Goal: Task Accomplishment & Management: Manage account settings

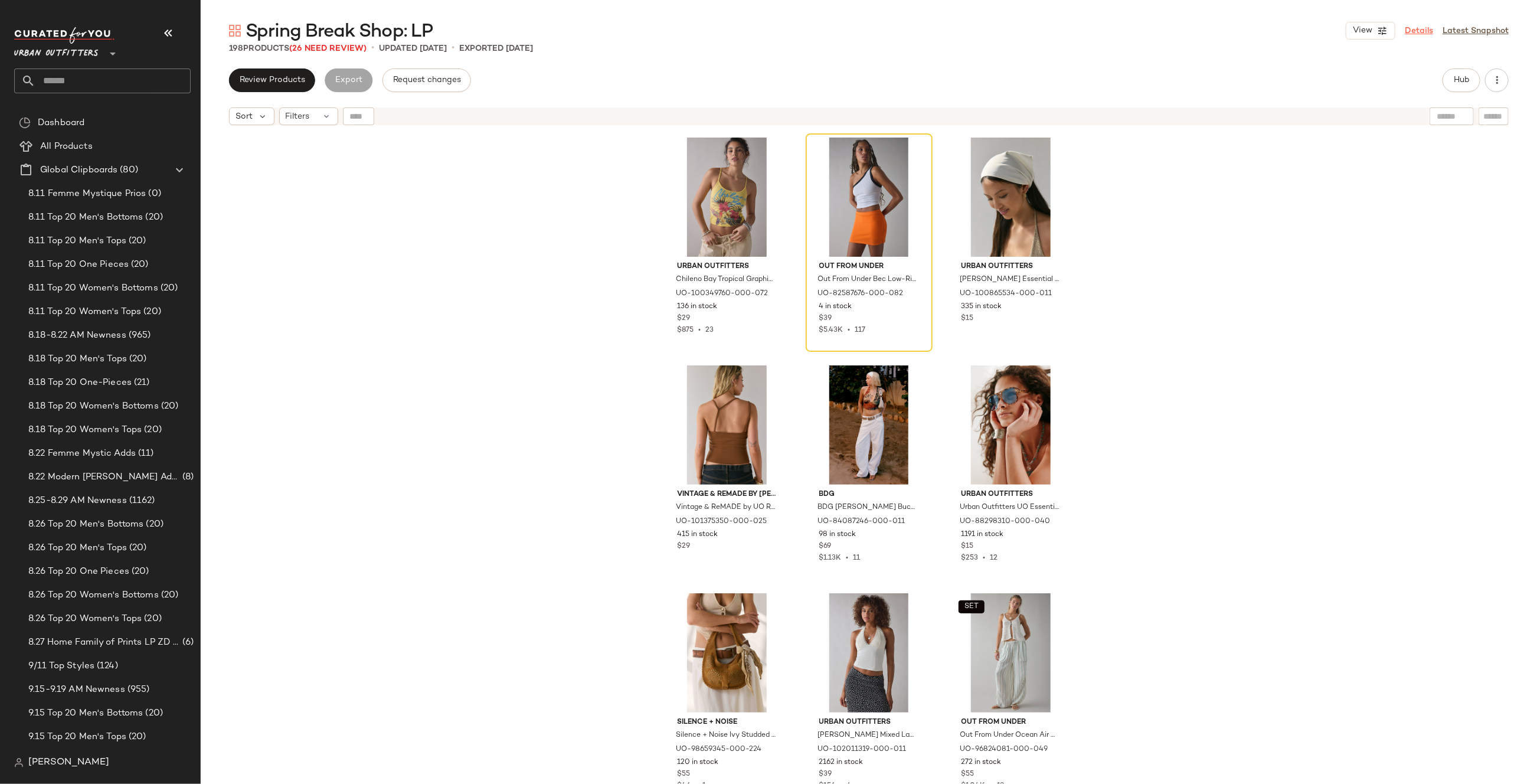
click at [1423, 29] on link "Details" at bounding box center [1418, 30] width 28 height 13
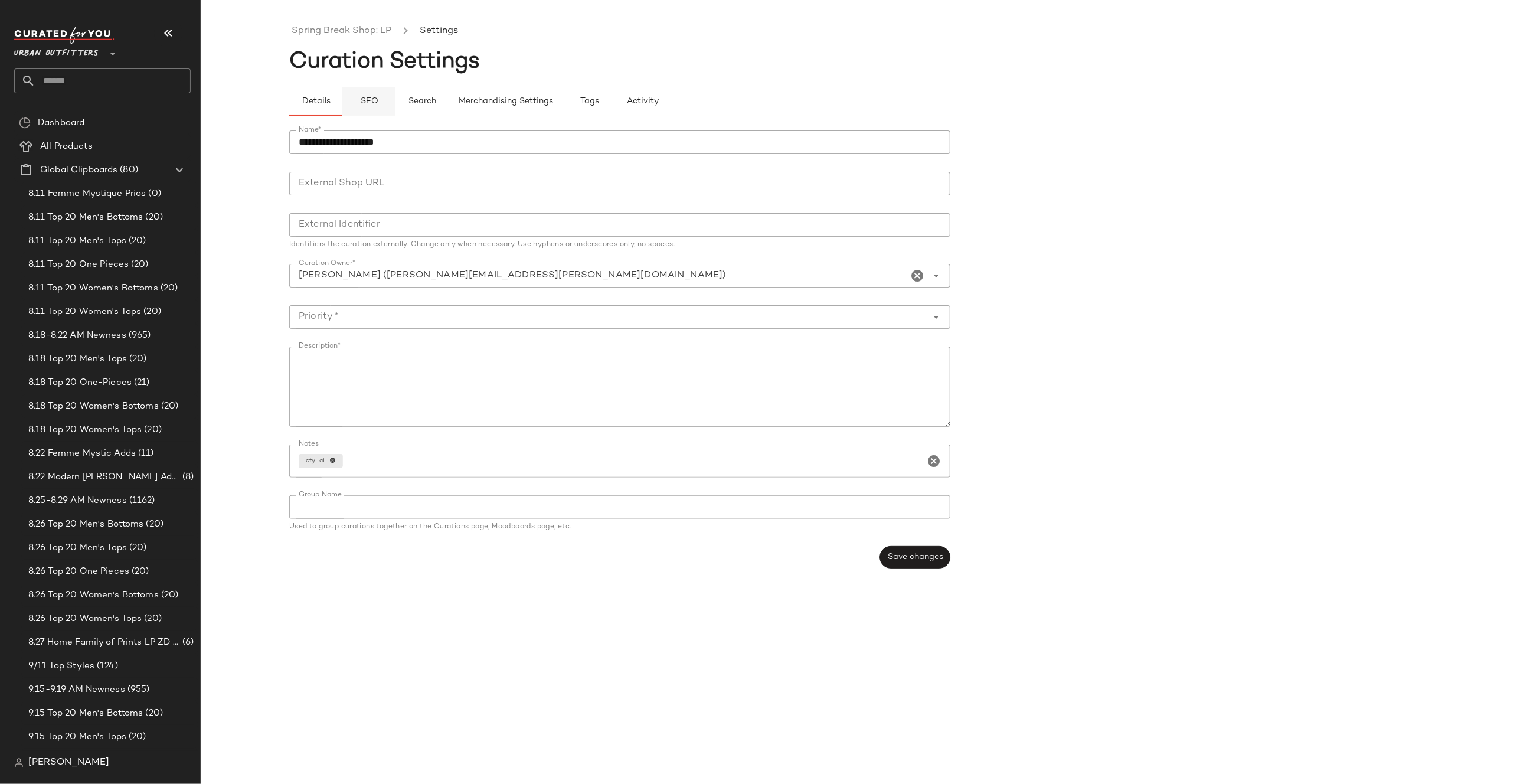
click at [370, 99] on span "SEO" at bounding box center [369, 101] width 19 height 10
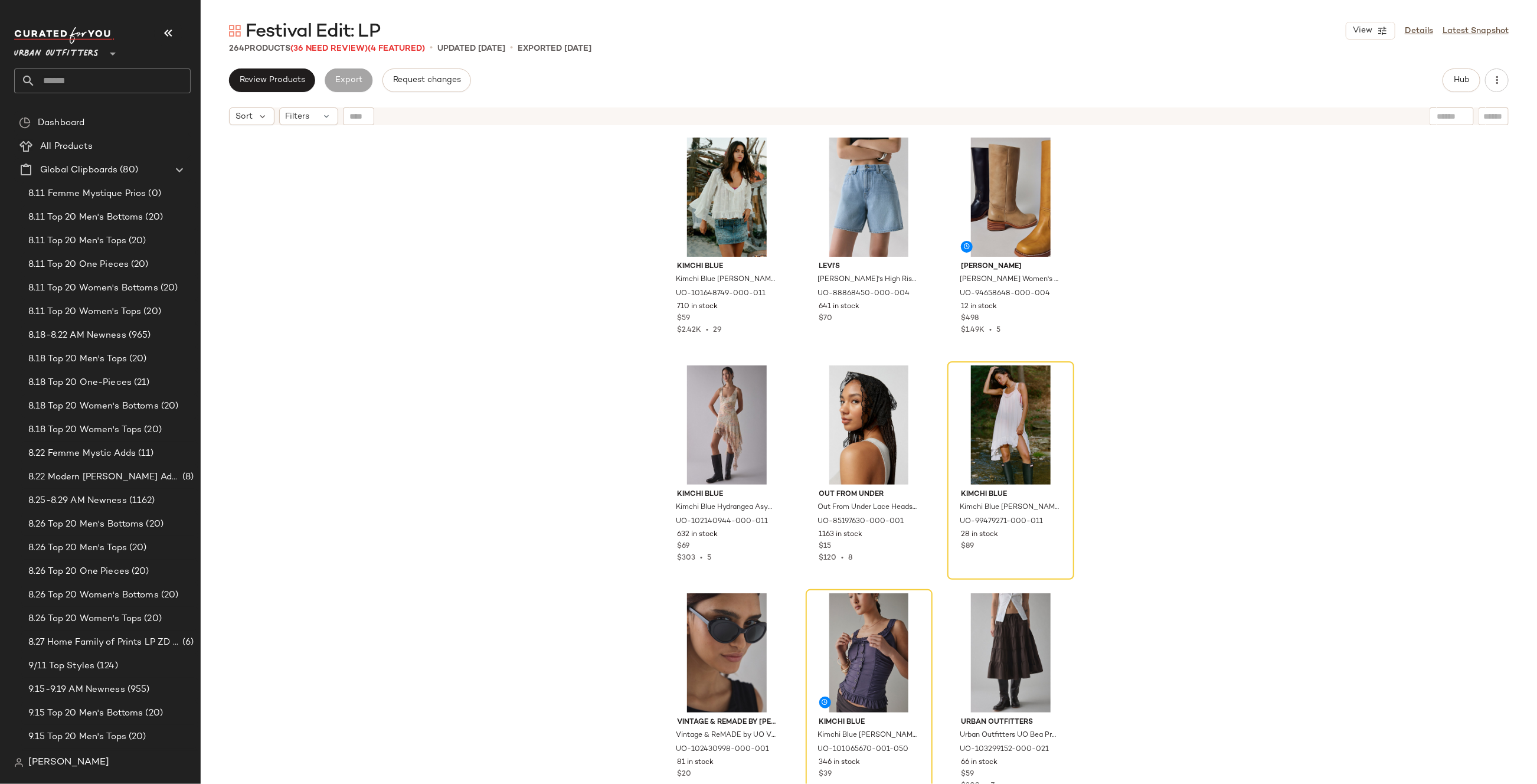
drag, startPoint x: 1413, startPoint y: 30, endPoint x: 821, endPoint y: 89, distance: 594.9
click at [1412, 30] on link "Details" at bounding box center [1418, 30] width 28 height 13
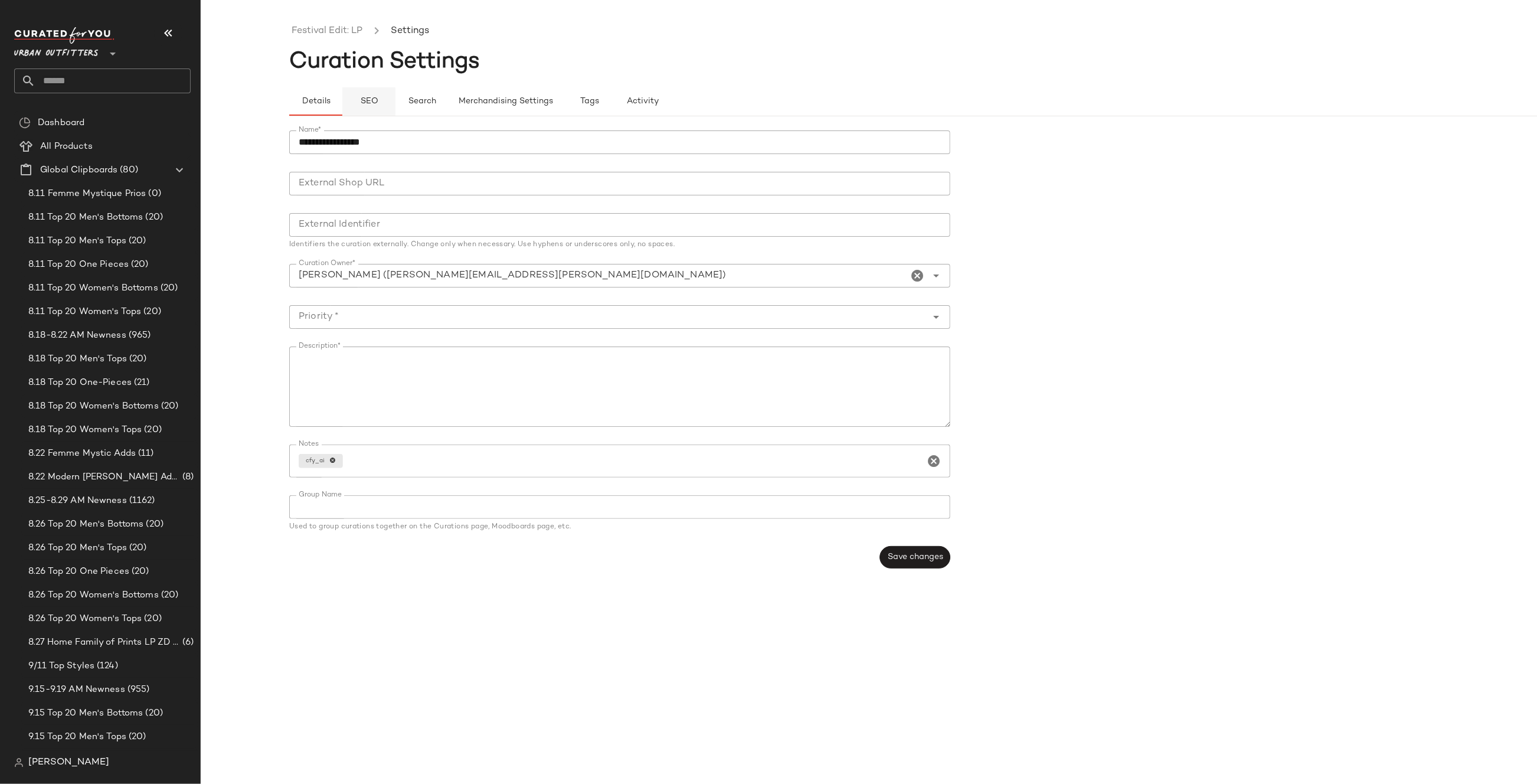
click at [371, 98] on span "SEO" at bounding box center [369, 101] width 19 height 10
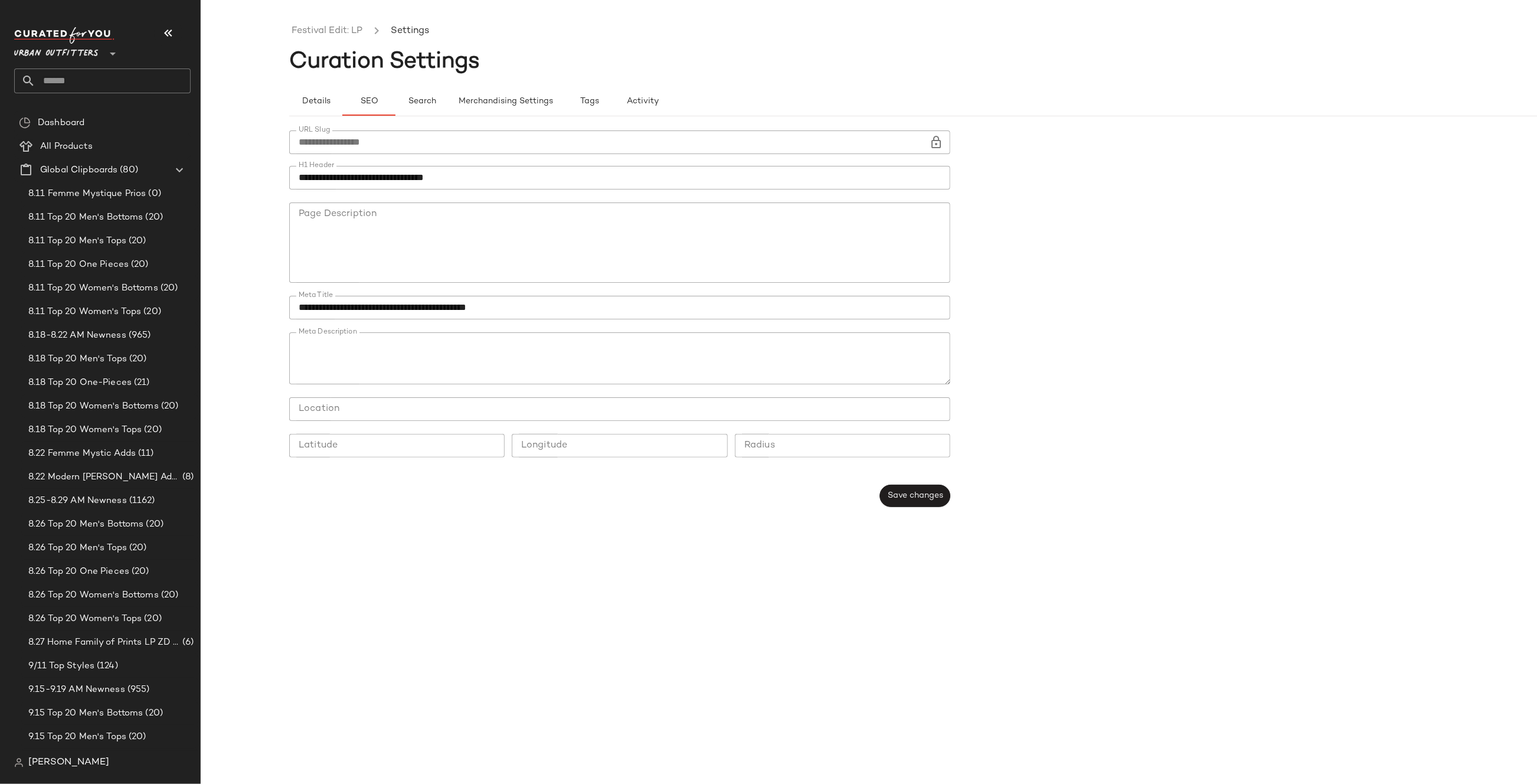
click at [938, 140] on icon at bounding box center [936, 142] width 15 height 15
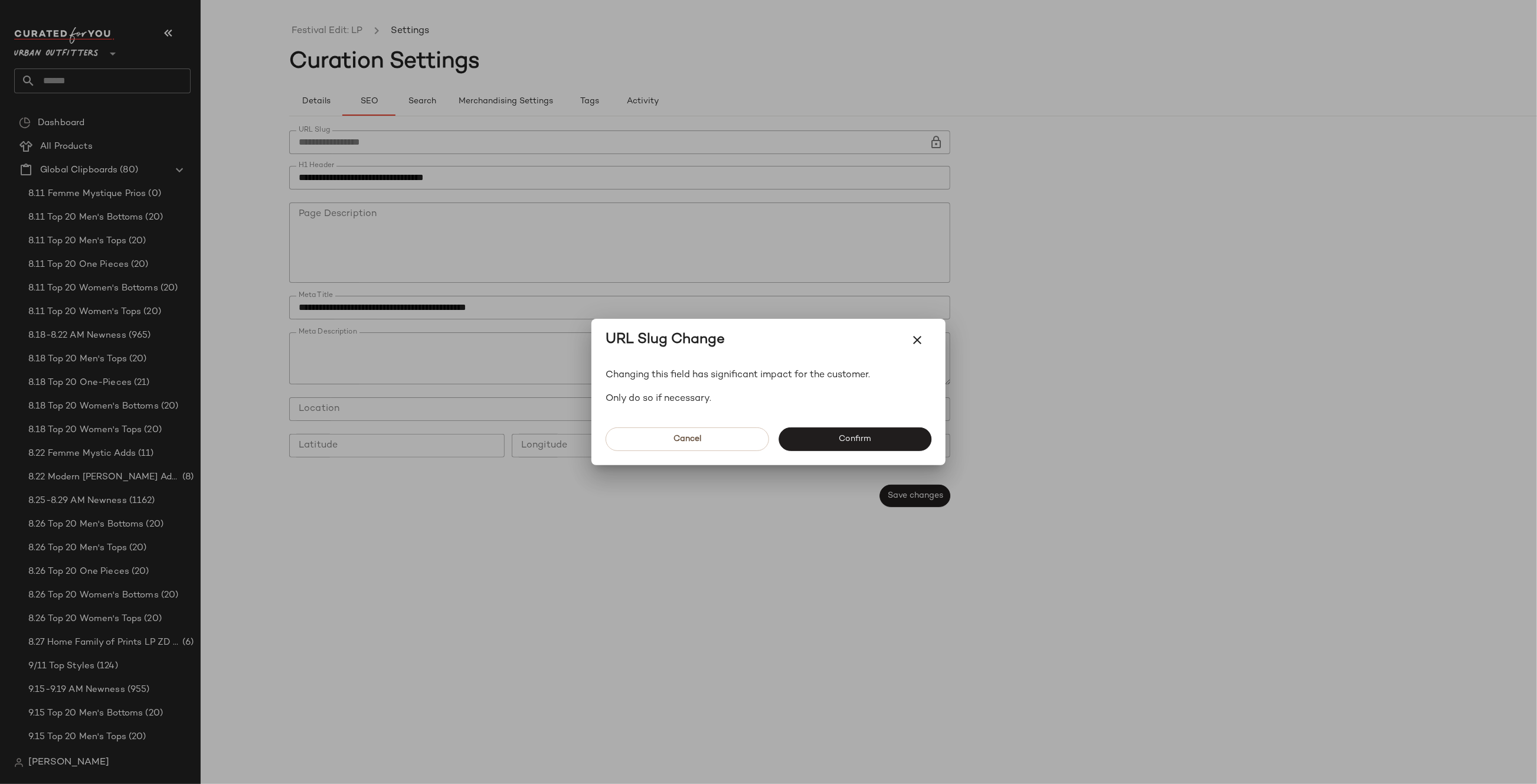
click at [899, 439] on button "Confirm" at bounding box center [854, 439] width 153 height 23
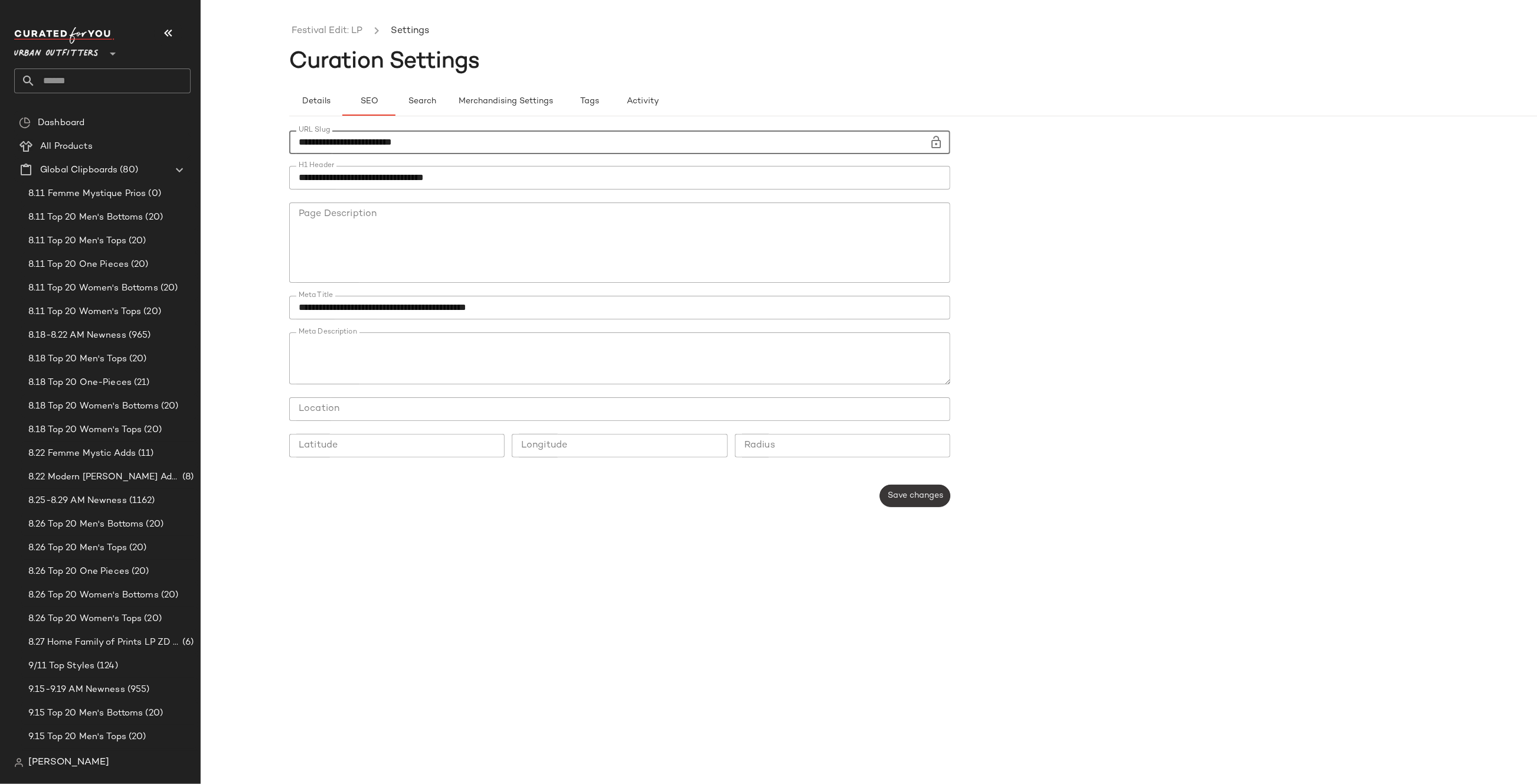
type input "**********"
click at [919, 494] on span "Save changes" at bounding box center [915, 495] width 56 height 10
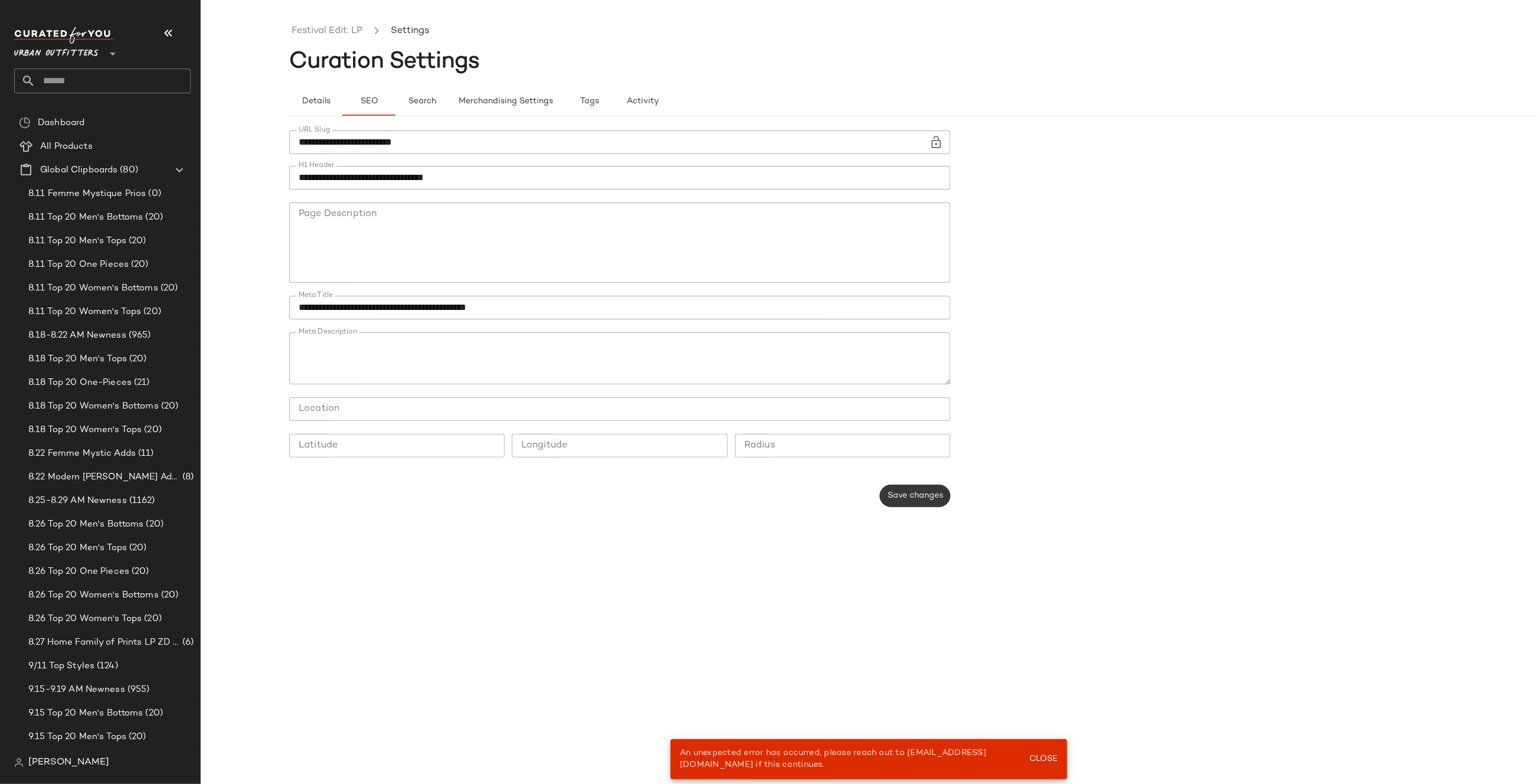
click at [910, 492] on span "Save changes" at bounding box center [915, 495] width 56 height 10
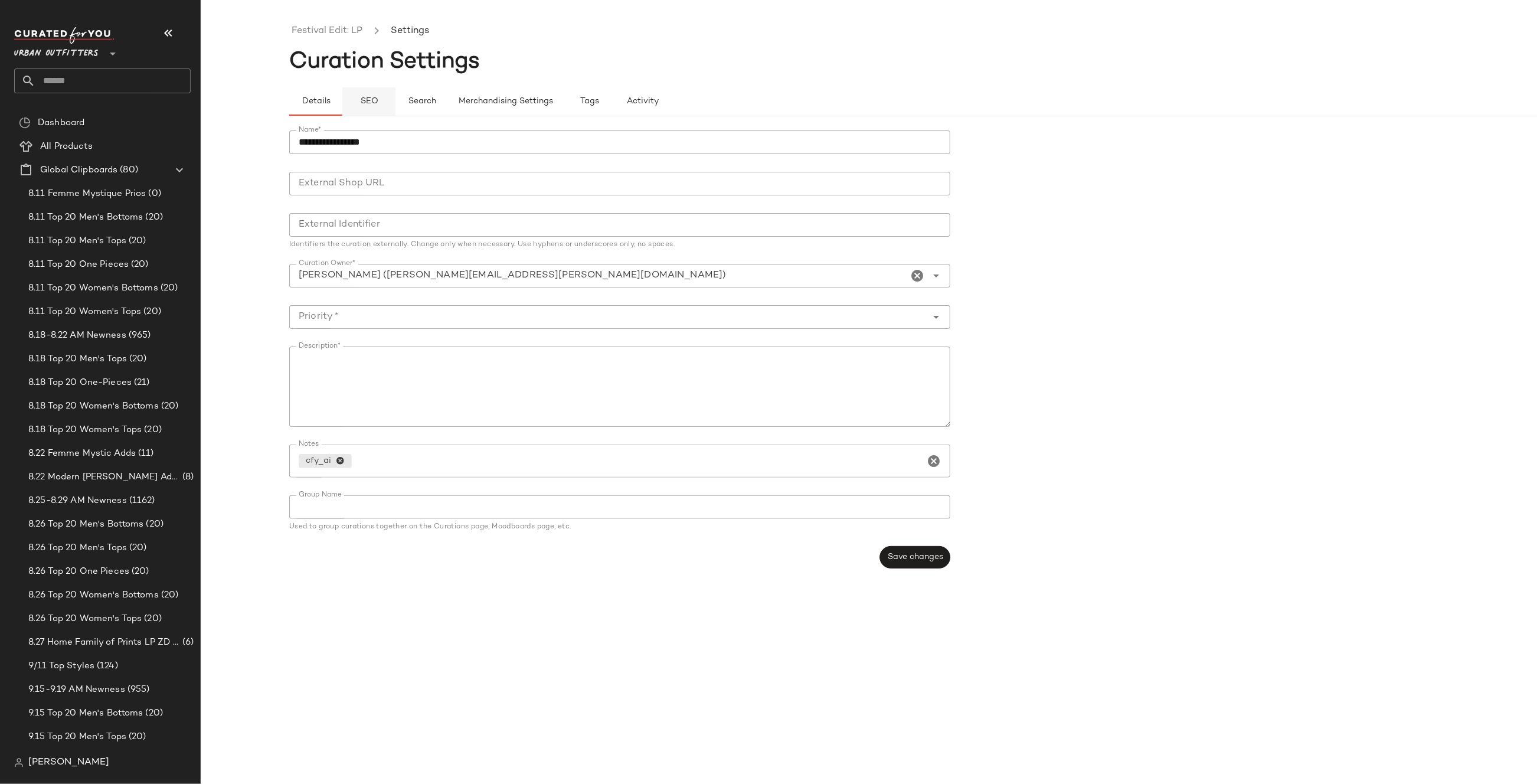
click at [363, 100] on span "SEO" at bounding box center [369, 101] width 19 height 10
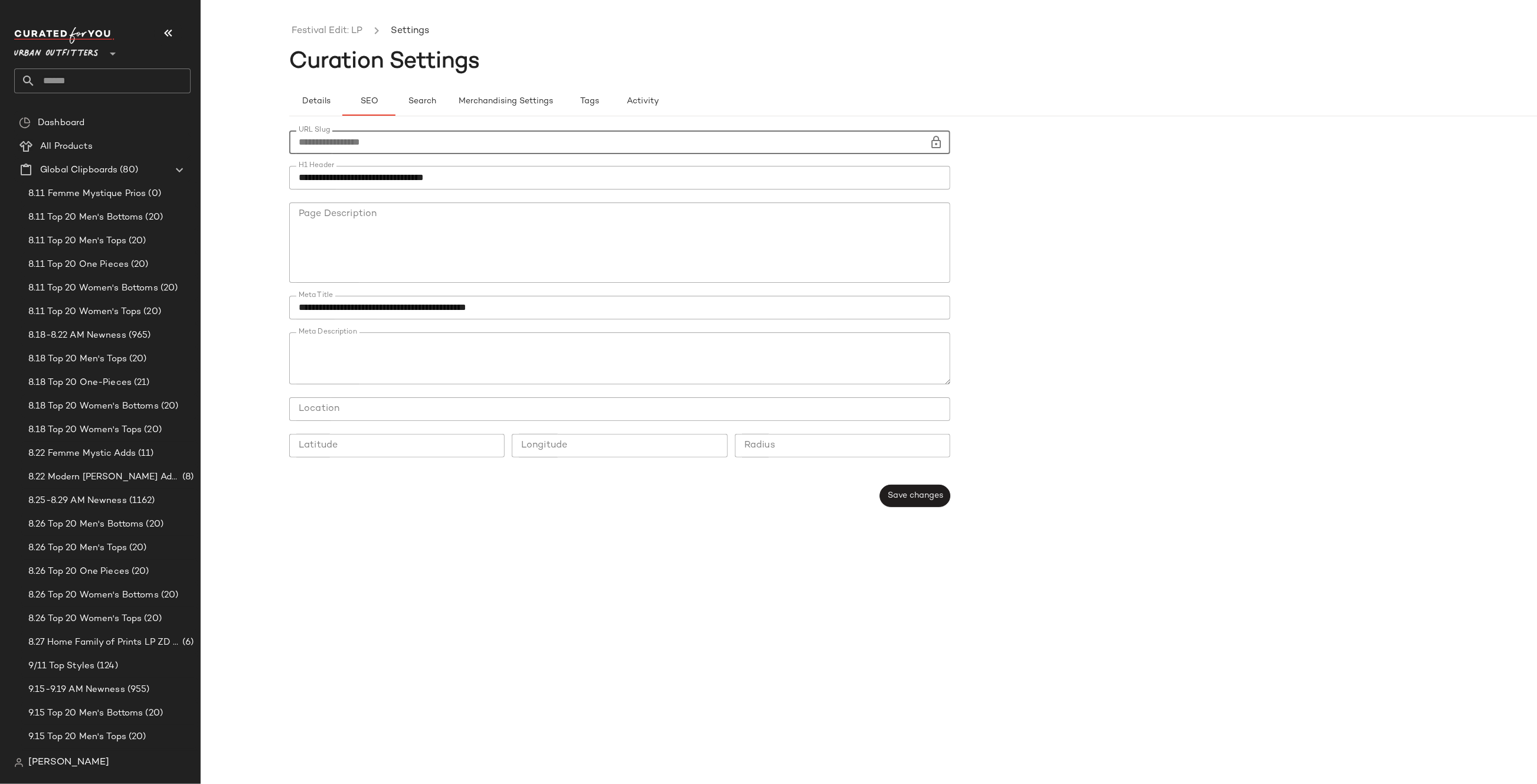
click at [932, 142] on icon at bounding box center [936, 142] width 15 height 15
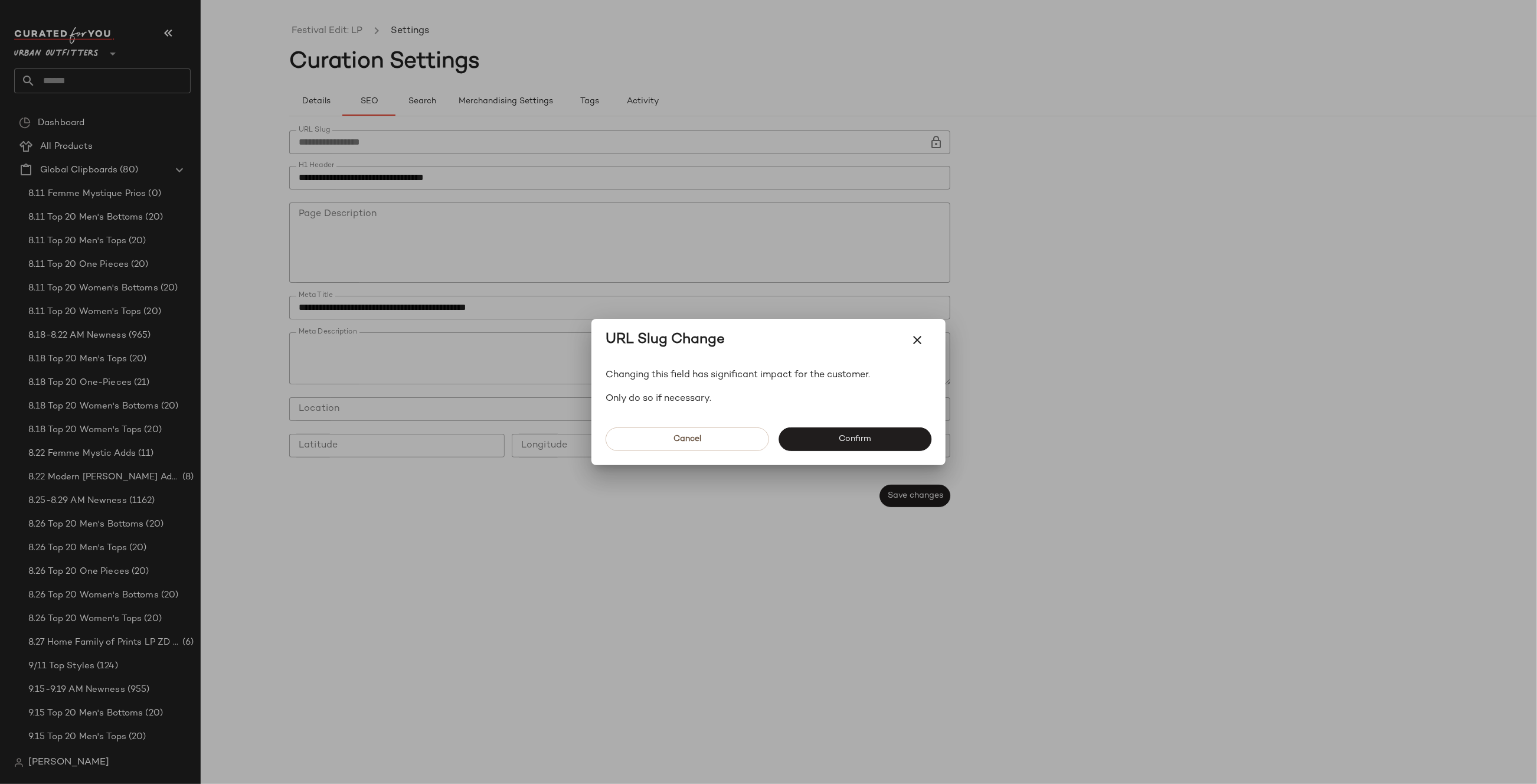
click at [891, 424] on div "Cancel Confirm" at bounding box center [768, 435] width 354 height 59
click at [891, 427] on button "Confirm" at bounding box center [854, 439] width 153 height 23
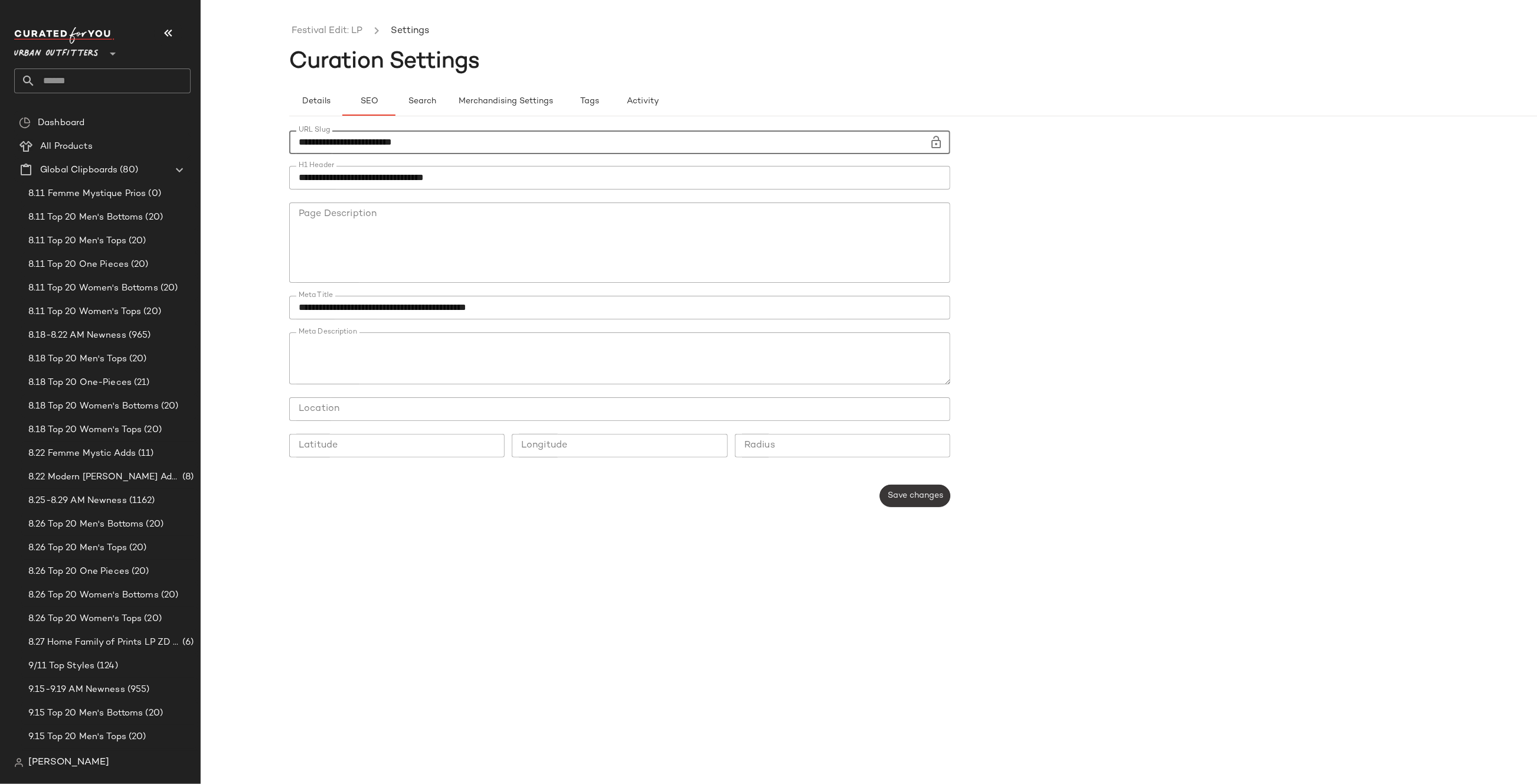
type input "**********"
click at [906, 490] on button "Save changes" at bounding box center [915, 495] width 70 height 22
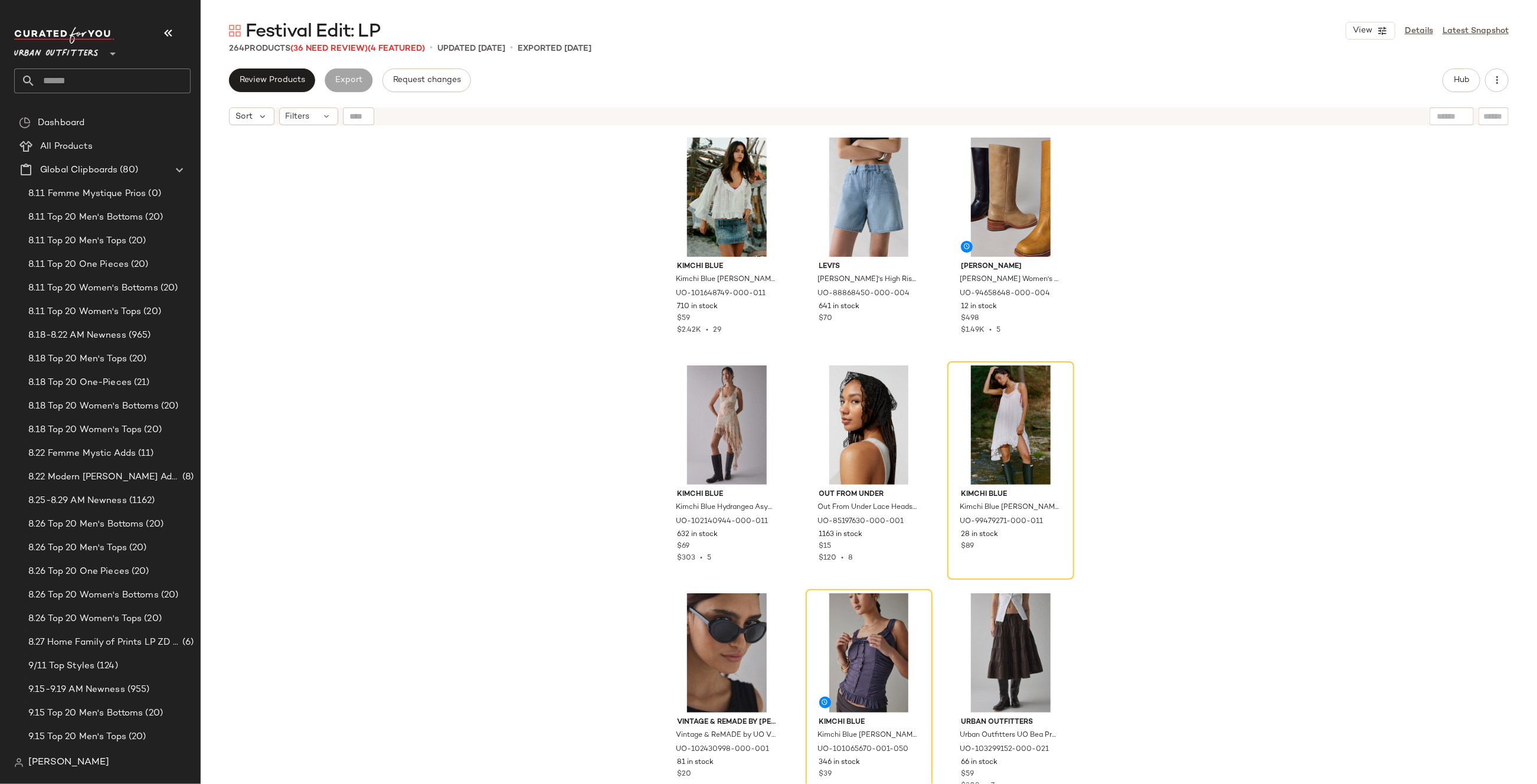
click at [1404, 29] on div "View Details Latest Snapshot" at bounding box center [1427, 30] width 163 height 18
click at [1436, 24] on div "View Details Latest Snapshot" at bounding box center [1427, 30] width 163 height 18
click at [1422, 31] on link "Details" at bounding box center [1418, 30] width 28 height 13
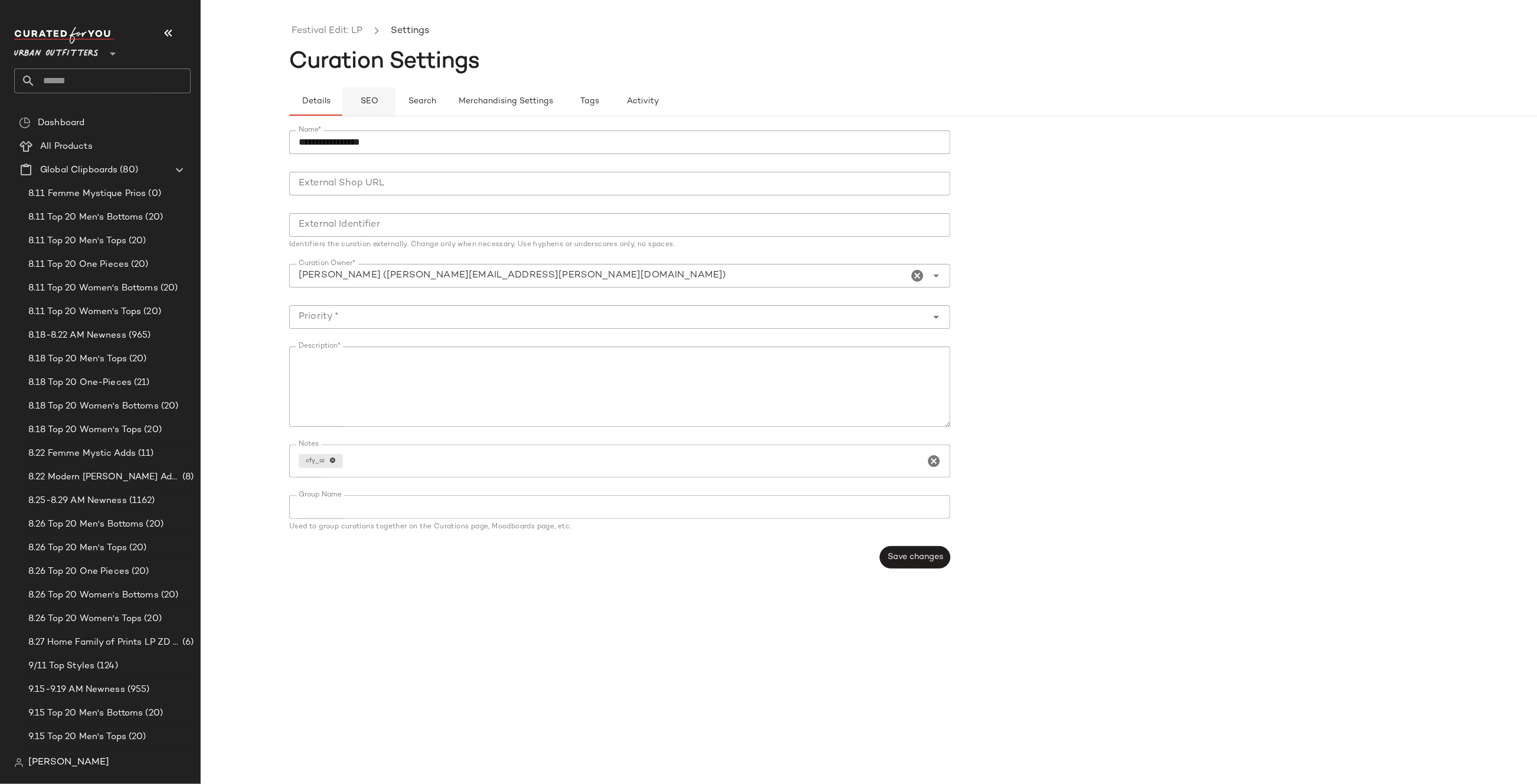
click at [374, 98] on span "SEO" at bounding box center [369, 101] width 19 height 10
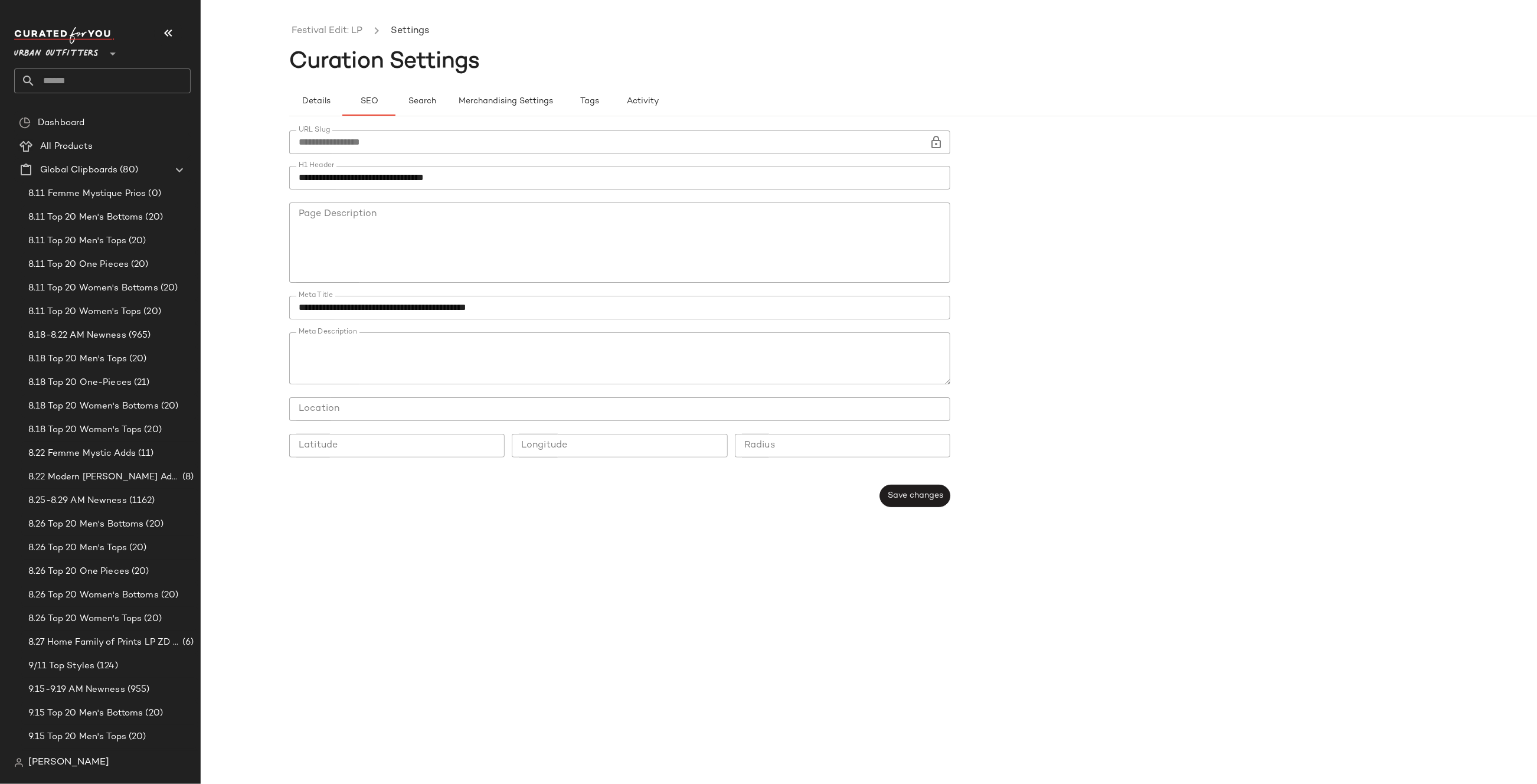
click at [926, 139] on input "**********" at bounding box center [610, 142] width 640 height 23
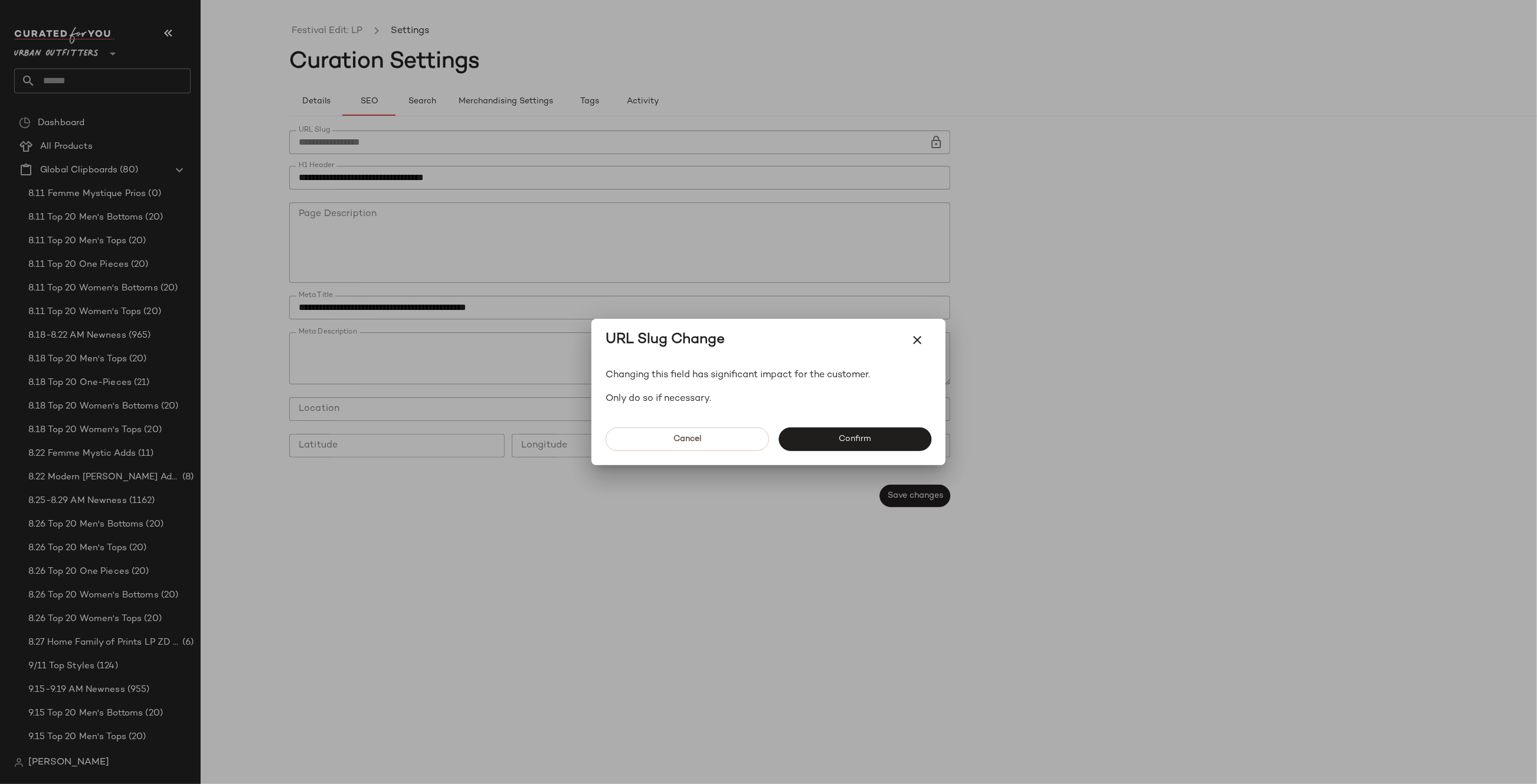
drag, startPoint x: 849, startPoint y: 432, endPoint x: 762, endPoint y: 352, distance: 118.2
click at [849, 432] on button "Confirm" at bounding box center [854, 439] width 153 height 23
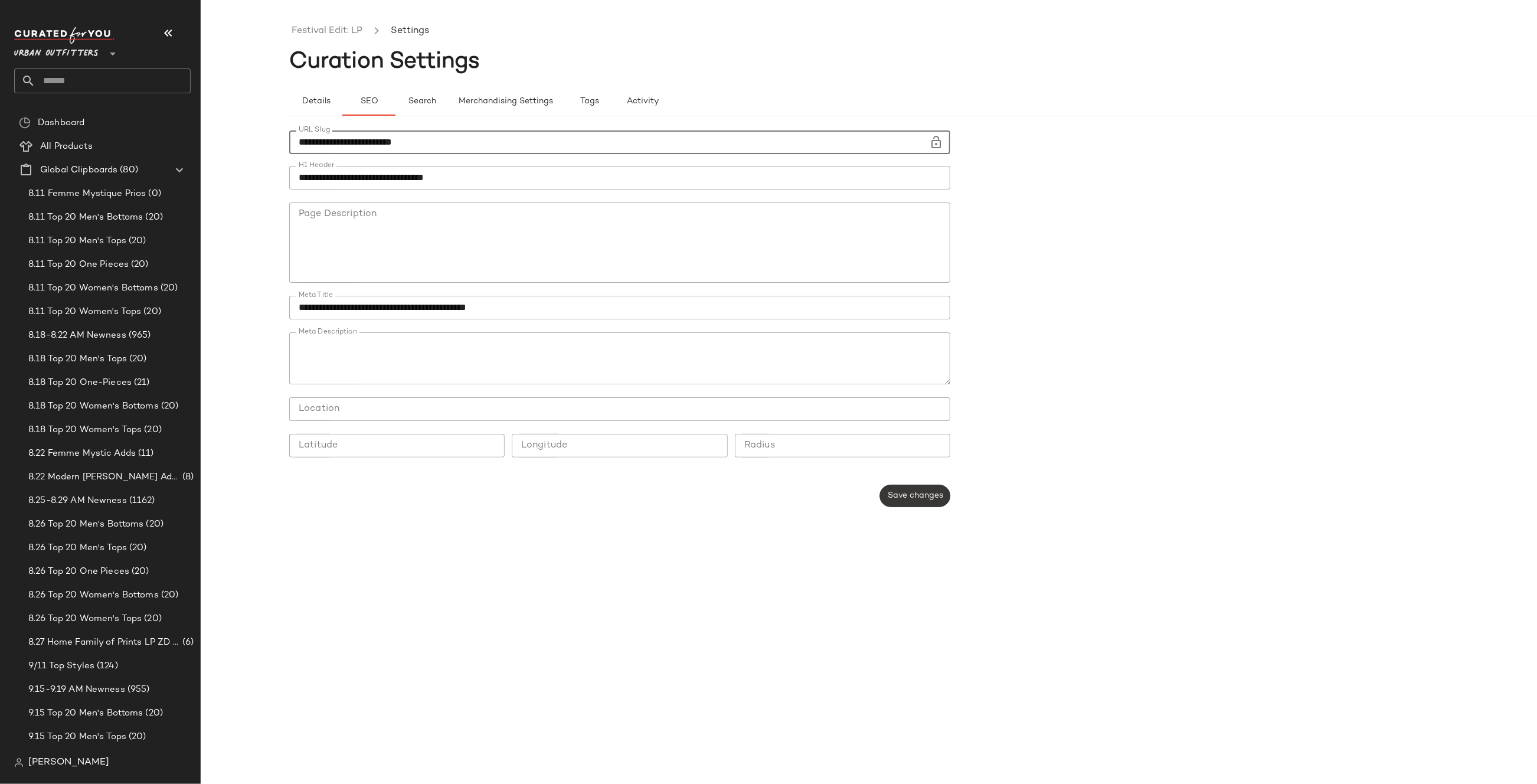
type input "**********"
click at [907, 496] on span "Save changes" at bounding box center [915, 495] width 56 height 10
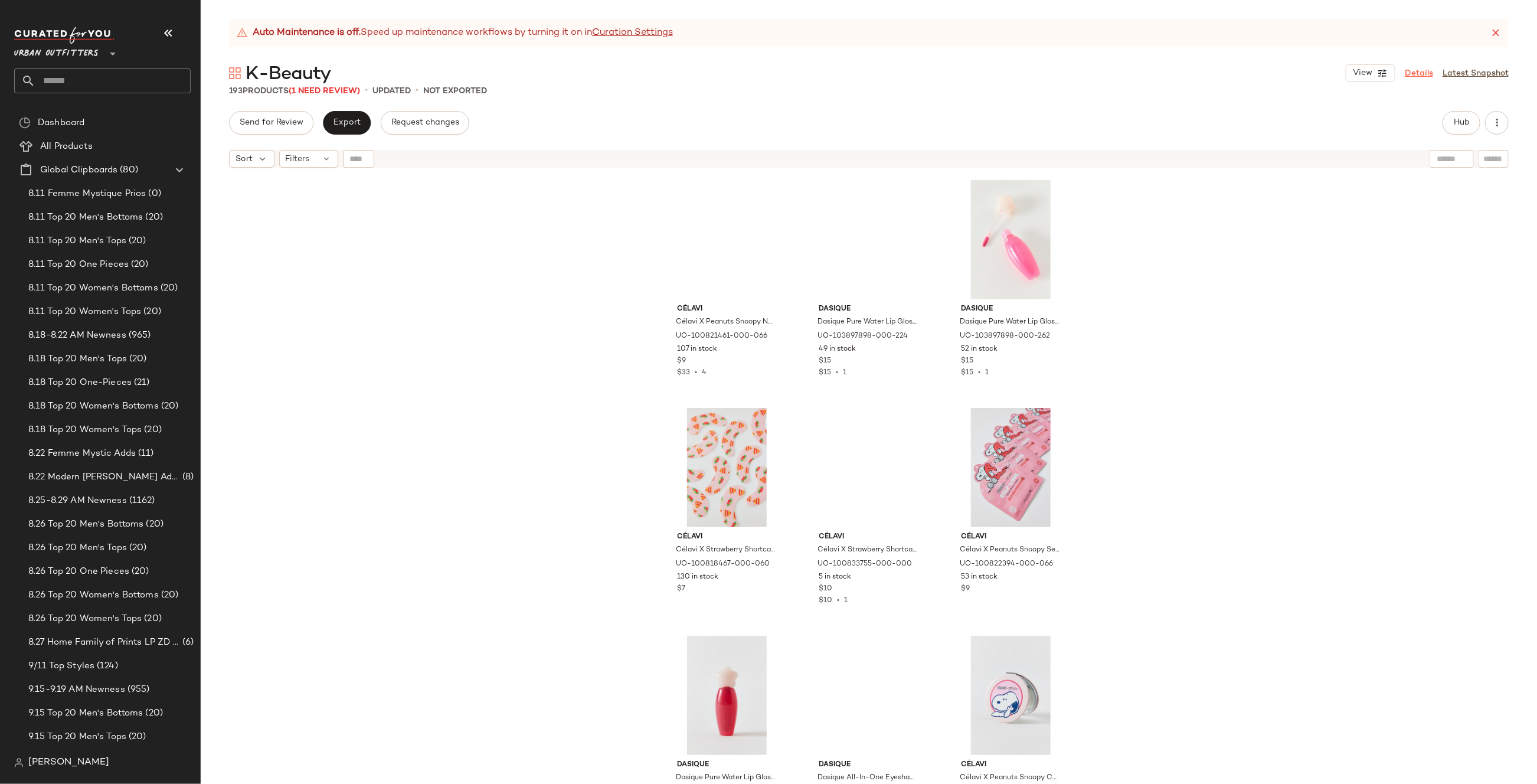
click at [1418, 67] on link "Details" at bounding box center [1418, 73] width 28 height 13
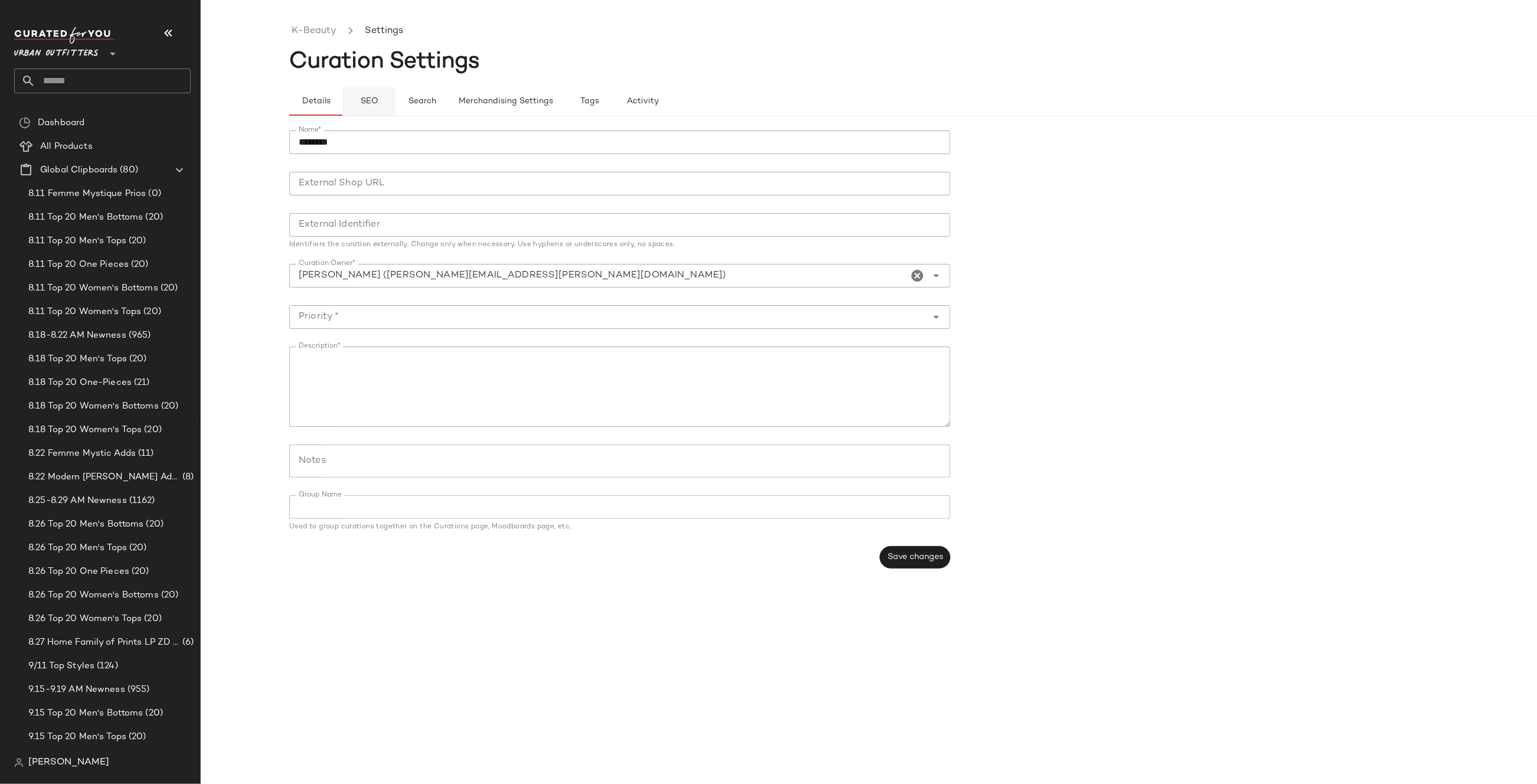
click at [352, 100] on button "SEO" at bounding box center [369, 101] width 53 height 28
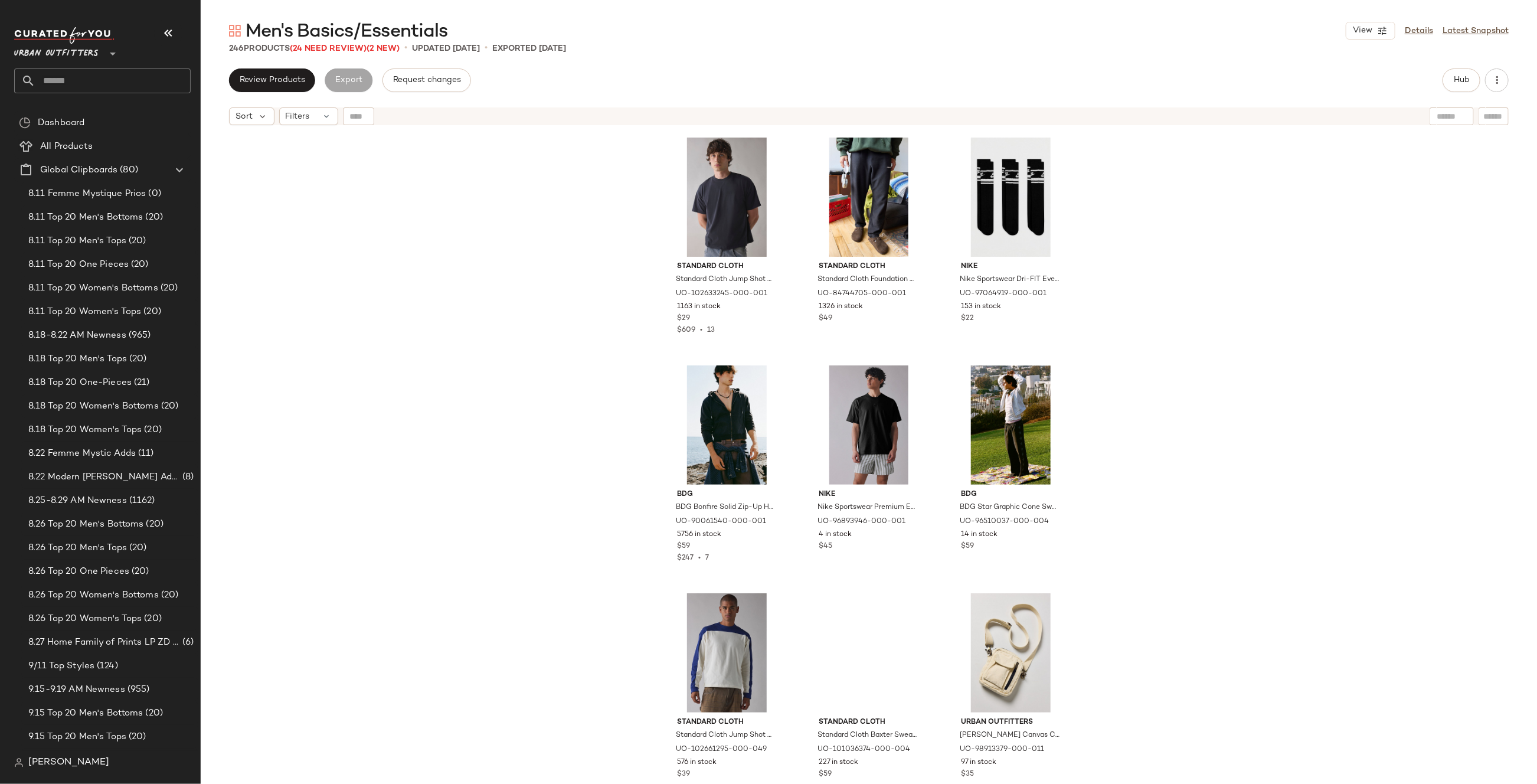
drag, startPoint x: 1418, startPoint y: 33, endPoint x: 1043, endPoint y: 86, distance: 378.7
click at [1418, 33] on link "Details" at bounding box center [1418, 30] width 28 height 13
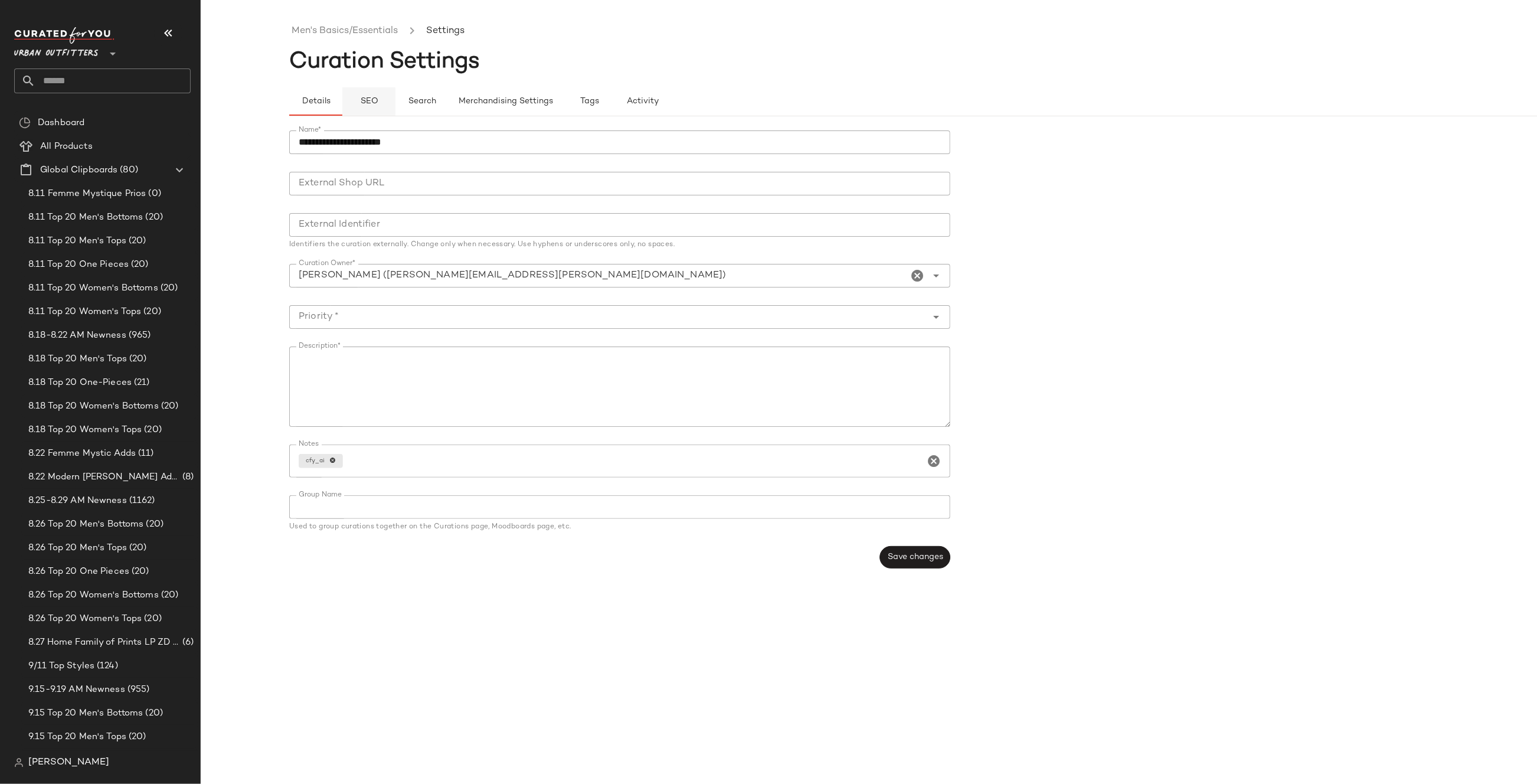
drag, startPoint x: 361, startPoint y: 94, endPoint x: 355, endPoint y: 98, distance: 7.2
click at [361, 95] on button "SEO" at bounding box center [369, 101] width 53 height 28
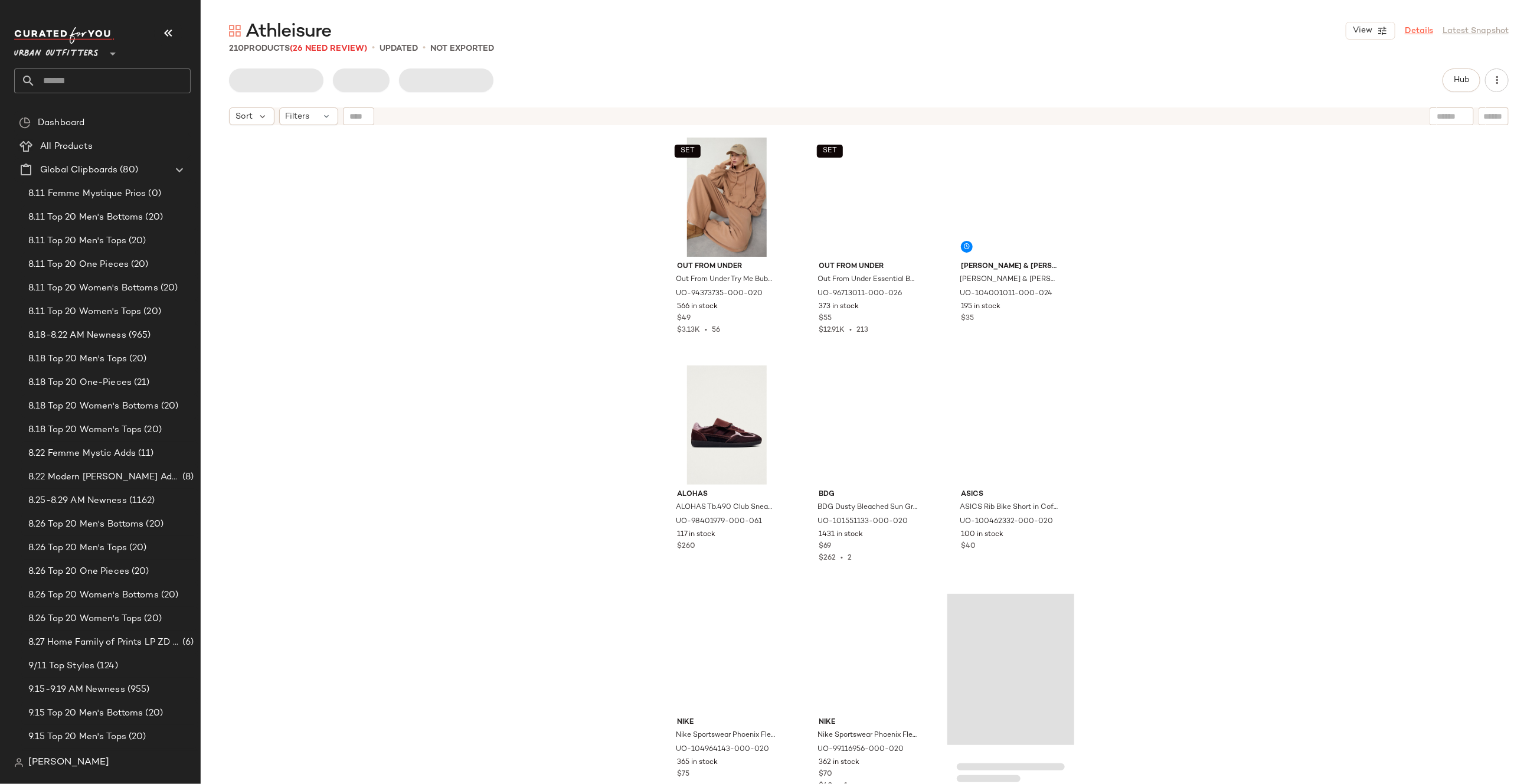
click at [1419, 28] on link "Details" at bounding box center [1418, 30] width 28 height 13
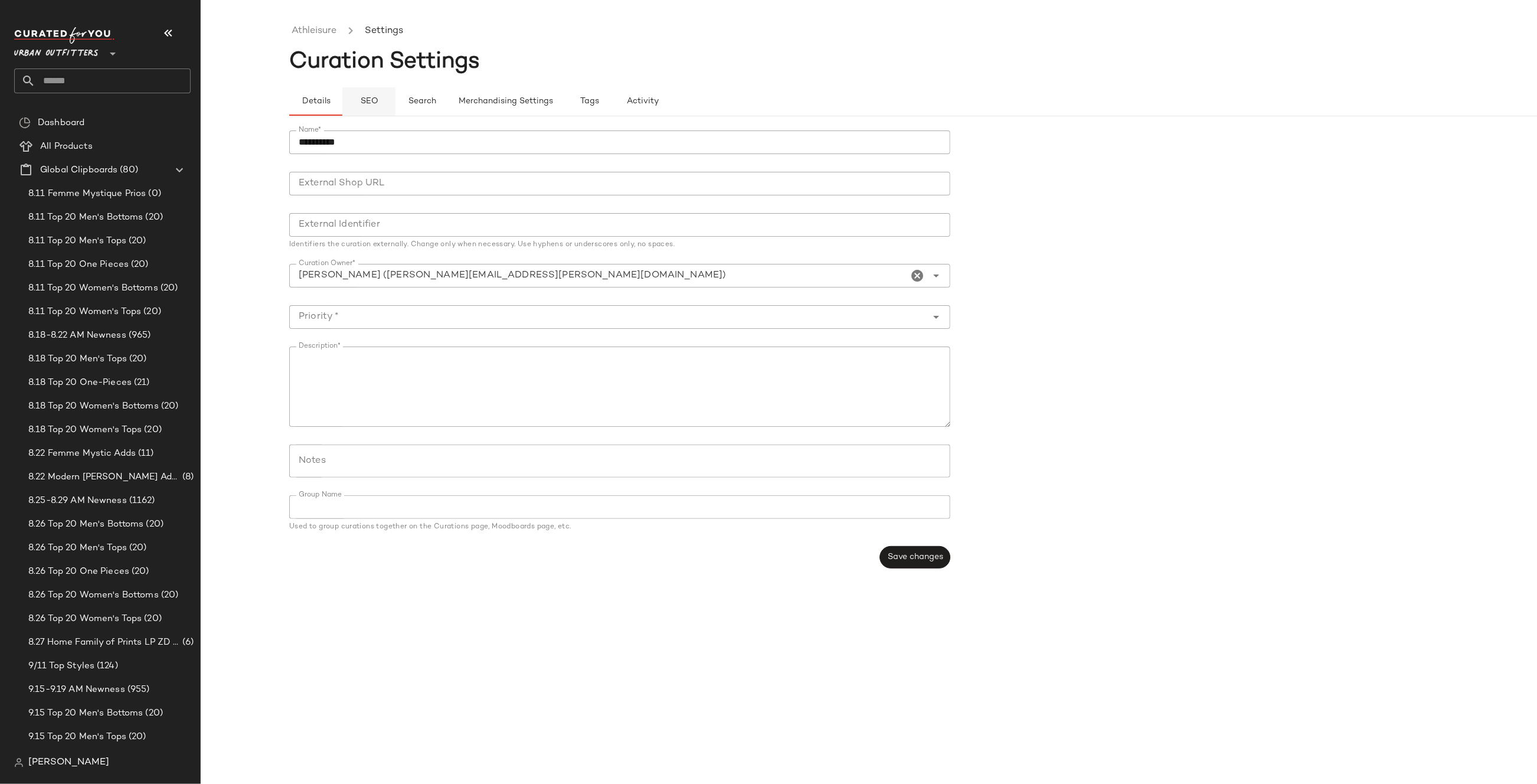
click at [383, 98] on button "SEO" at bounding box center [369, 101] width 53 height 28
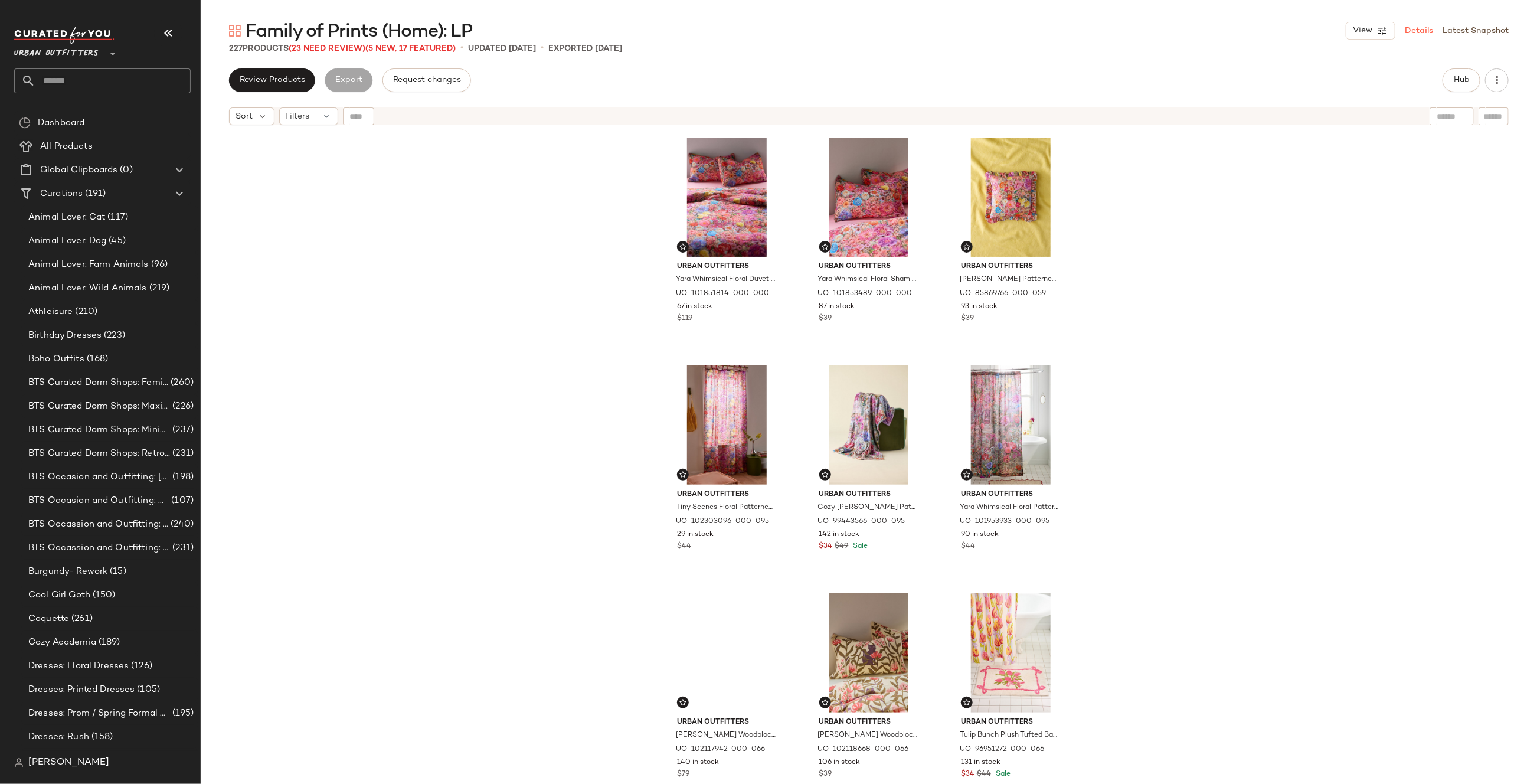
click at [1418, 32] on link "Details" at bounding box center [1418, 30] width 28 height 13
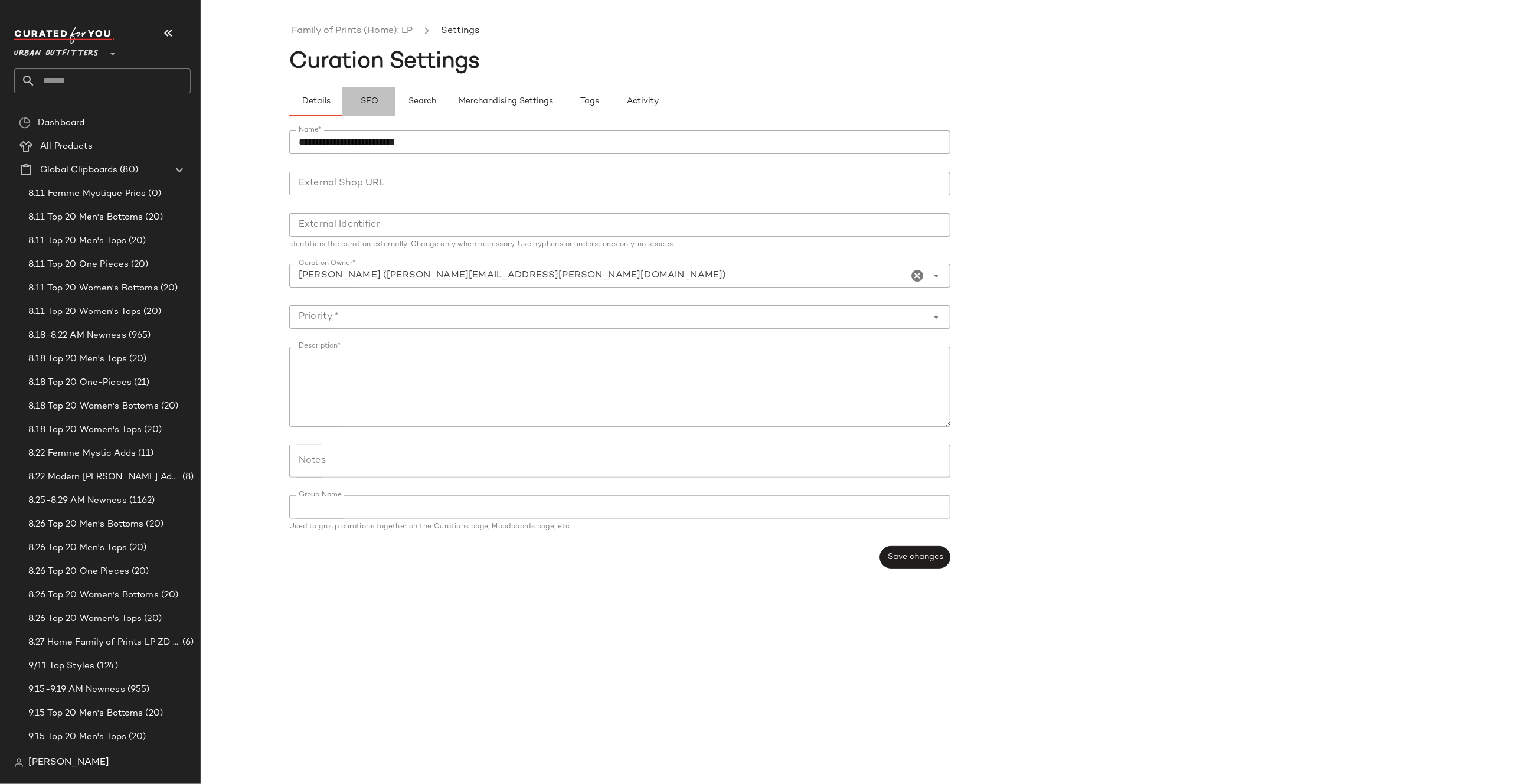
click at [374, 105] on span "SEO" at bounding box center [369, 101] width 19 height 10
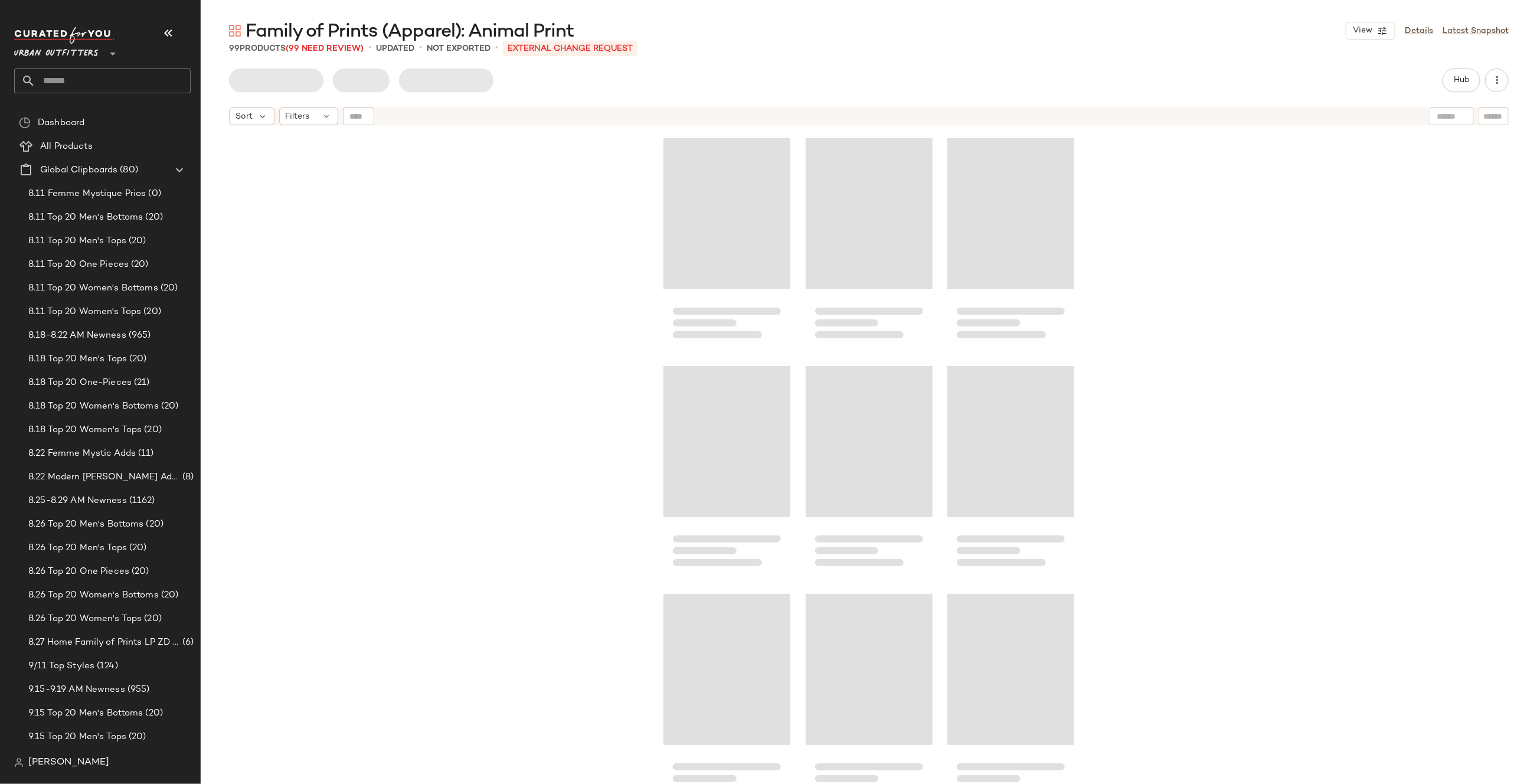
click at [1436, 33] on div "View Details Latest Snapshot" at bounding box center [1427, 30] width 163 height 18
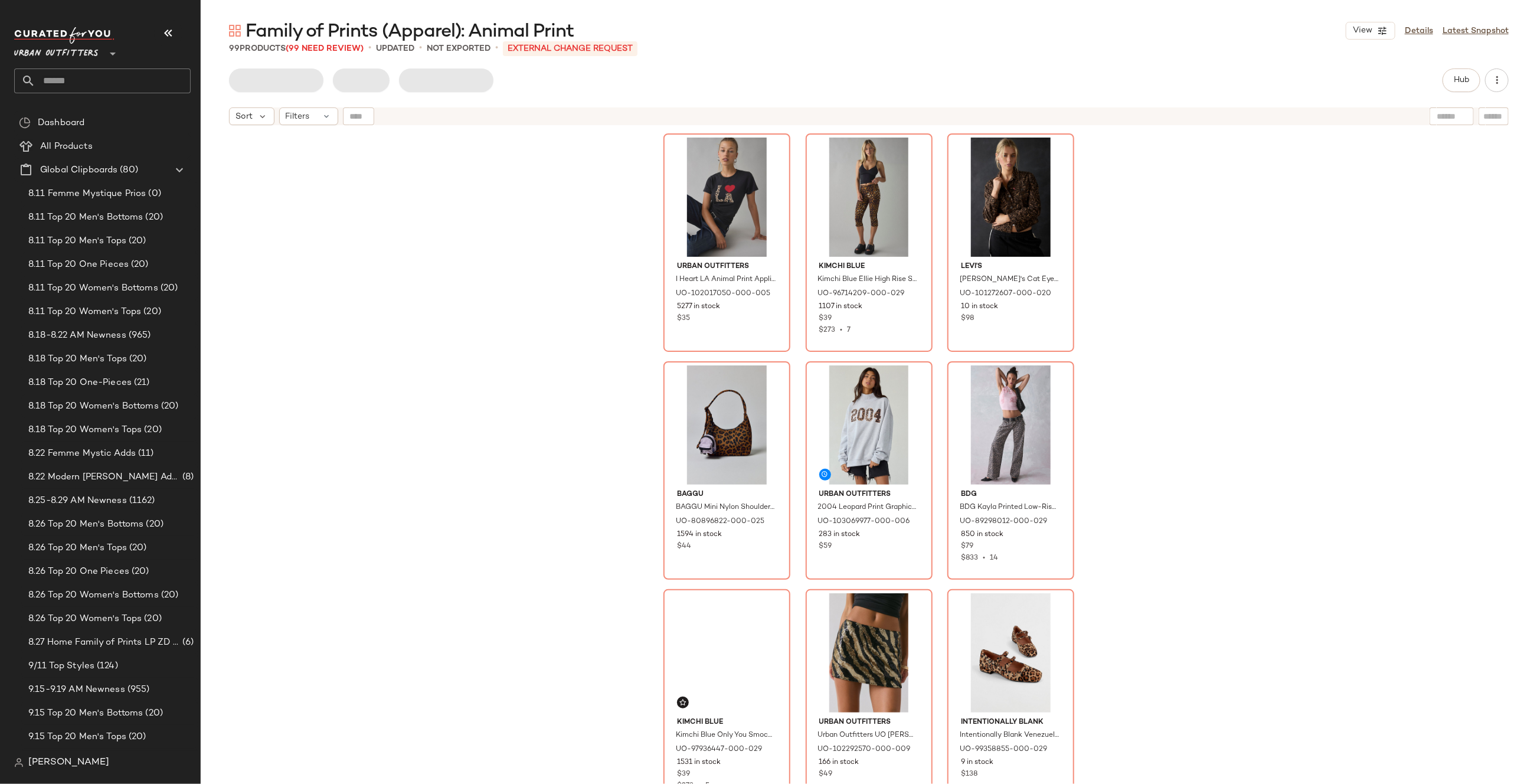
click at [1399, 34] on div "View Details Latest Snapshot" at bounding box center [1427, 30] width 163 height 18
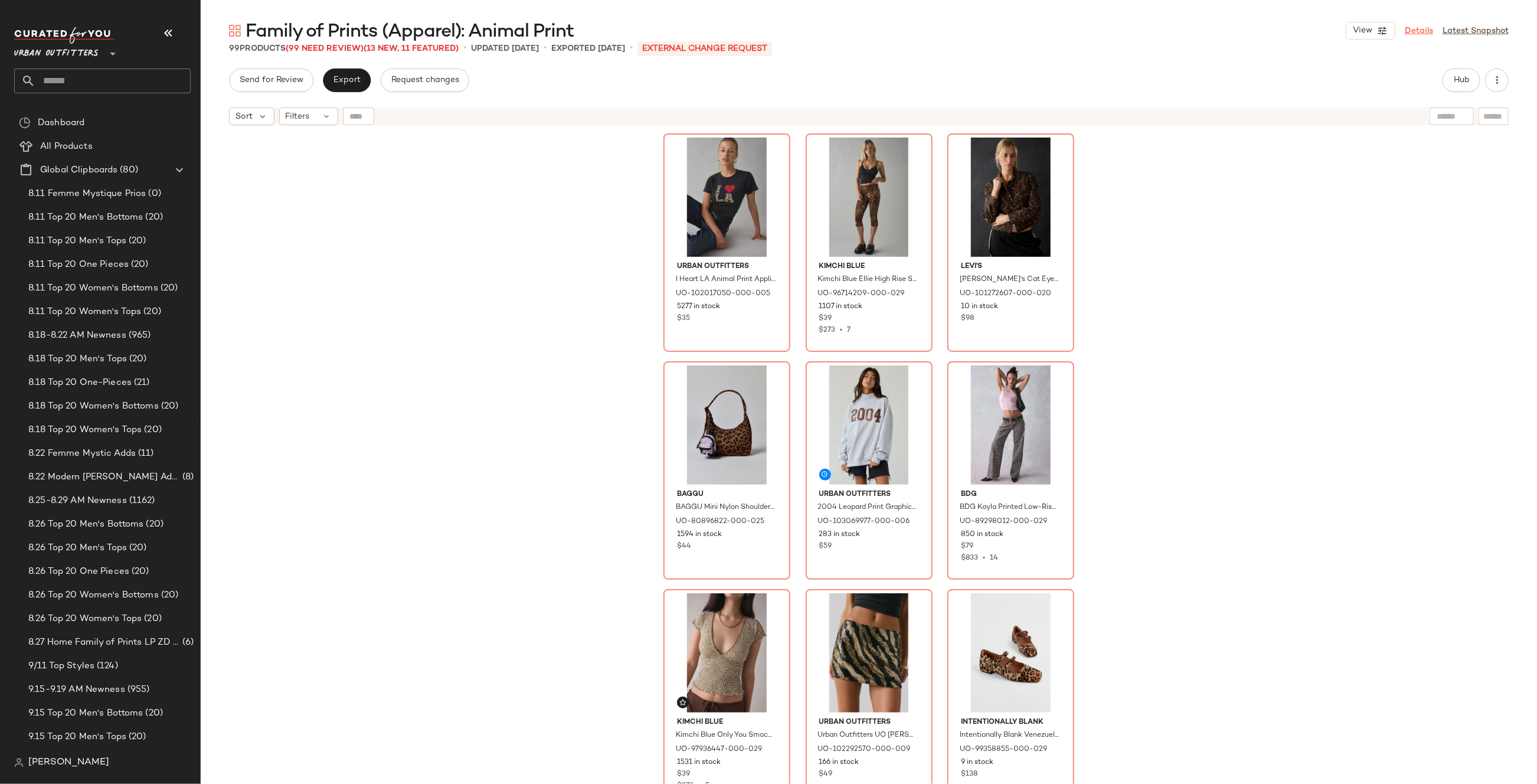
click at [1415, 29] on link "Details" at bounding box center [1418, 30] width 28 height 13
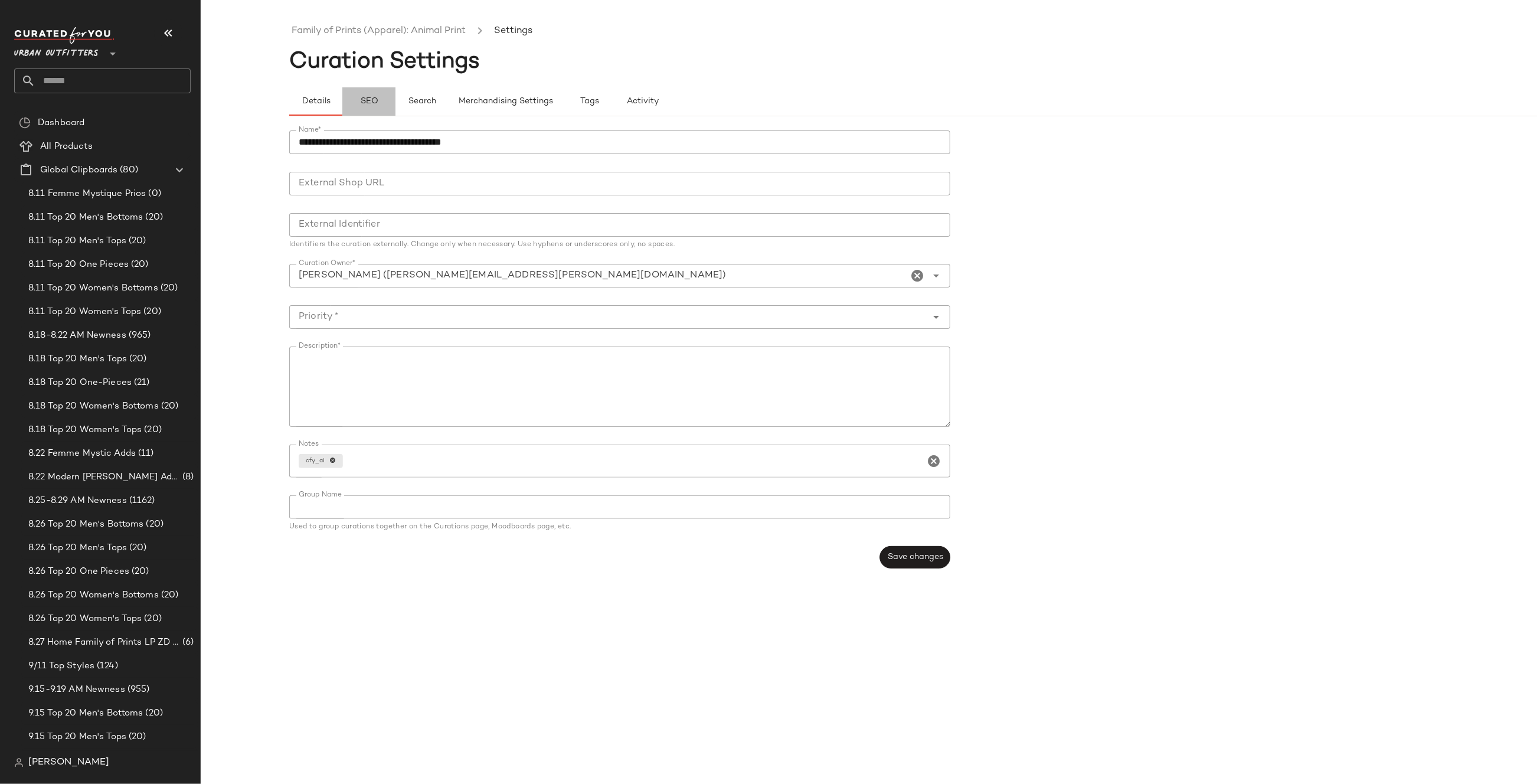
drag, startPoint x: 365, startPoint y: 92, endPoint x: 363, endPoint y: 104, distance: 12.2
click at [366, 93] on button "SEO" at bounding box center [369, 101] width 53 height 28
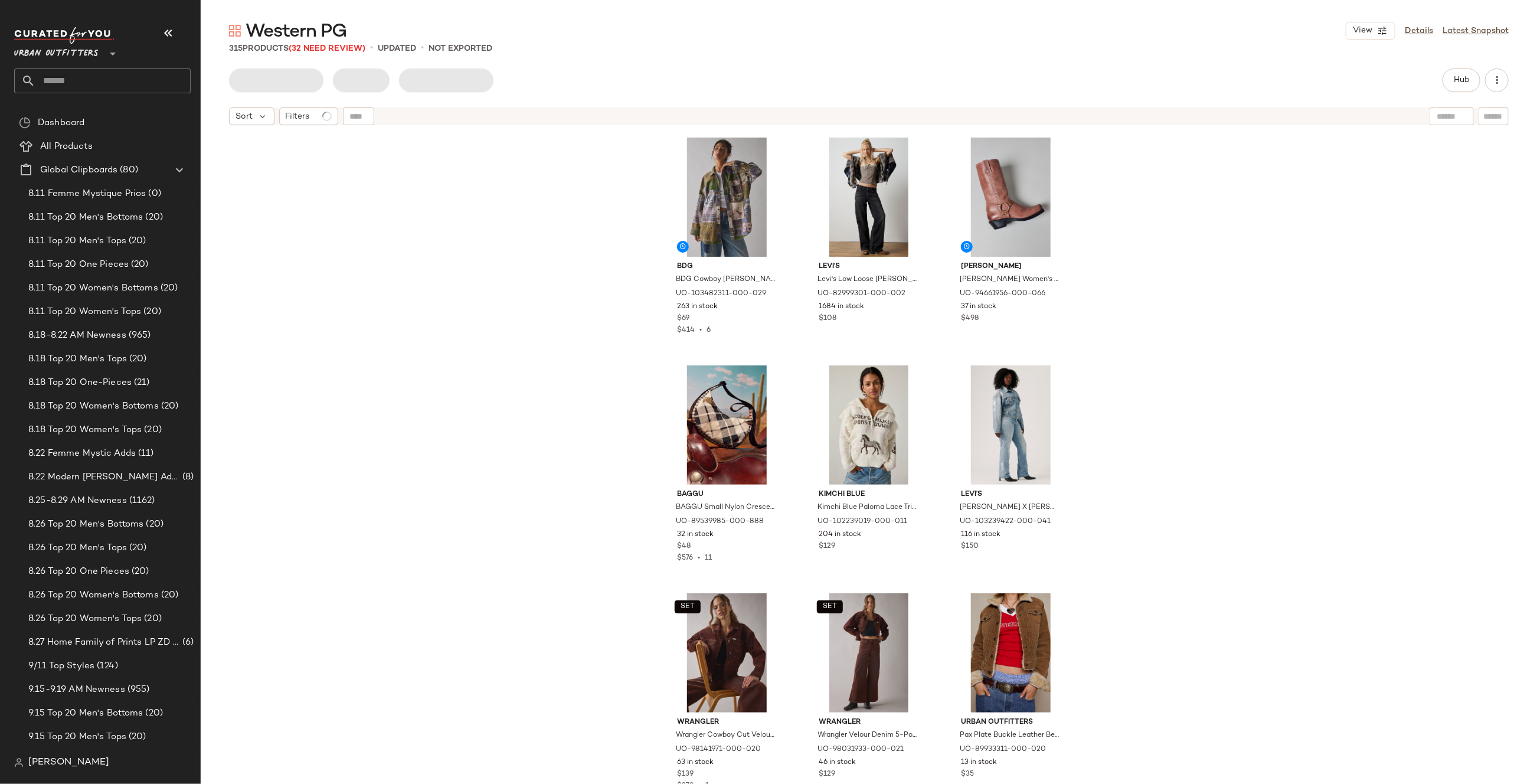
drag, startPoint x: 1408, startPoint y: 30, endPoint x: 935, endPoint y: 144, distance: 486.5
click at [1408, 30] on link "Details" at bounding box center [1418, 30] width 28 height 13
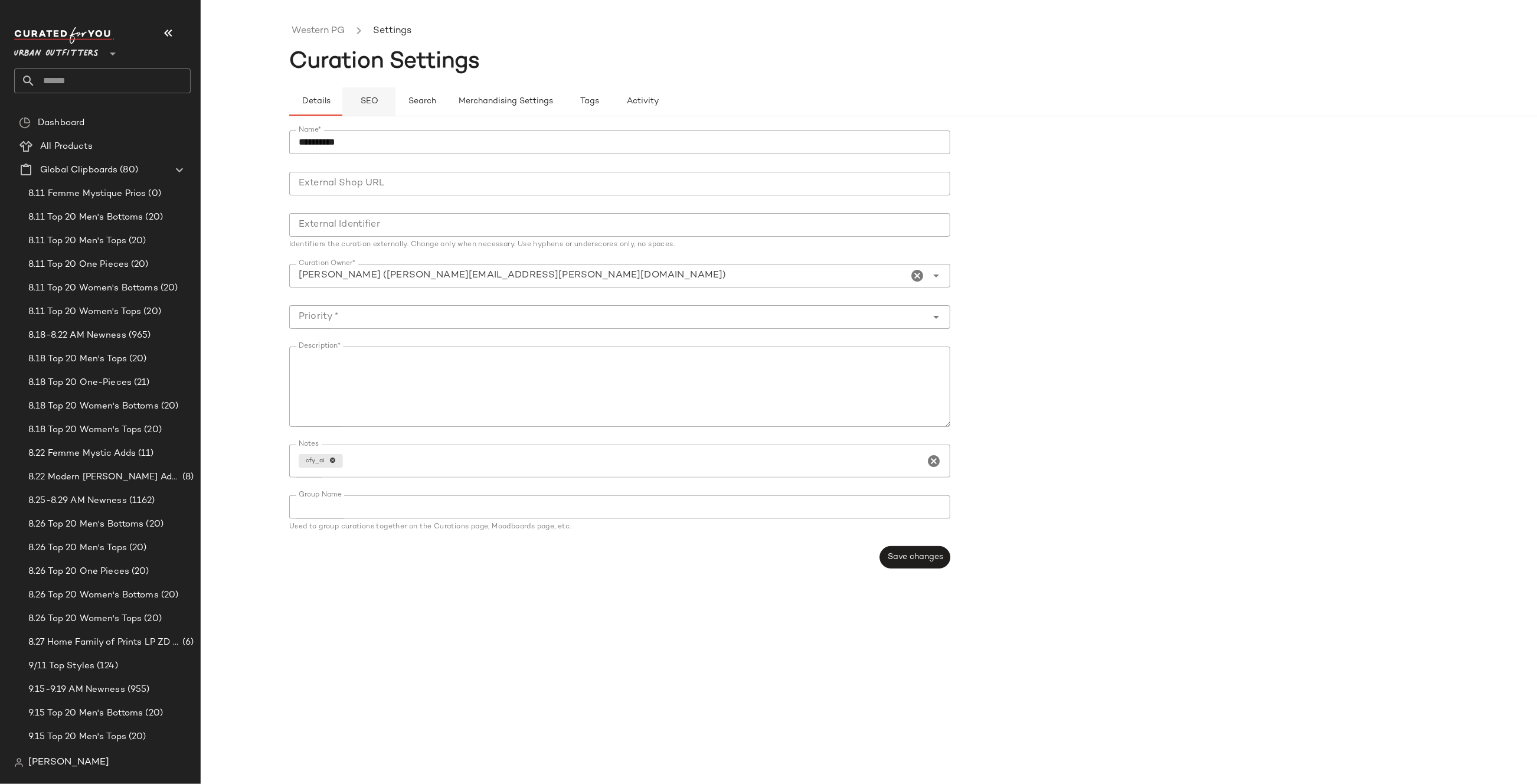
click at [357, 96] on button "SEO" at bounding box center [369, 101] width 53 height 28
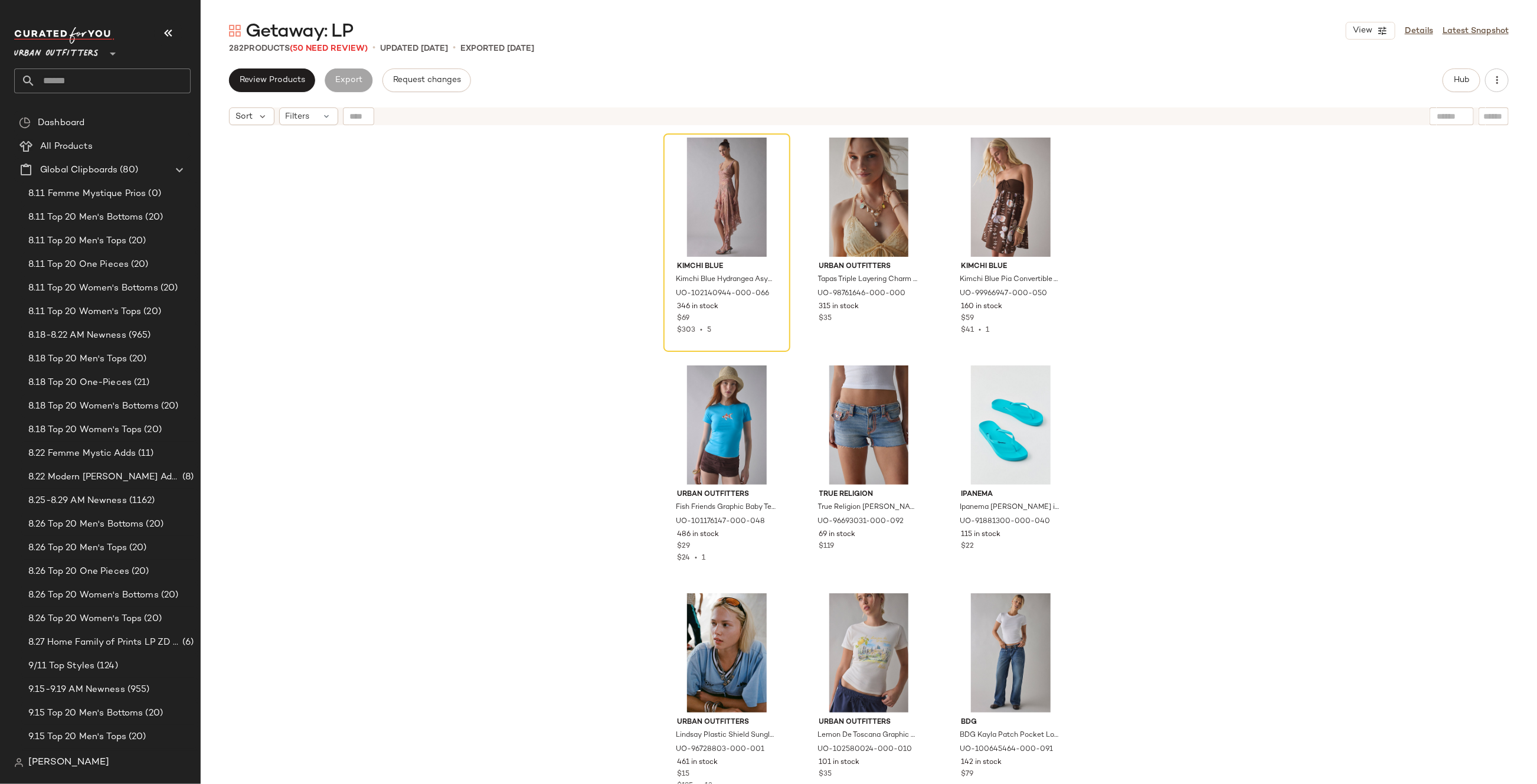
drag, startPoint x: 1430, startPoint y: 33, endPoint x: 704, endPoint y: 229, distance: 752.0
click at [1428, 33] on link "Details" at bounding box center [1418, 30] width 28 height 13
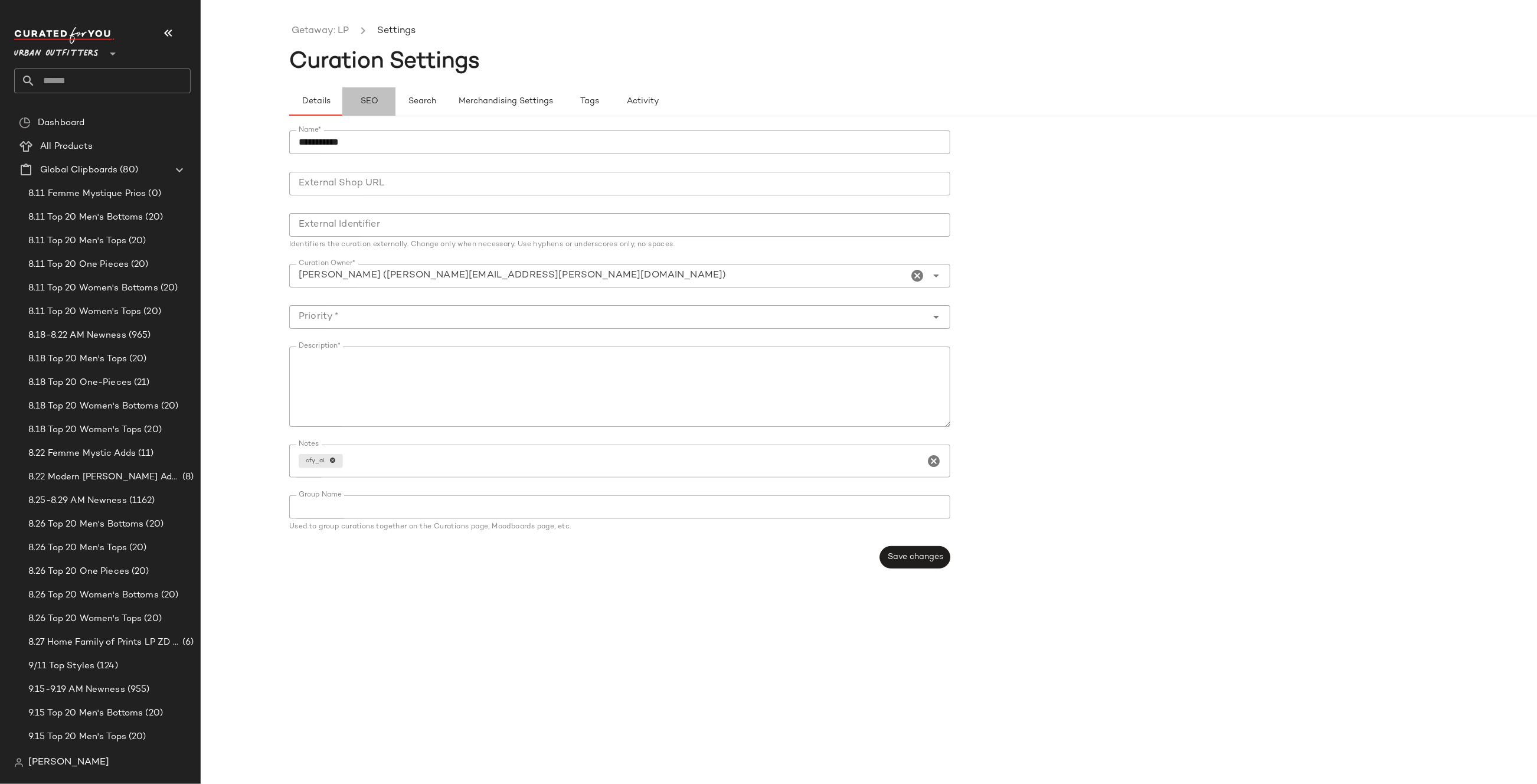
click at [370, 93] on button "SEO" at bounding box center [369, 101] width 53 height 28
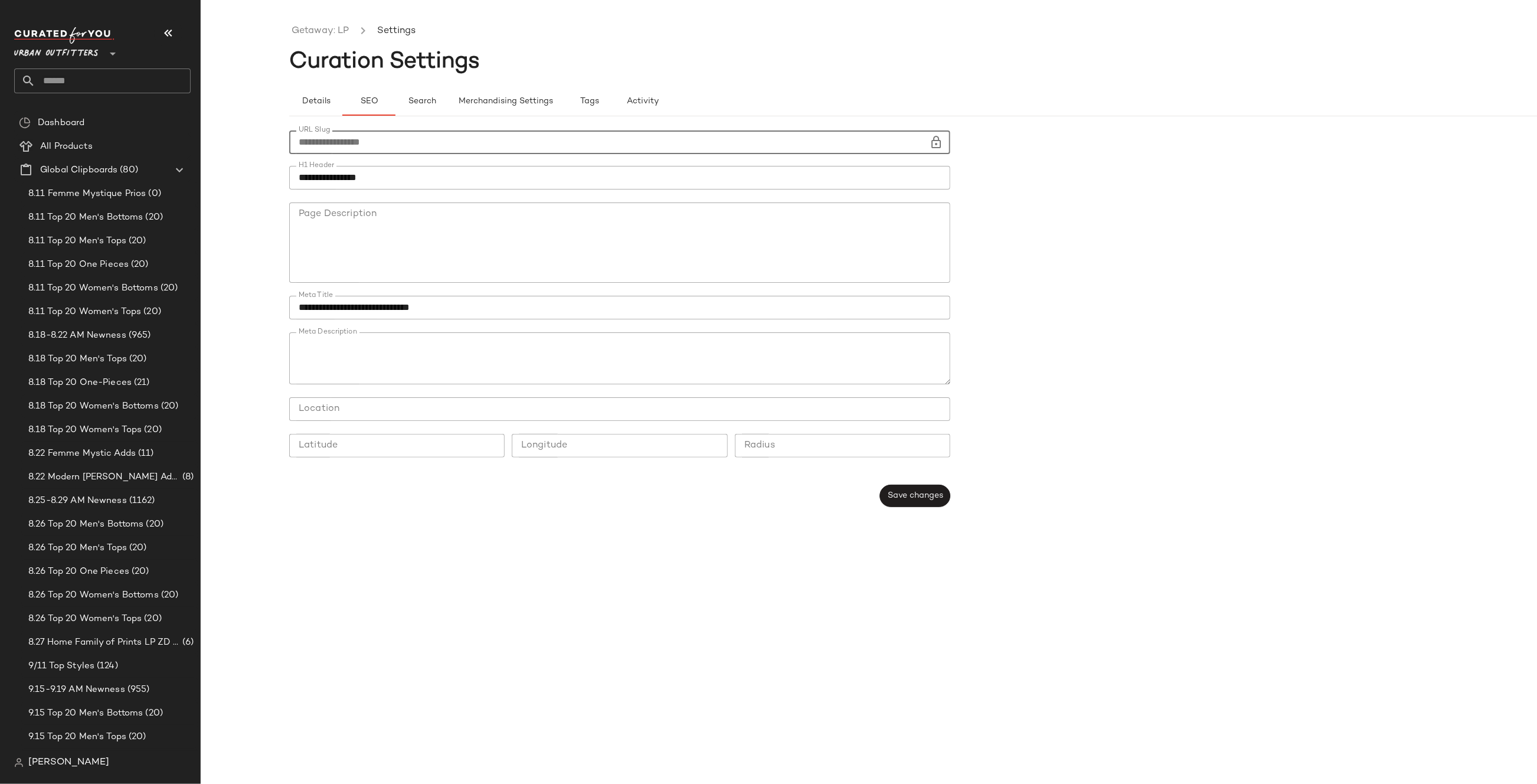
click at [930, 147] on icon at bounding box center [936, 142] width 15 height 15
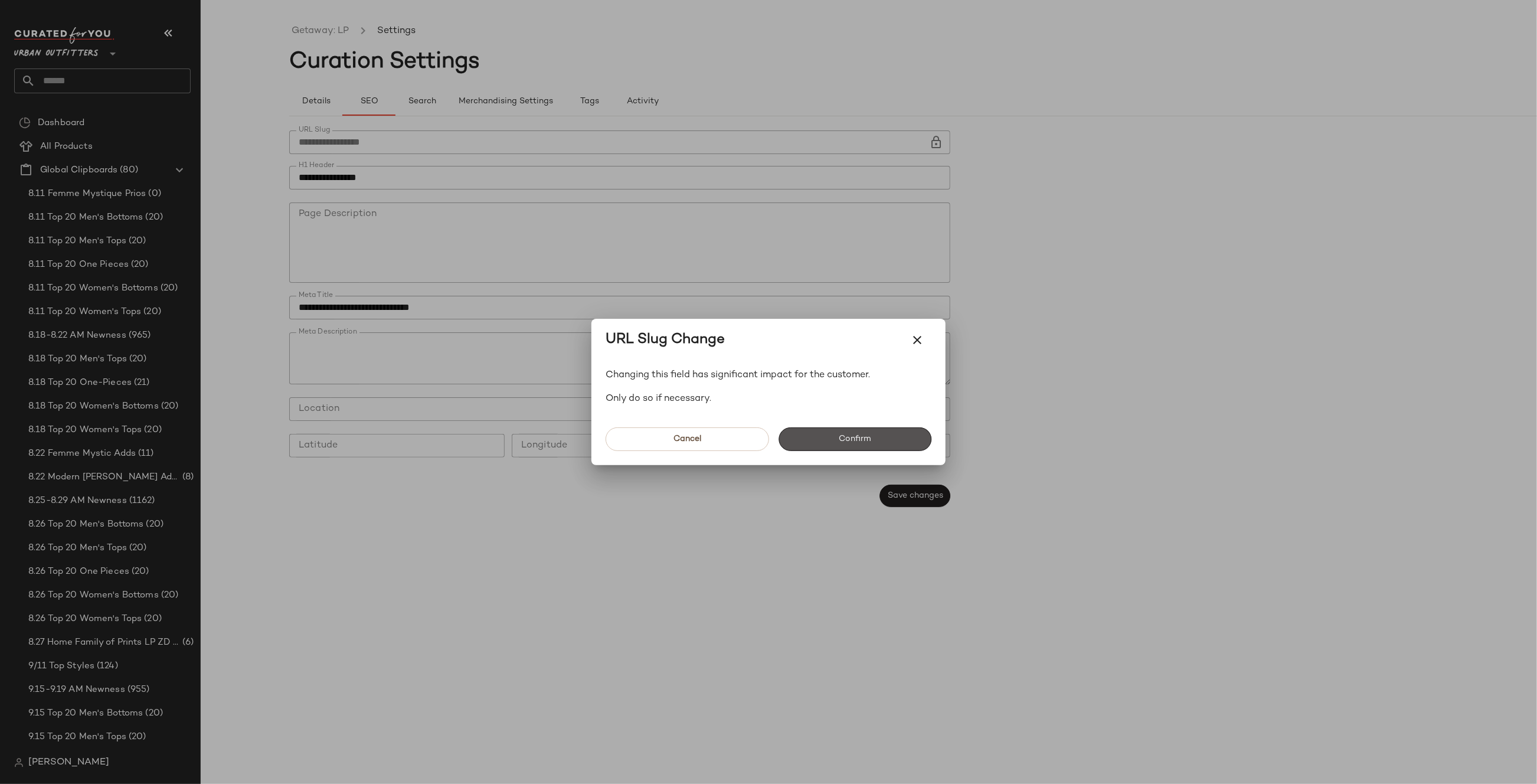
drag, startPoint x: 839, startPoint y: 428, endPoint x: 745, endPoint y: 289, distance: 167.8
click at [839, 428] on button "Confirm" at bounding box center [854, 439] width 153 height 23
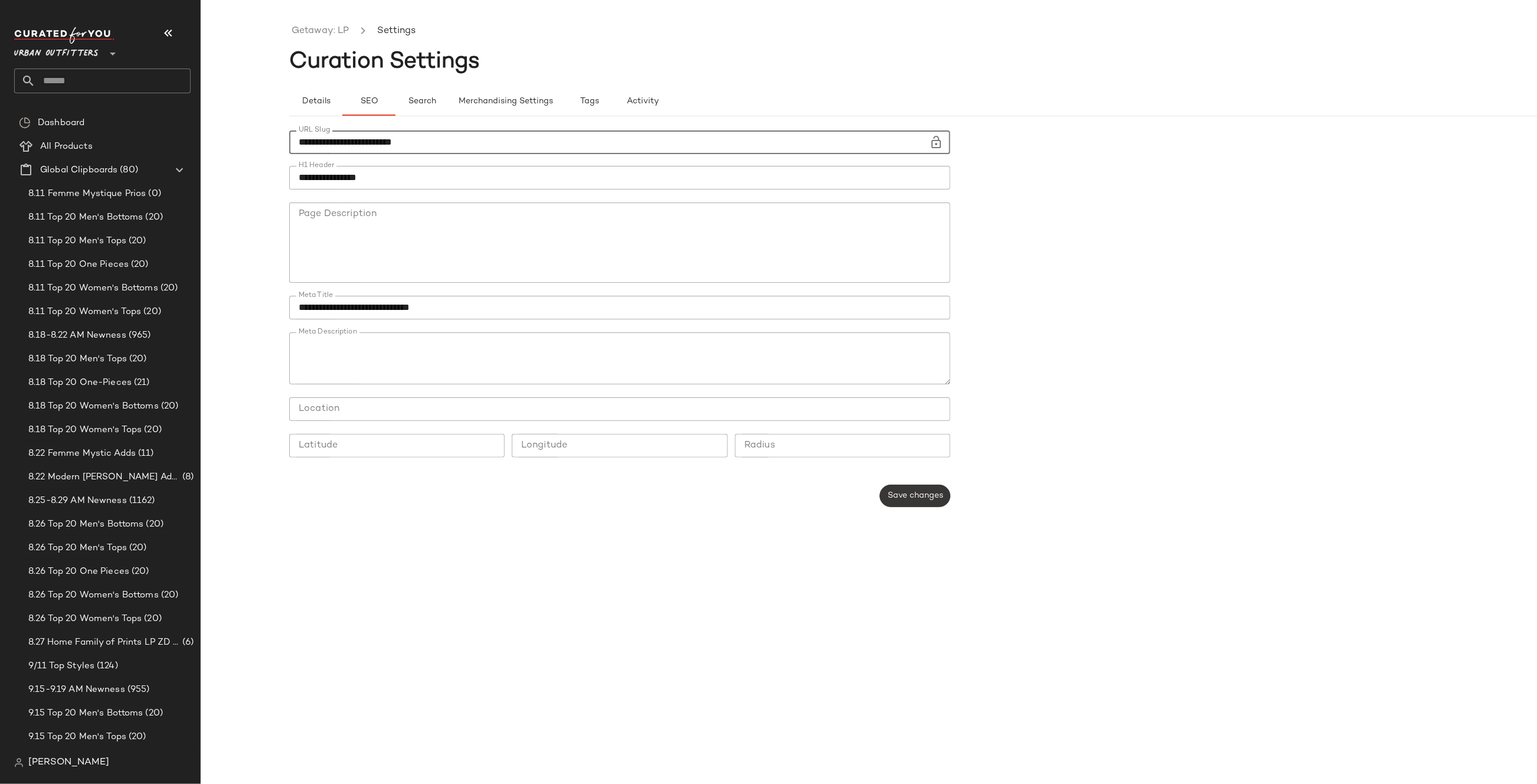
type input "**********"
click at [931, 501] on button "Save changes" at bounding box center [915, 495] width 70 height 22
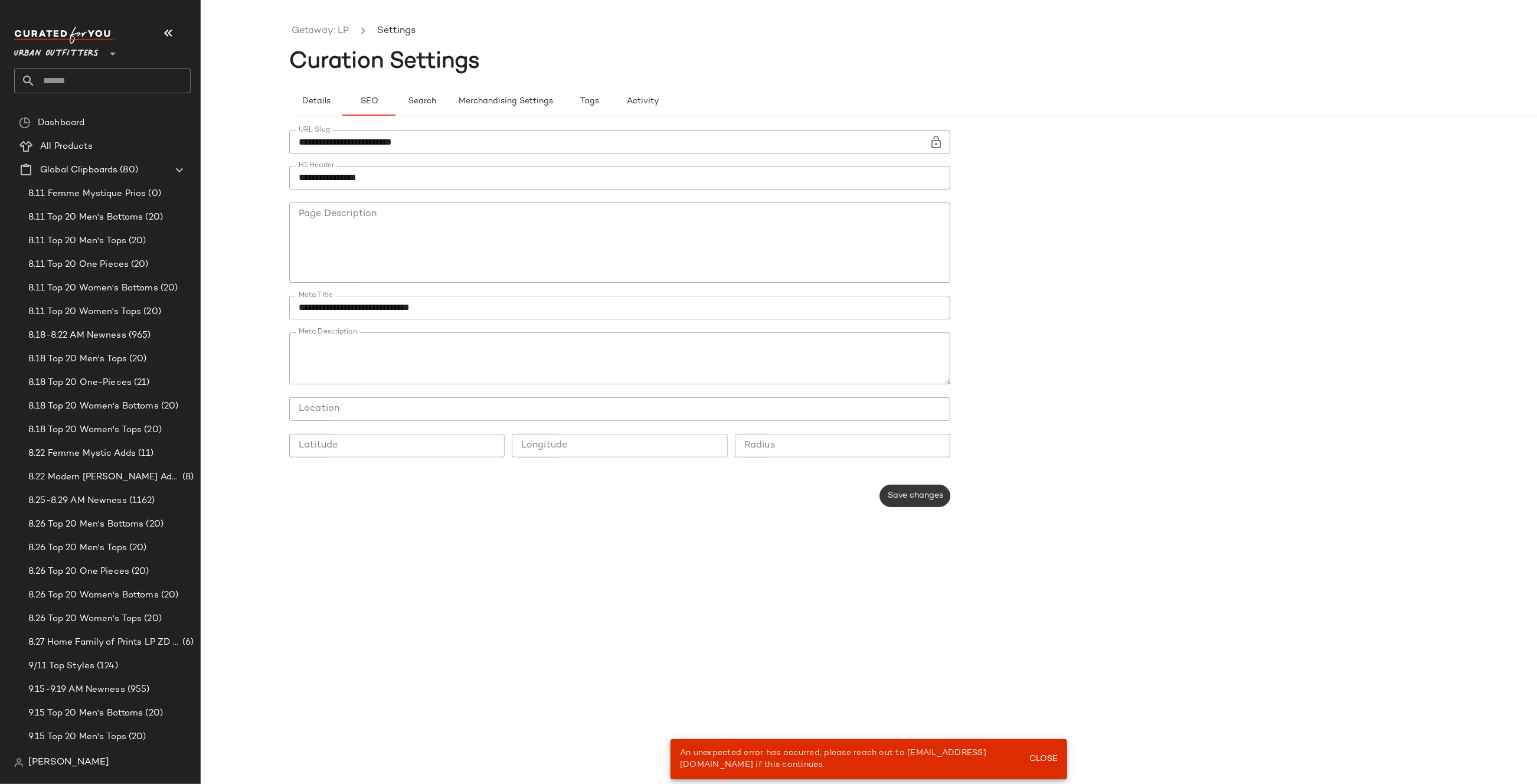
click at [917, 494] on span "Save changes" at bounding box center [915, 495] width 56 height 10
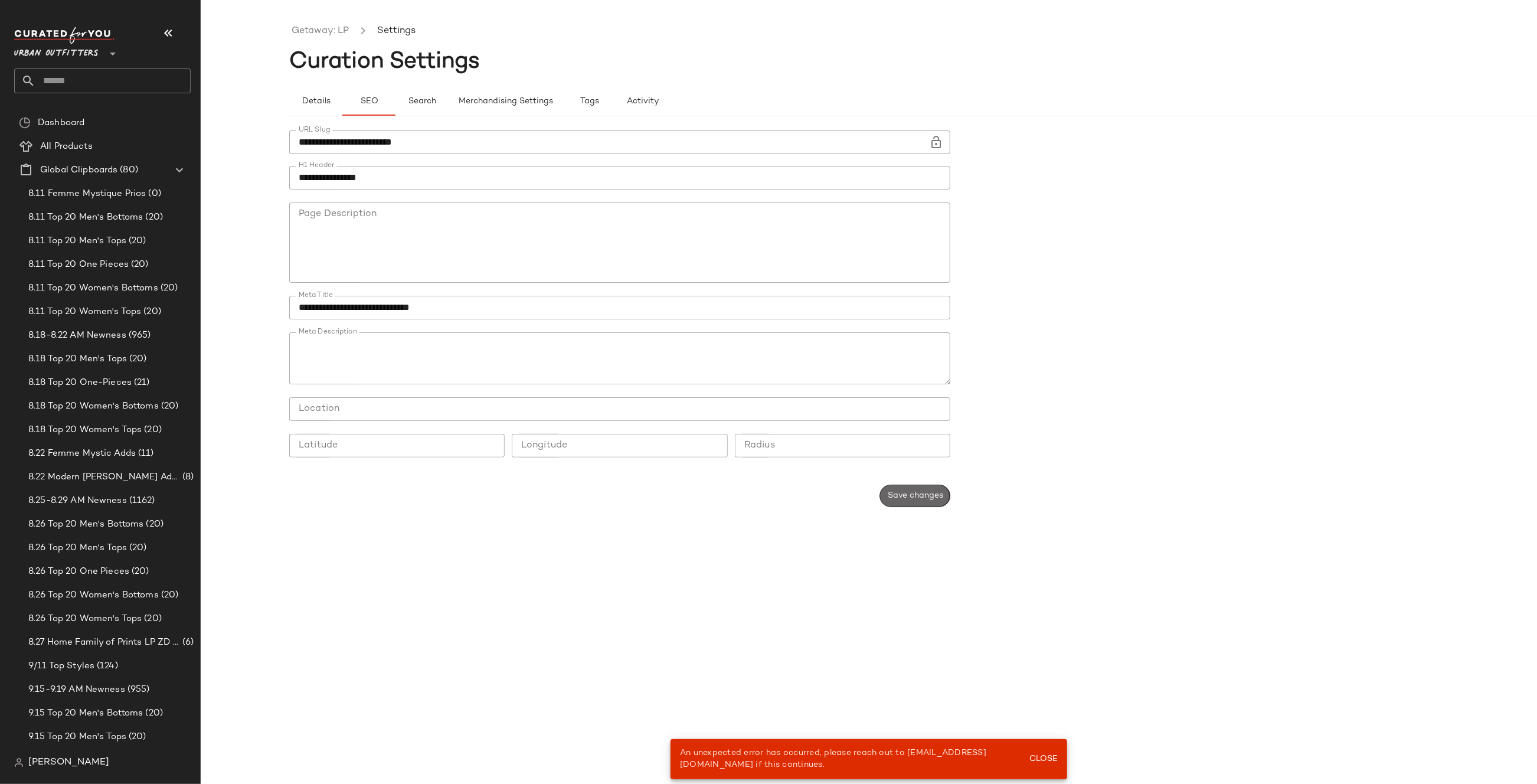
click at [917, 494] on span "Save changes" at bounding box center [915, 495] width 56 height 10
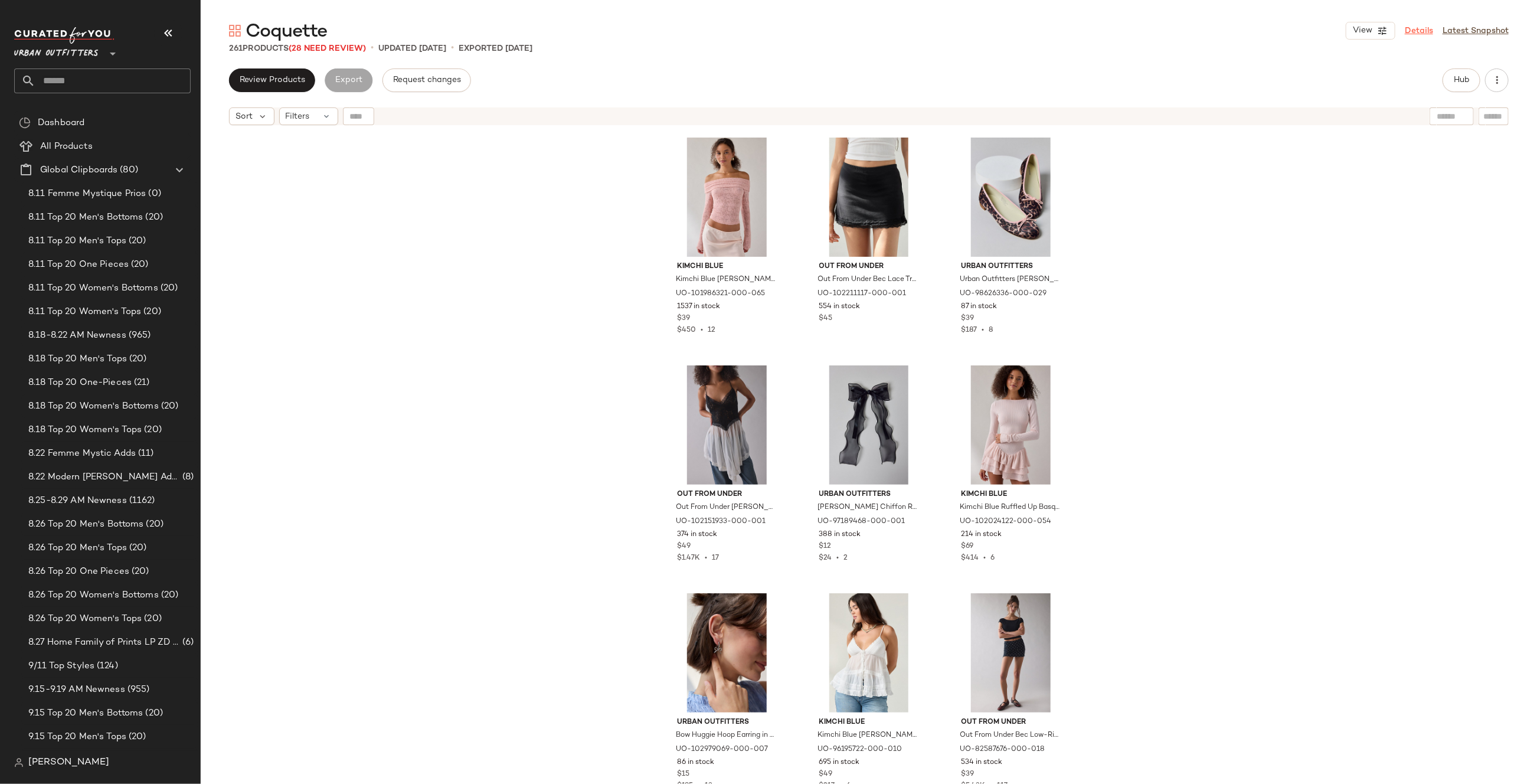
click at [1410, 33] on link "Details" at bounding box center [1418, 30] width 28 height 13
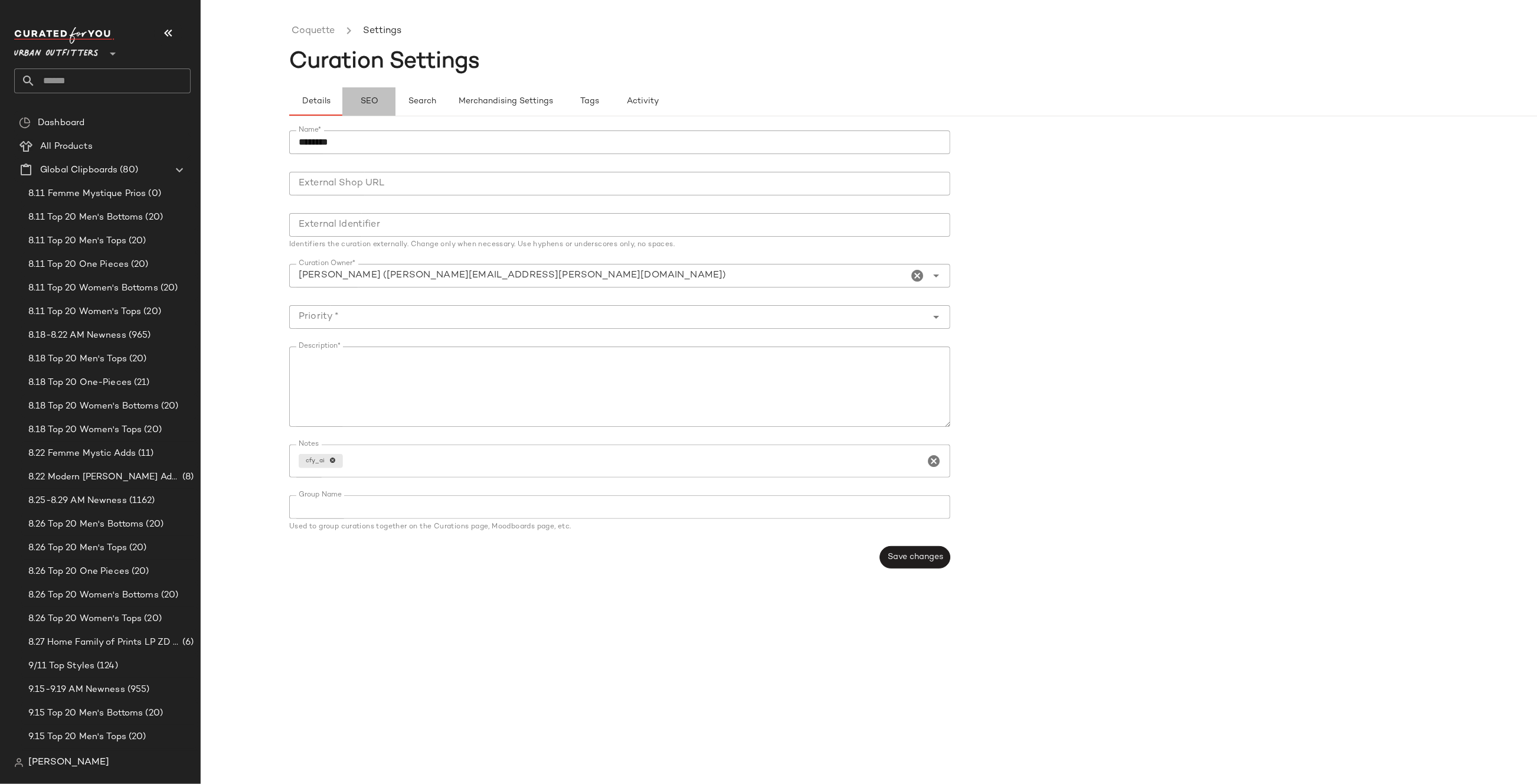
drag, startPoint x: 385, startPoint y: 98, endPoint x: 368, endPoint y: 100, distance: 17.1
click at [385, 98] on button "SEO" at bounding box center [369, 101] width 53 height 28
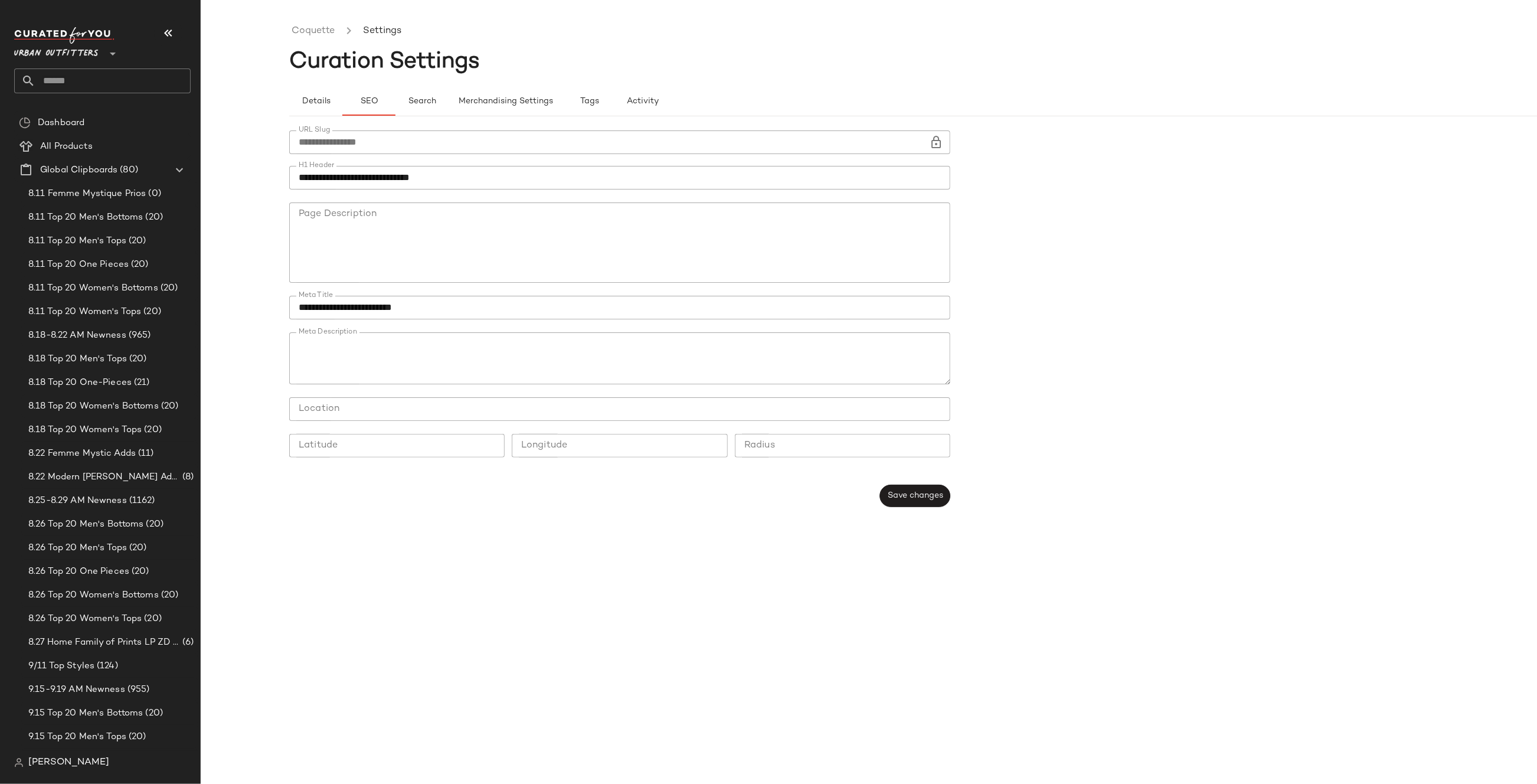
click at [945, 138] on div "**********" at bounding box center [620, 142] width 661 height 23
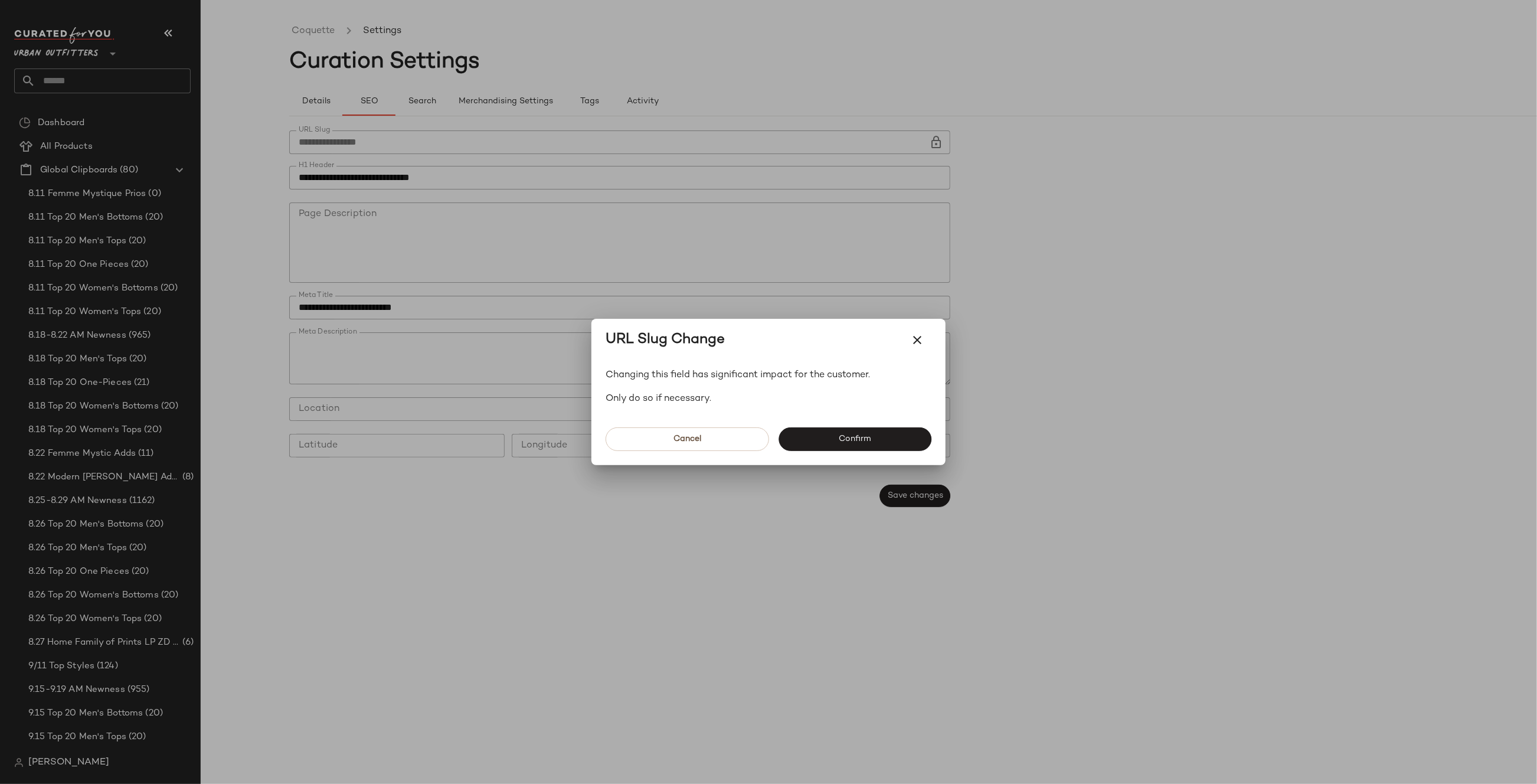
click at [817, 149] on div at bounding box center [768, 392] width 1537 height 784
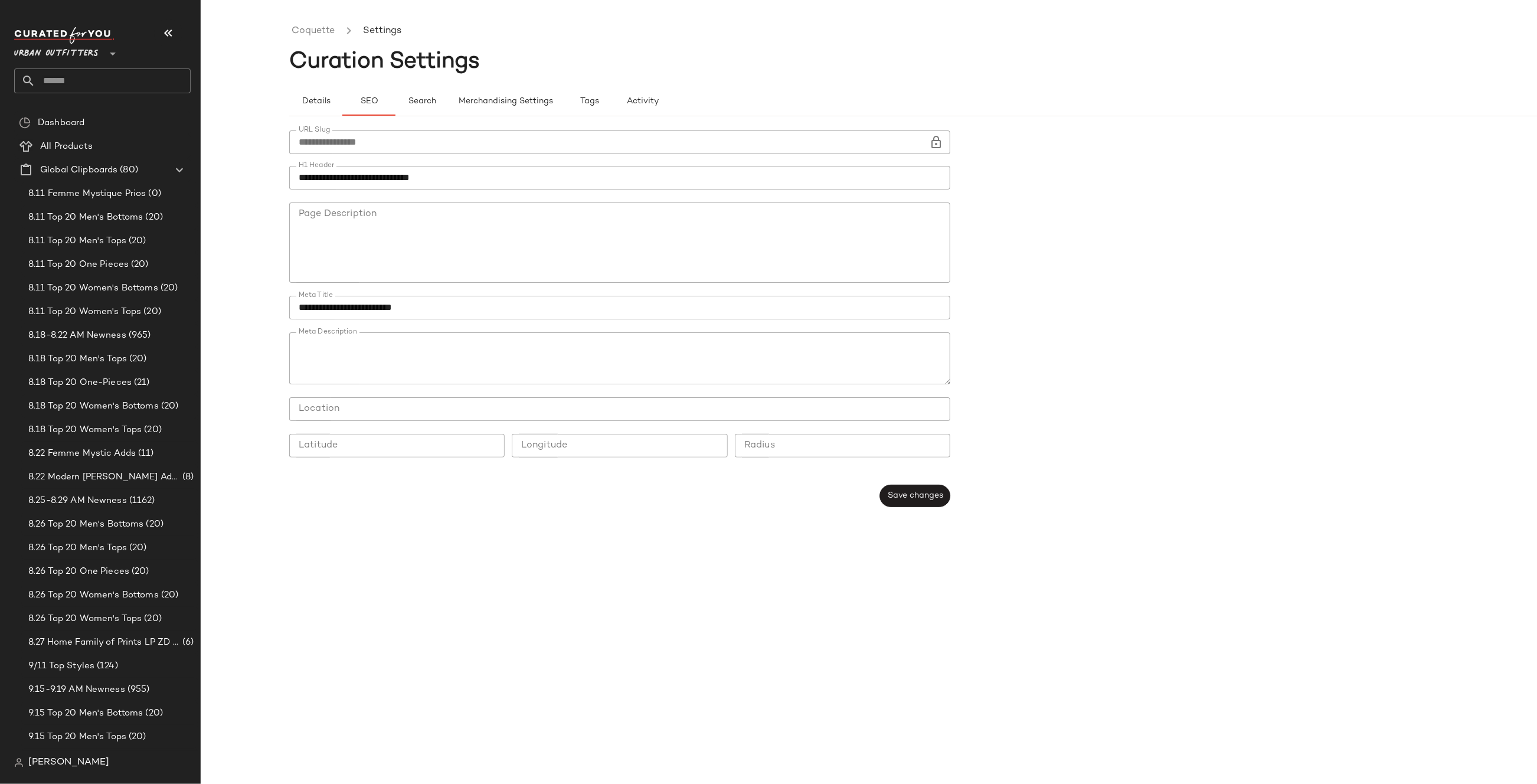
click at [933, 137] on icon at bounding box center [936, 142] width 15 height 15
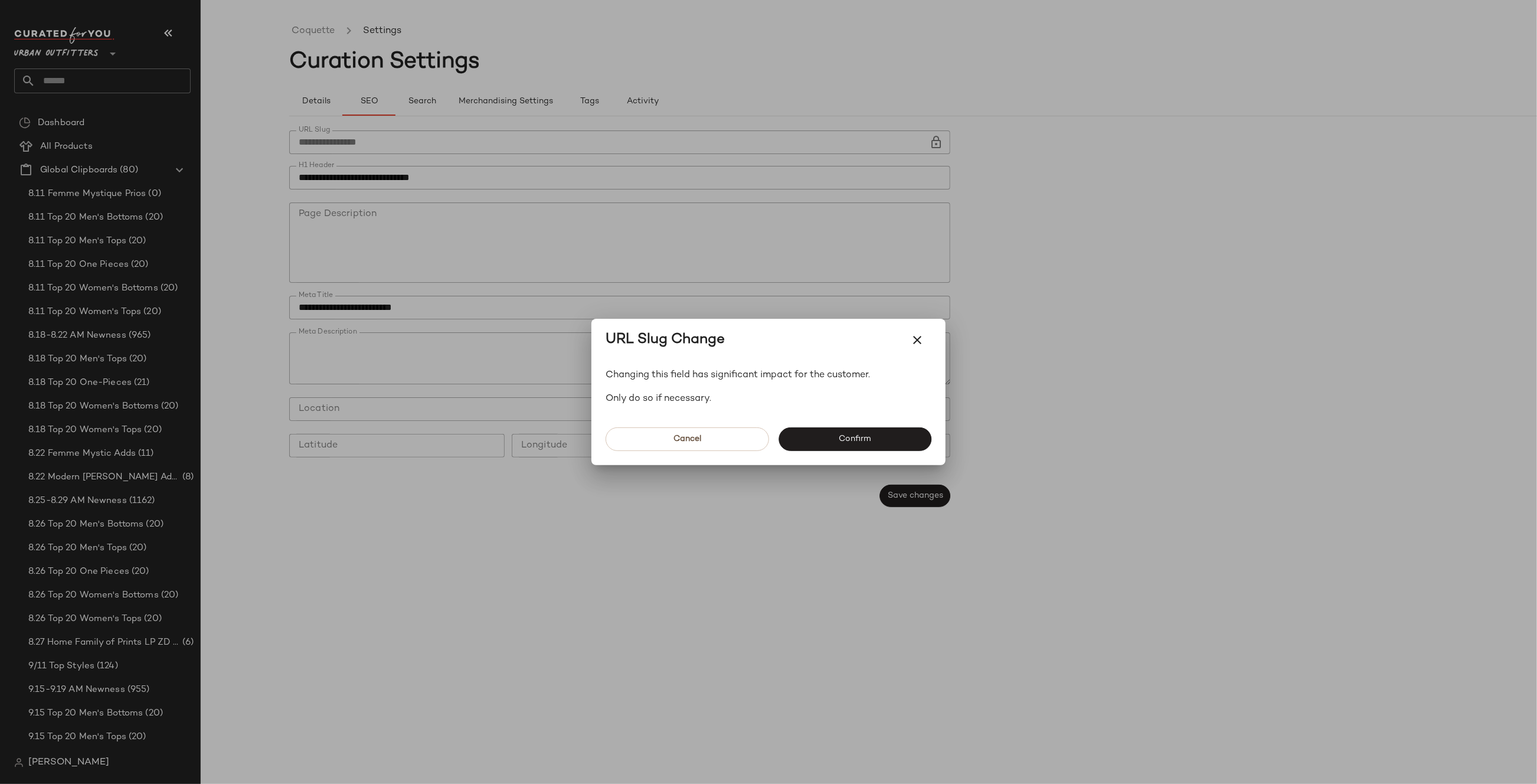
drag, startPoint x: 820, startPoint y: 419, endPoint x: 821, endPoint y: 427, distance: 8.1
click at [820, 424] on div "Cancel Confirm" at bounding box center [768, 435] width 354 height 59
click at [826, 433] on button "Confirm" at bounding box center [854, 439] width 153 height 23
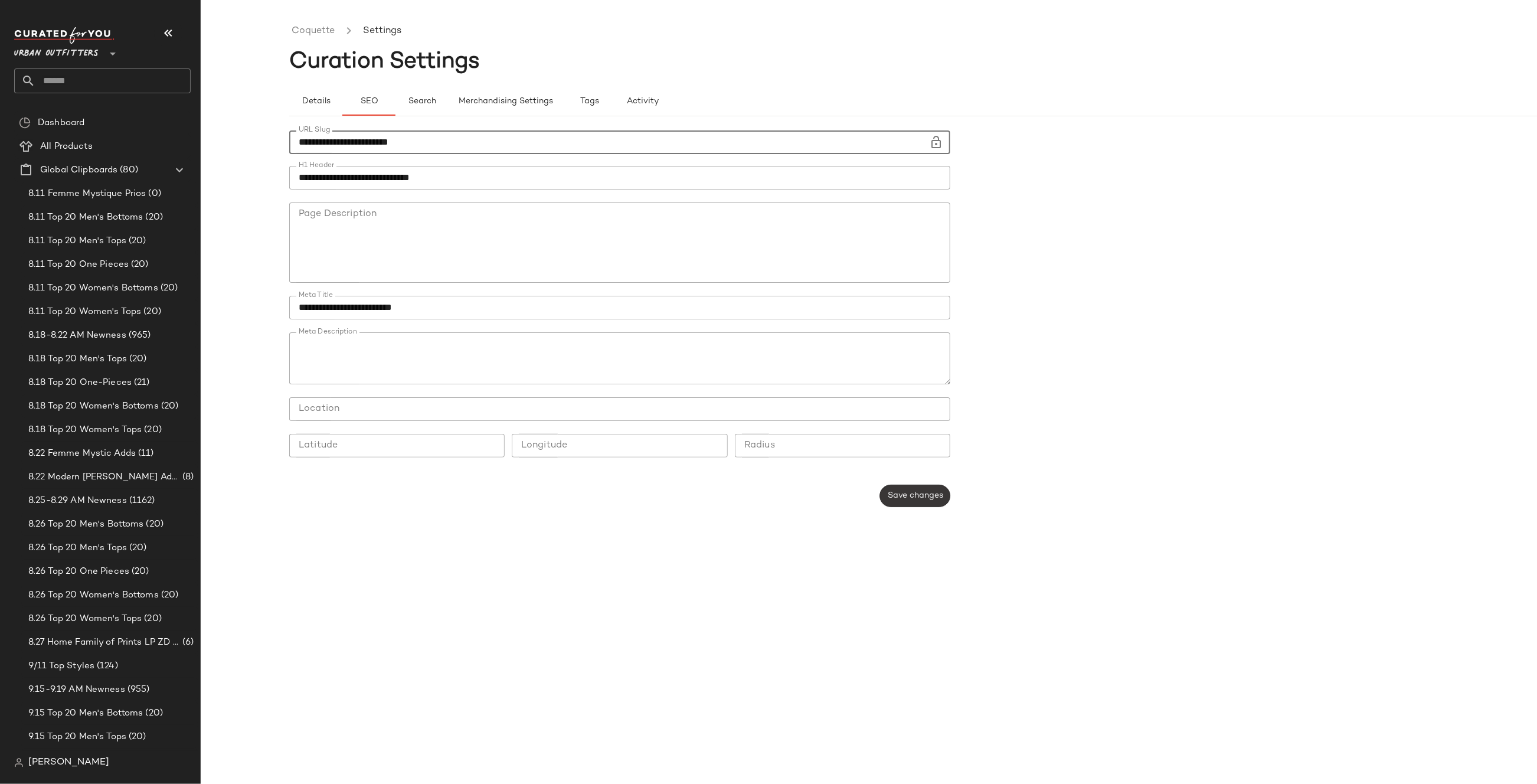
type input "**********"
click at [910, 492] on span "Save changes" at bounding box center [915, 495] width 56 height 10
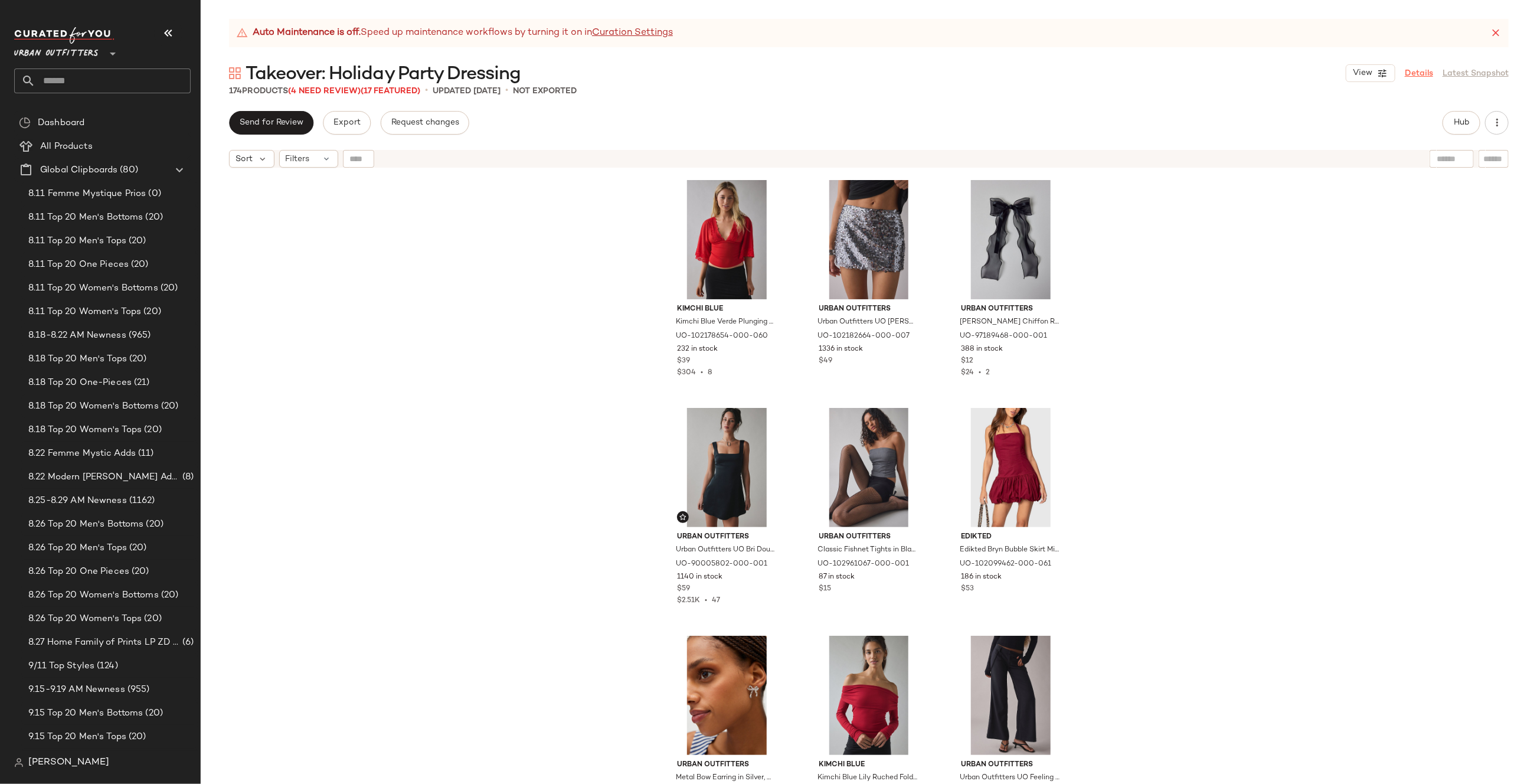
click at [1407, 72] on link "Details" at bounding box center [1418, 73] width 28 height 13
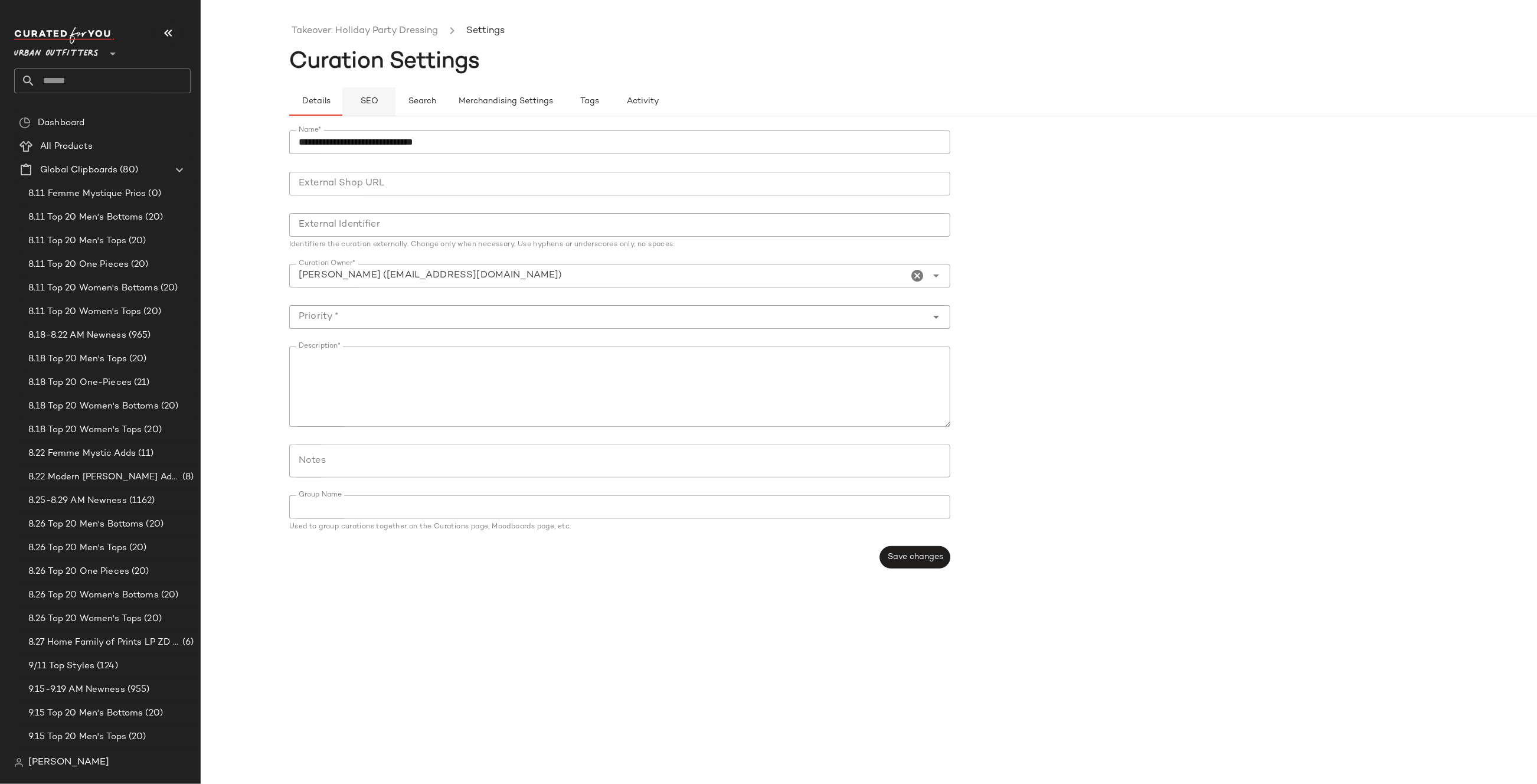
click at [377, 89] on button "SEO" at bounding box center [369, 101] width 53 height 28
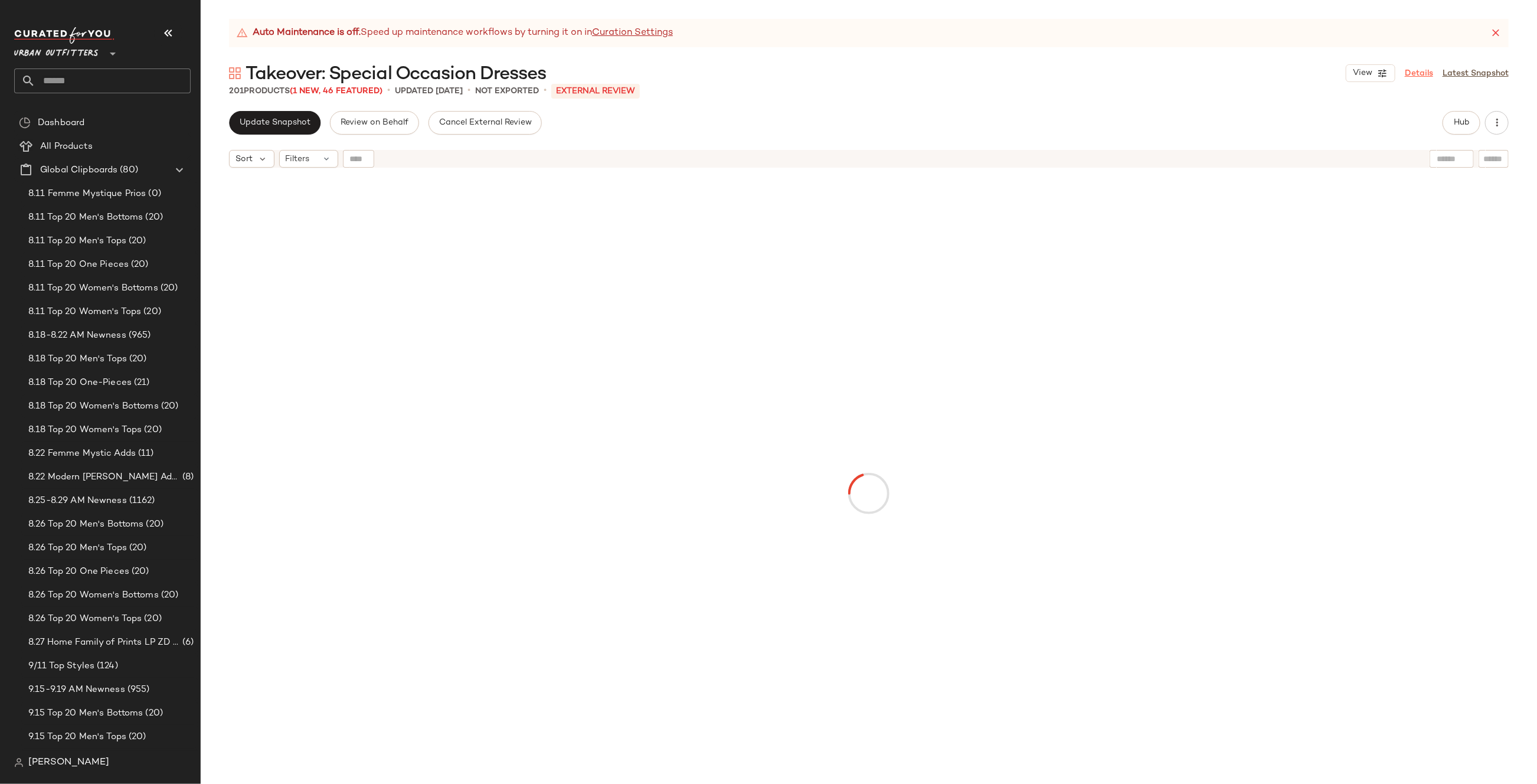
click at [1421, 69] on link "Details" at bounding box center [1418, 73] width 28 height 13
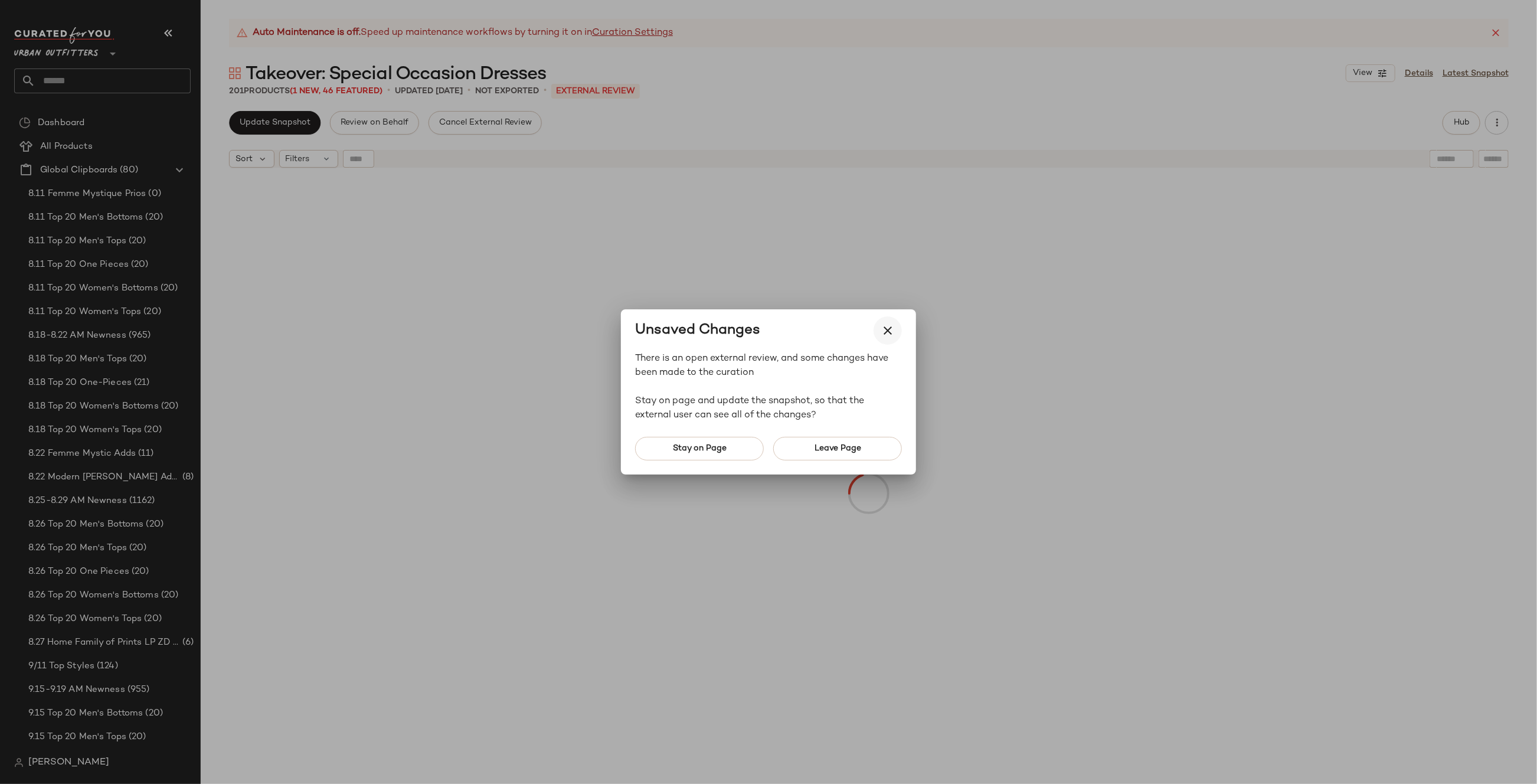
click at [887, 337] on button "button" at bounding box center [887, 330] width 28 height 28
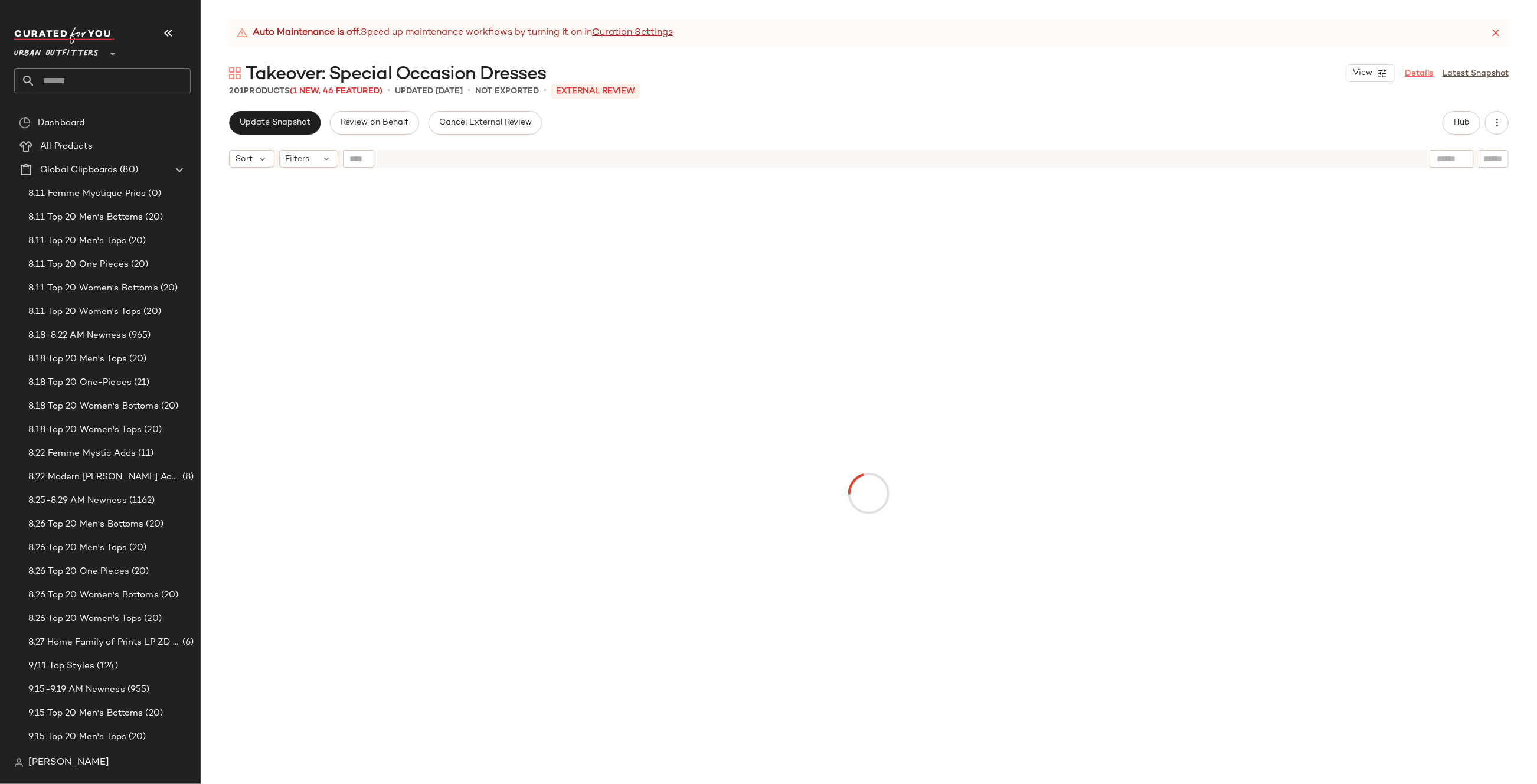
click at [1409, 71] on link "Details" at bounding box center [1418, 73] width 28 height 13
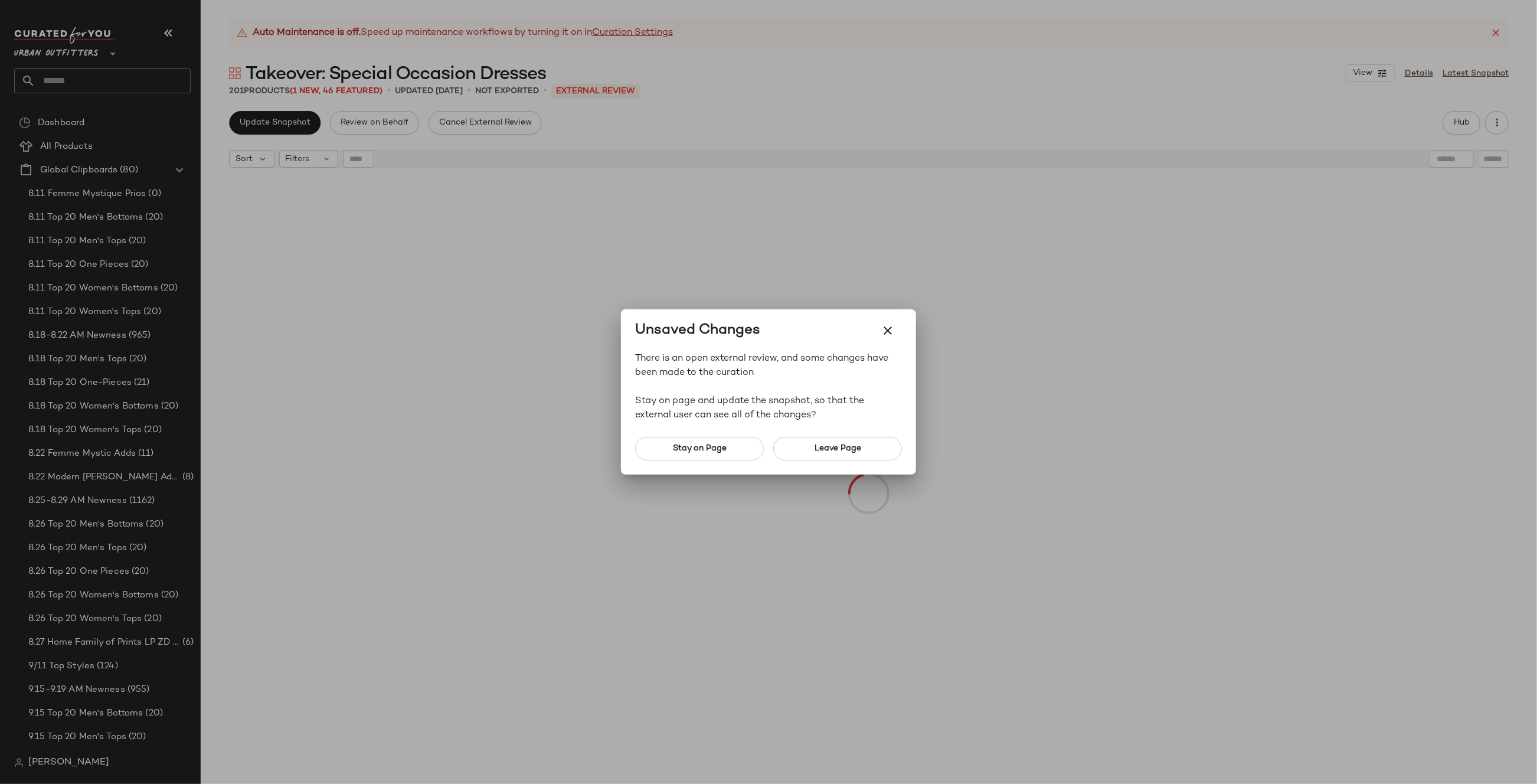
click at [839, 464] on div "Stay on Page Leave Page" at bounding box center [768, 448] width 296 height 52
click at [830, 457] on button "Leave Page" at bounding box center [838, 449] width 129 height 23
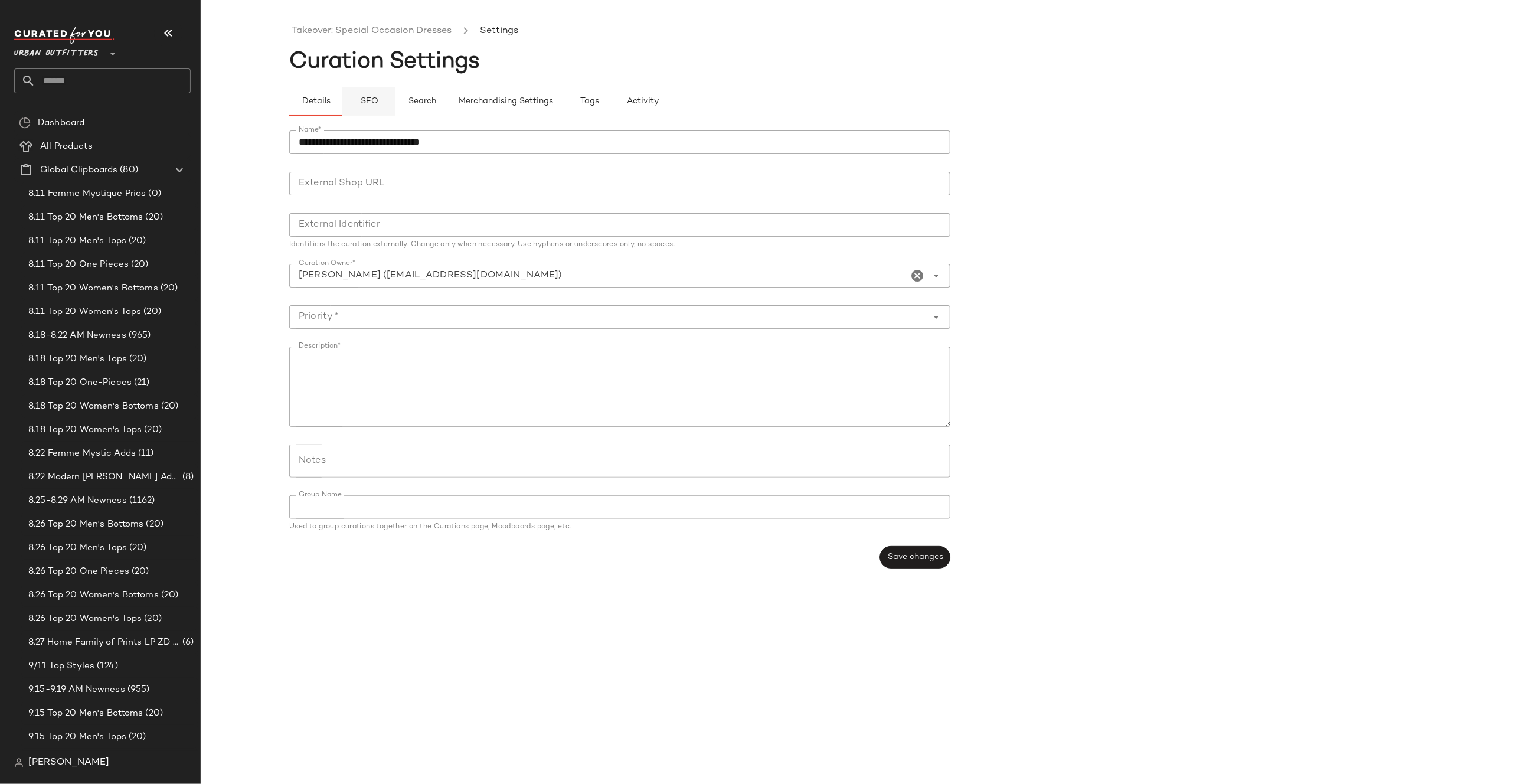
click at [379, 104] on button "SEO" at bounding box center [369, 101] width 53 height 28
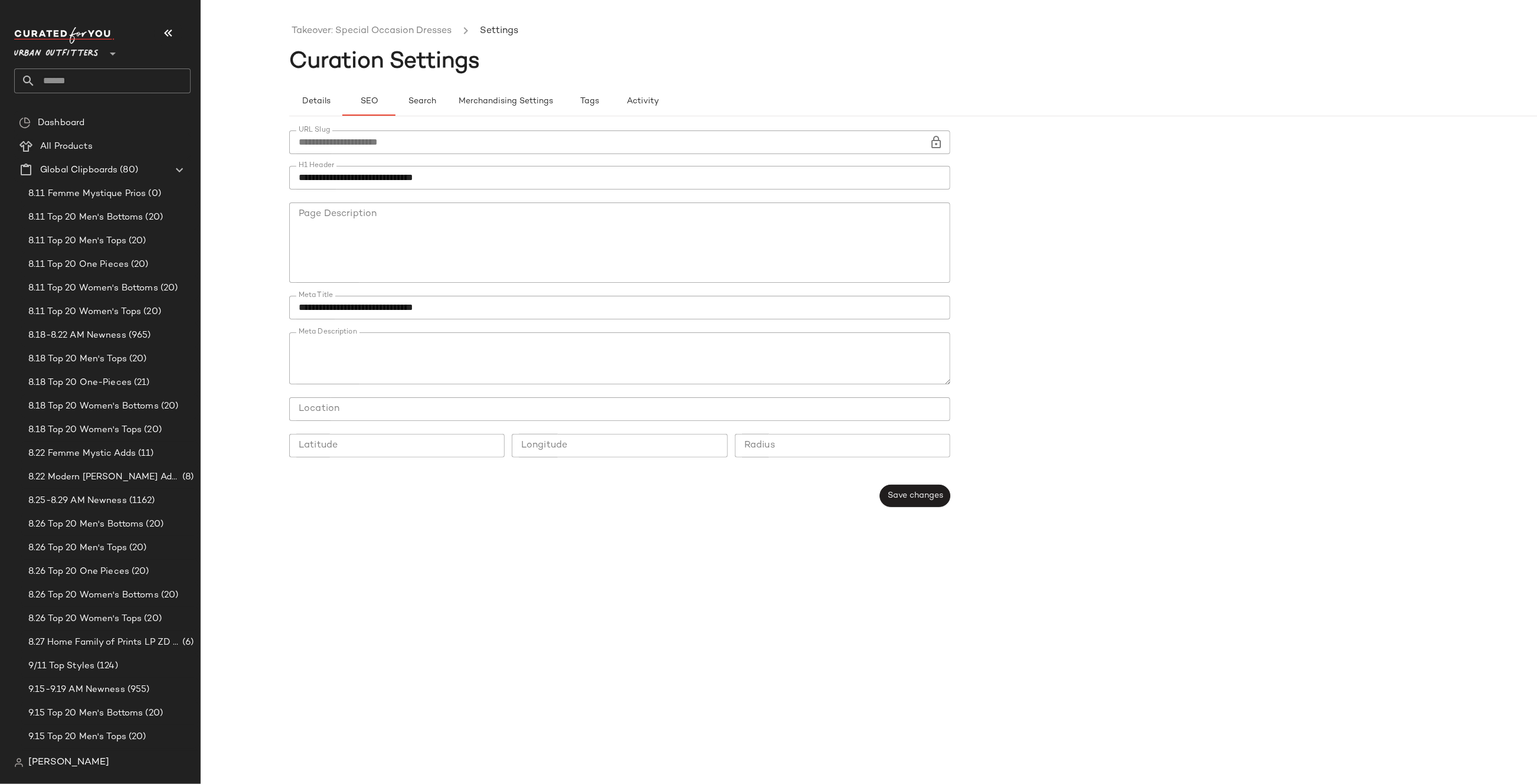
click at [933, 138] on icon at bounding box center [936, 142] width 15 height 15
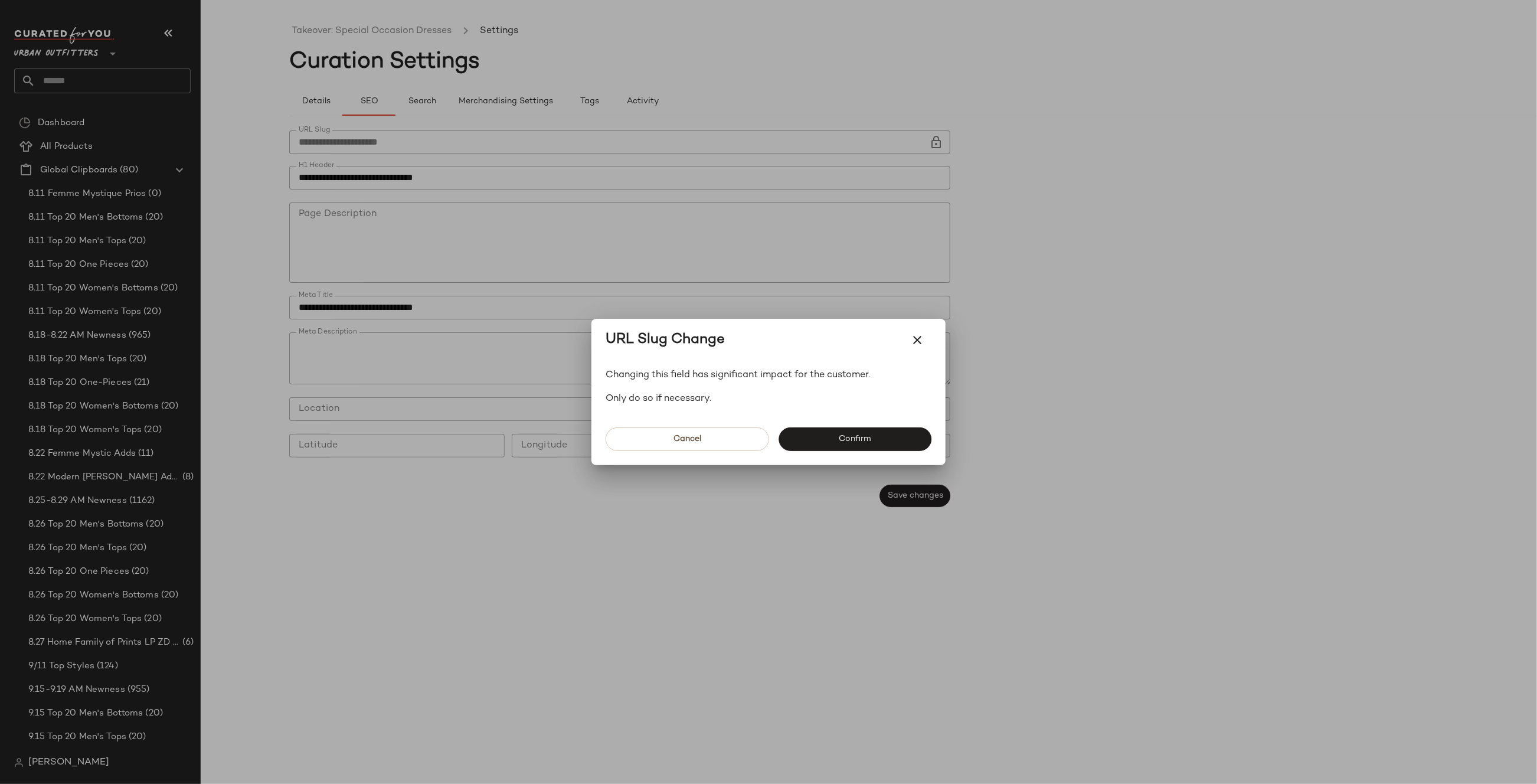
click at [862, 439] on span "Confirm" at bounding box center [854, 439] width 33 height 10
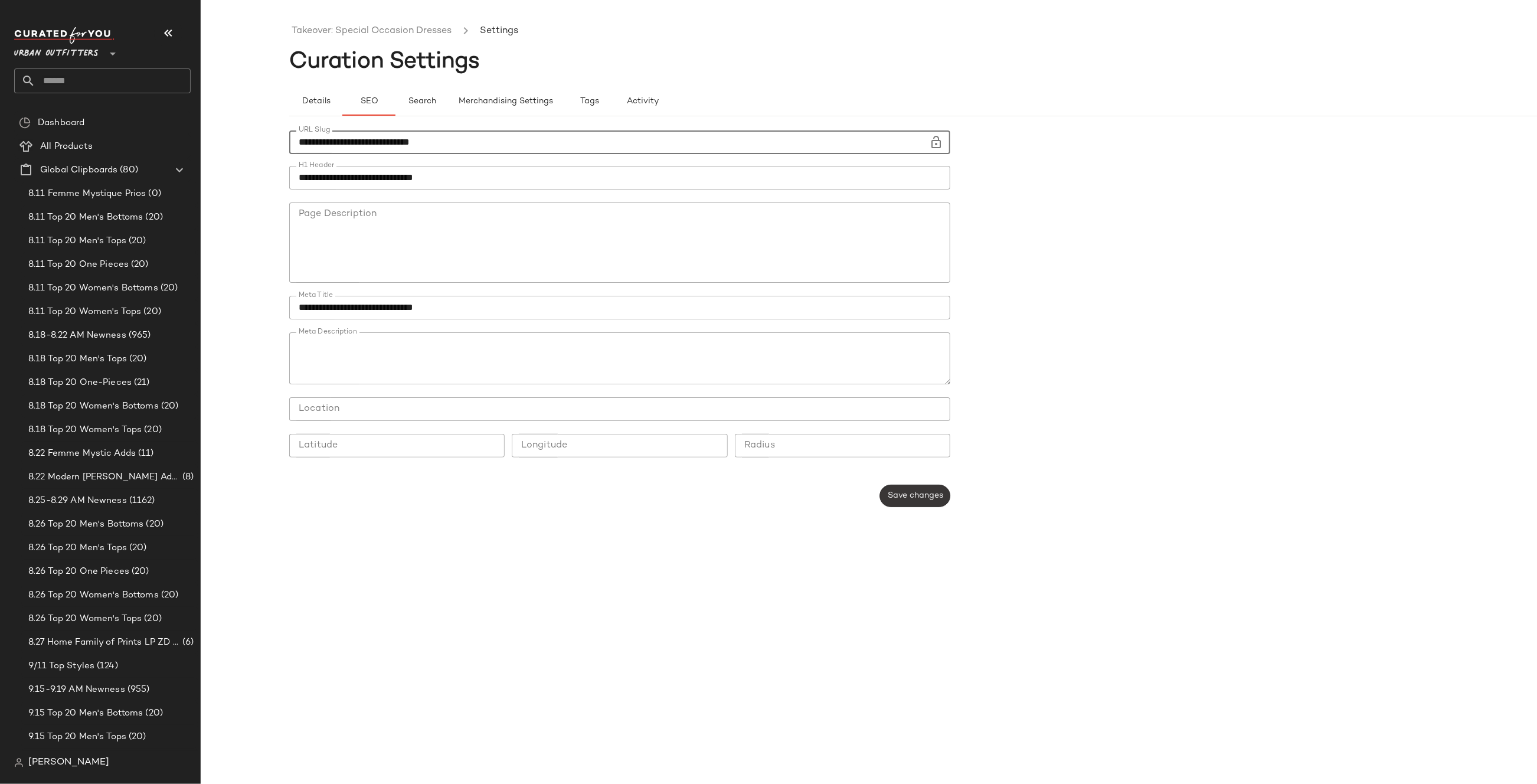
type input "**********"
click at [913, 505] on button "Save changes" at bounding box center [915, 495] width 70 height 22
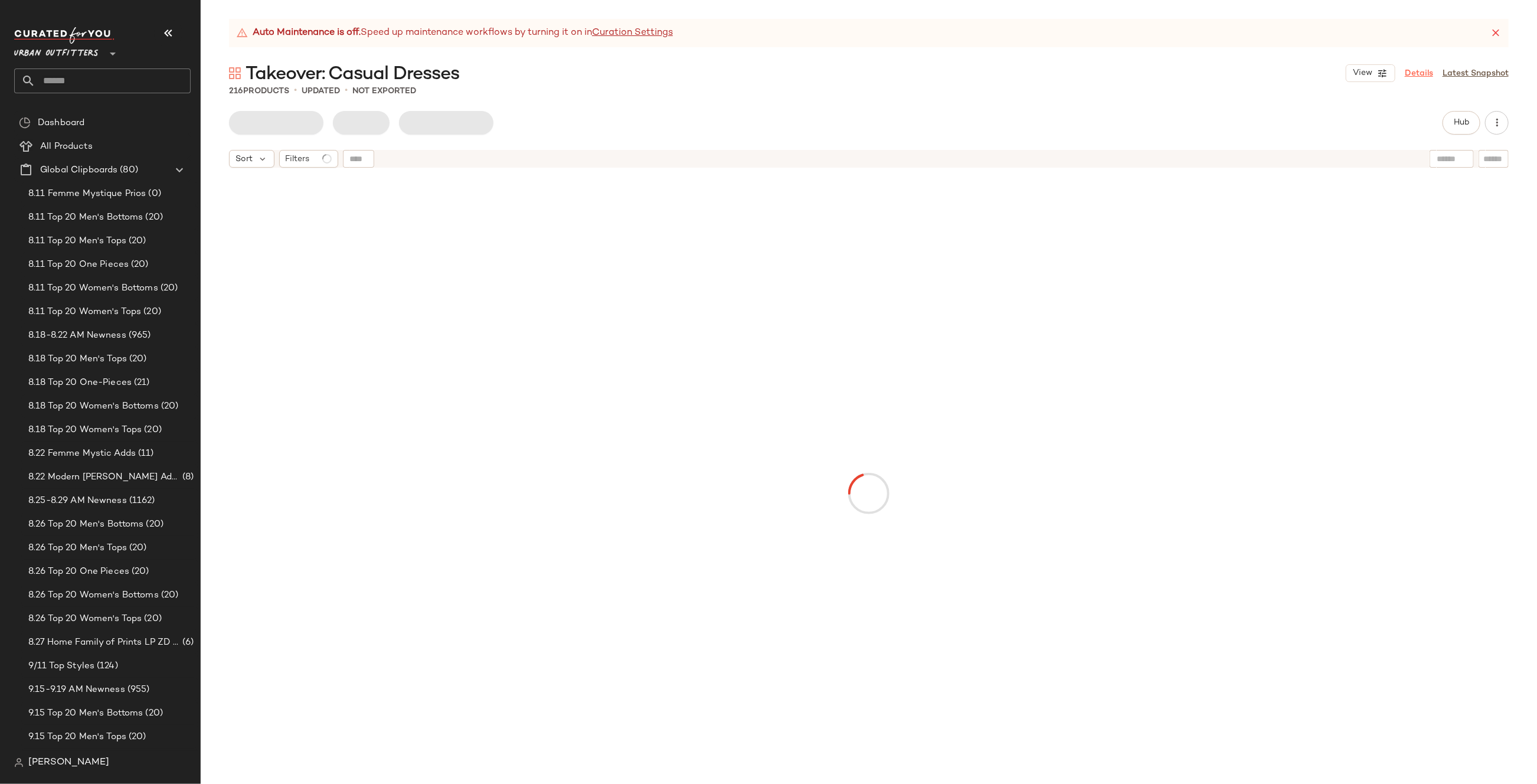
click at [1429, 69] on link "Details" at bounding box center [1418, 73] width 28 height 13
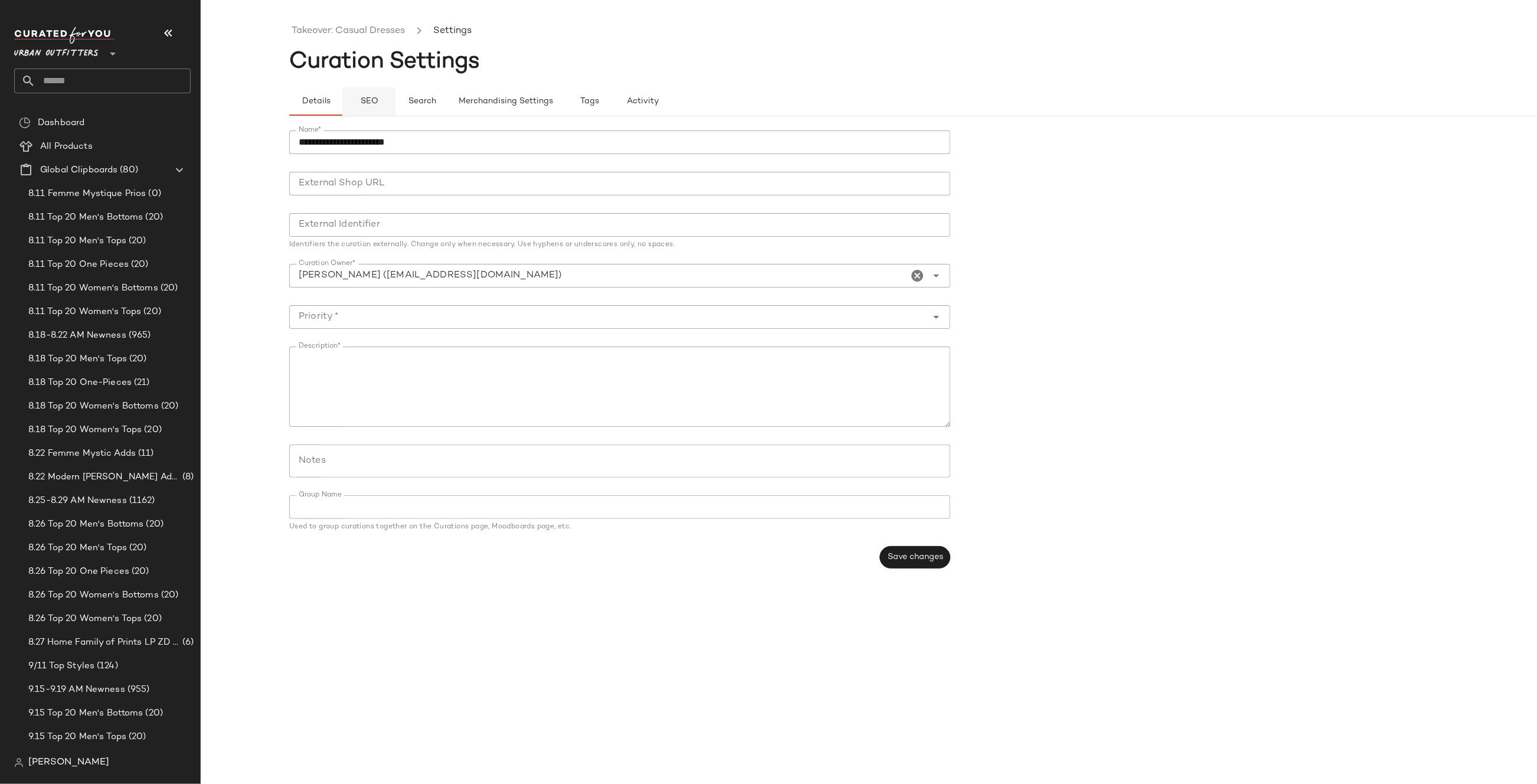
click at [378, 105] on button "SEO" at bounding box center [369, 101] width 53 height 28
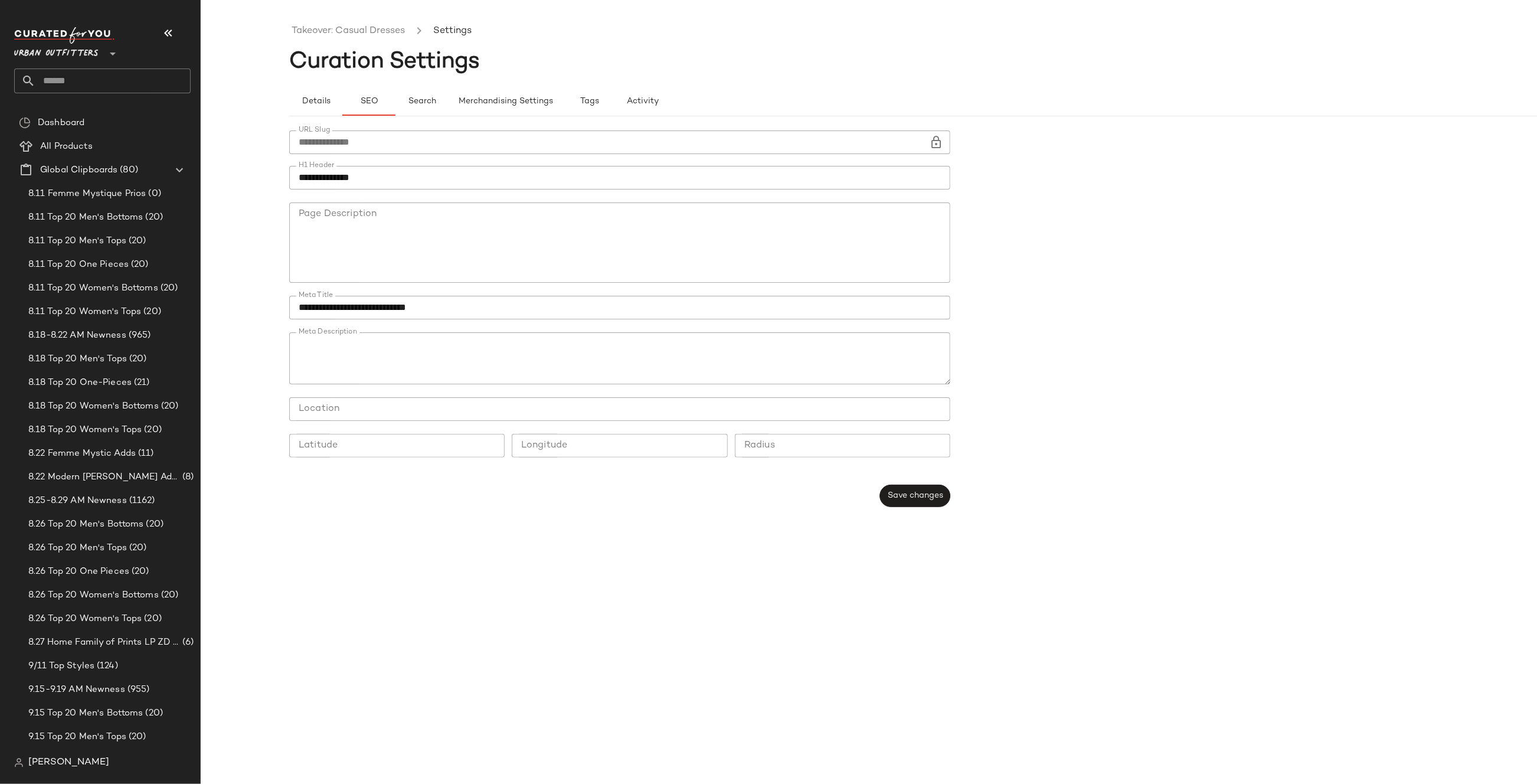
click at [536, 141] on input "**********" at bounding box center [610, 142] width 640 height 23
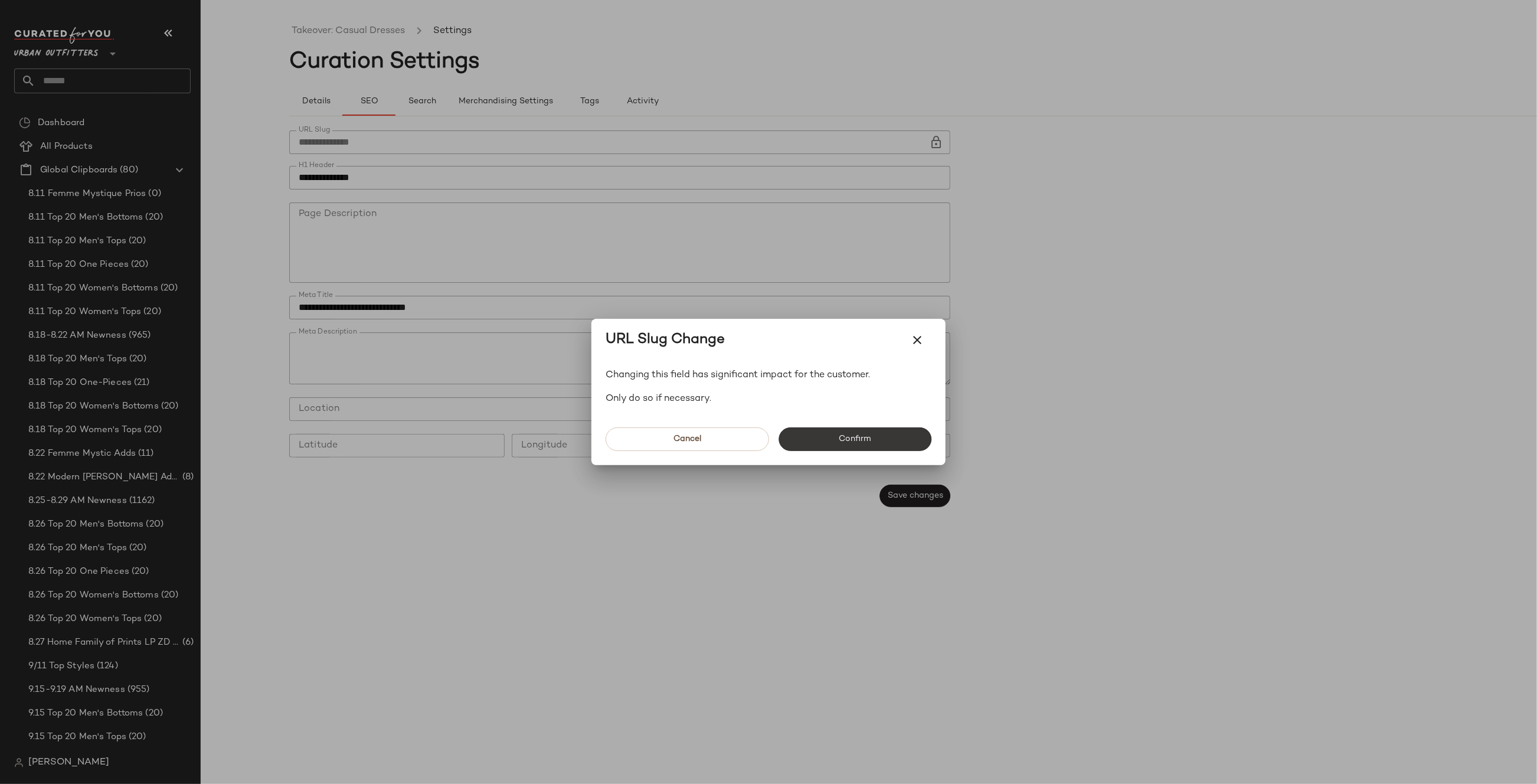
click at [811, 428] on button "Confirm" at bounding box center [854, 439] width 153 height 23
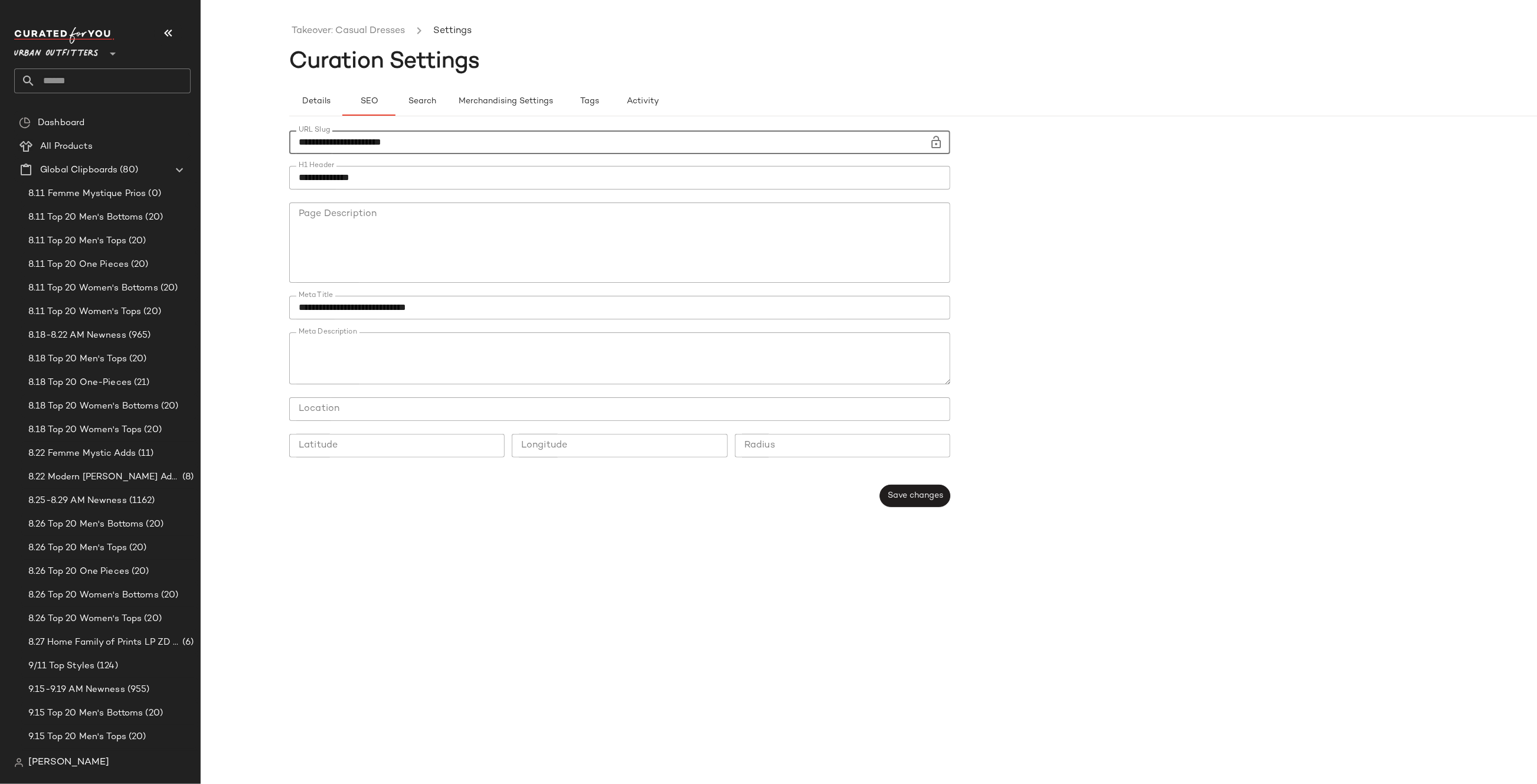
type input "**********"
click at [910, 497] on span "Save changes" at bounding box center [915, 495] width 56 height 10
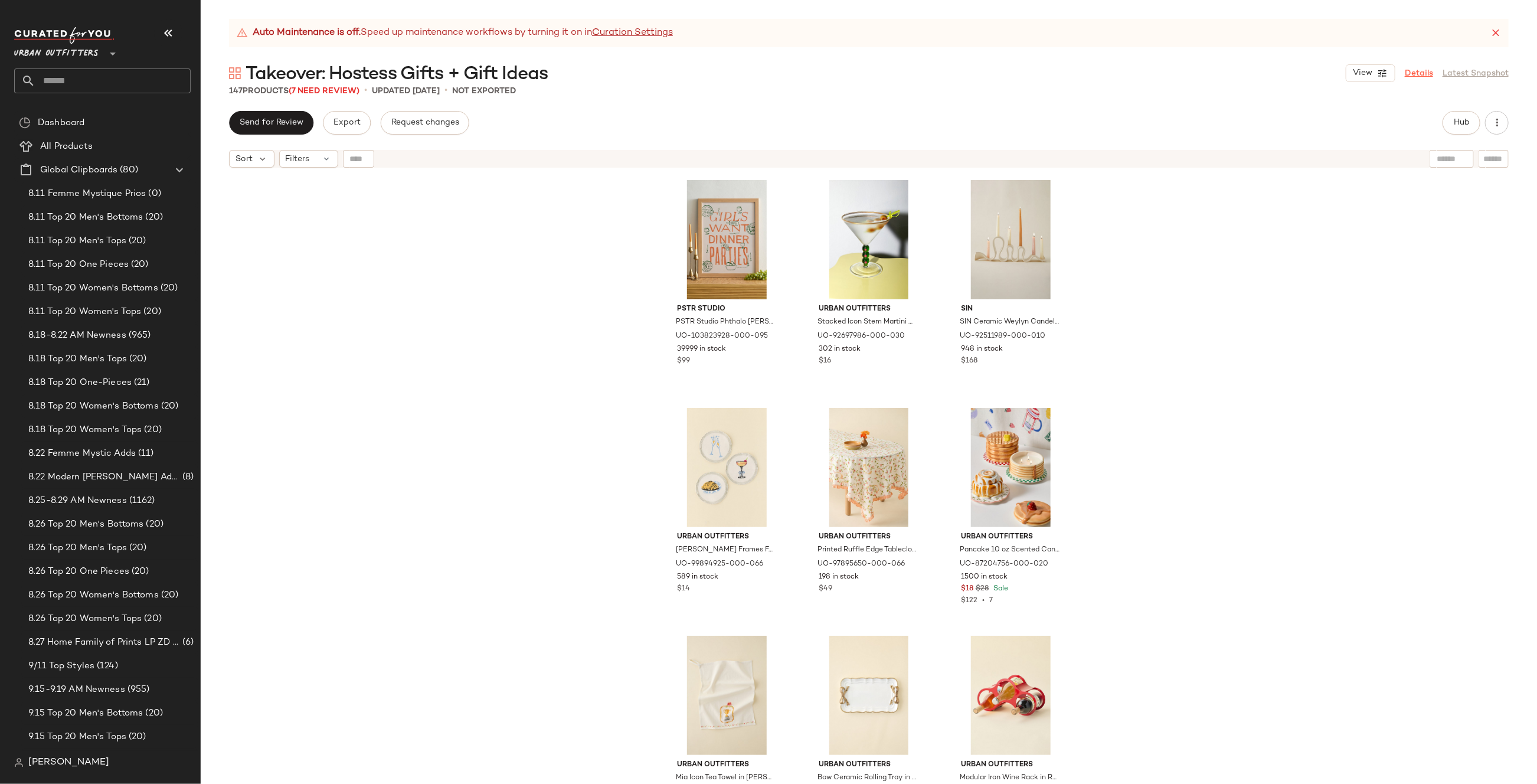
click at [1421, 74] on link "Details" at bounding box center [1418, 73] width 28 height 13
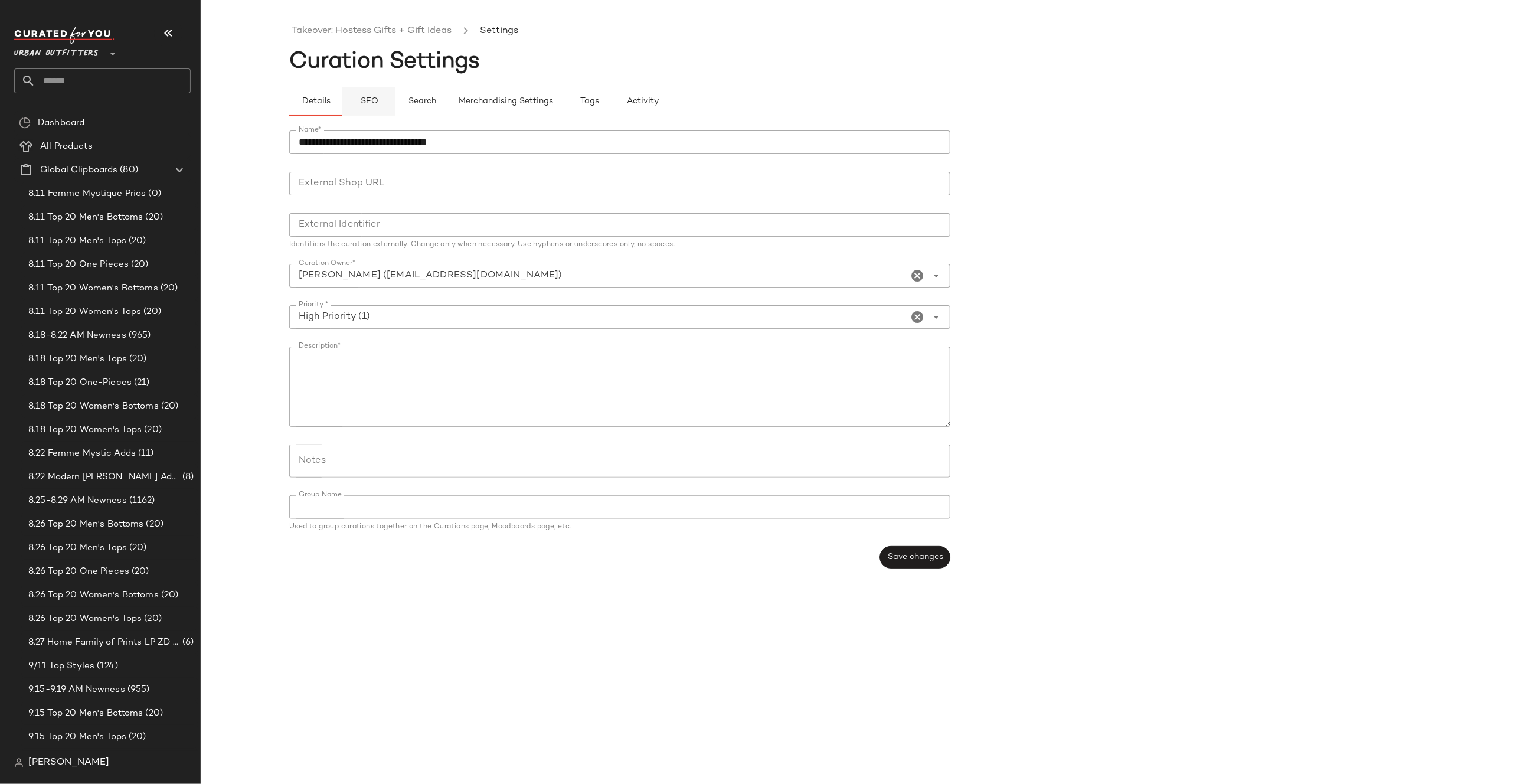
click at [375, 100] on span "SEO" at bounding box center [369, 101] width 19 height 10
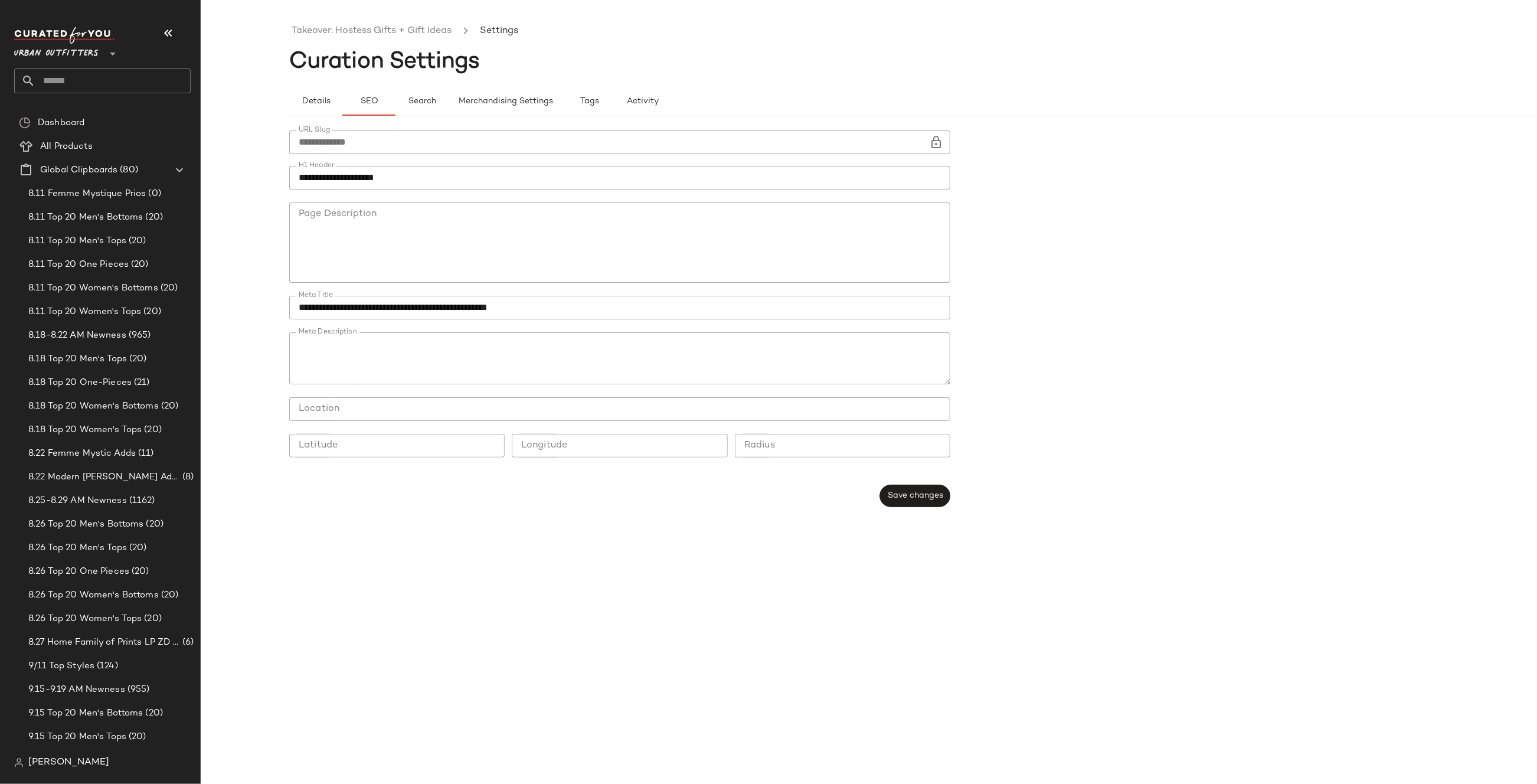
click at [937, 147] on icon at bounding box center [936, 142] width 15 height 15
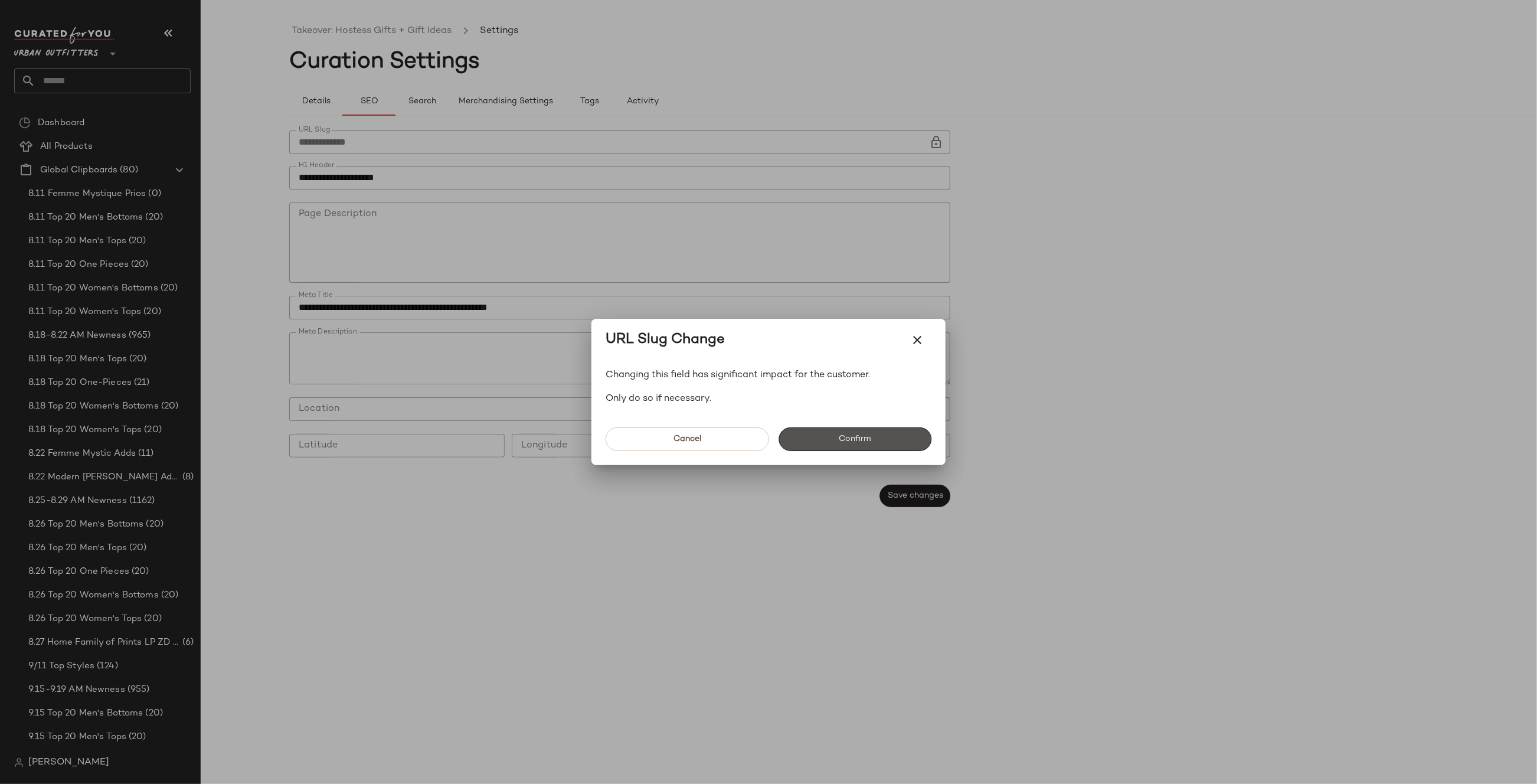
drag, startPoint x: 891, startPoint y: 428, endPoint x: 815, endPoint y: 295, distance: 153.2
click at [891, 428] on button "Confirm" at bounding box center [854, 439] width 153 height 23
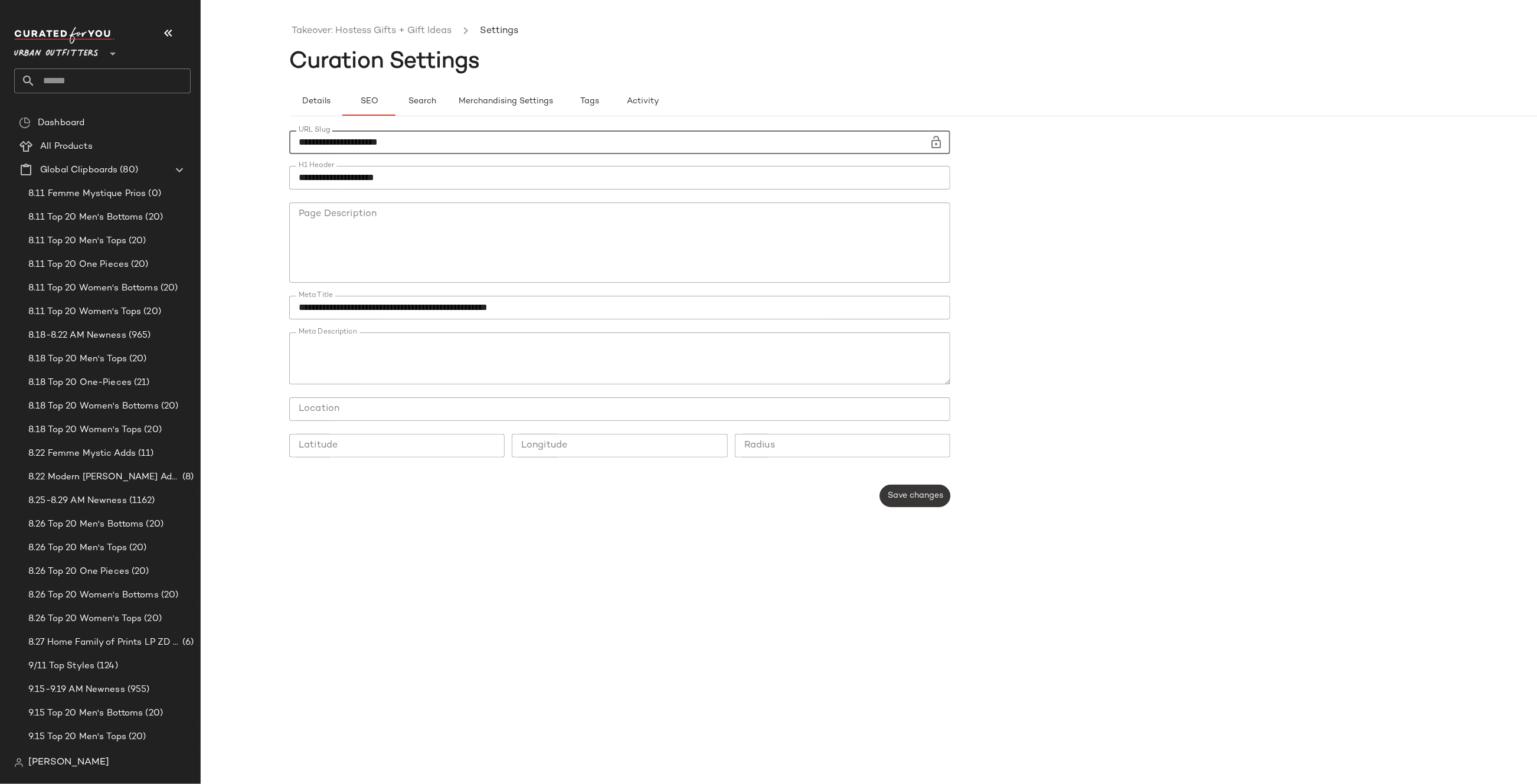
type input "**********"
click at [911, 492] on span "Save changes" at bounding box center [915, 495] width 56 height 10
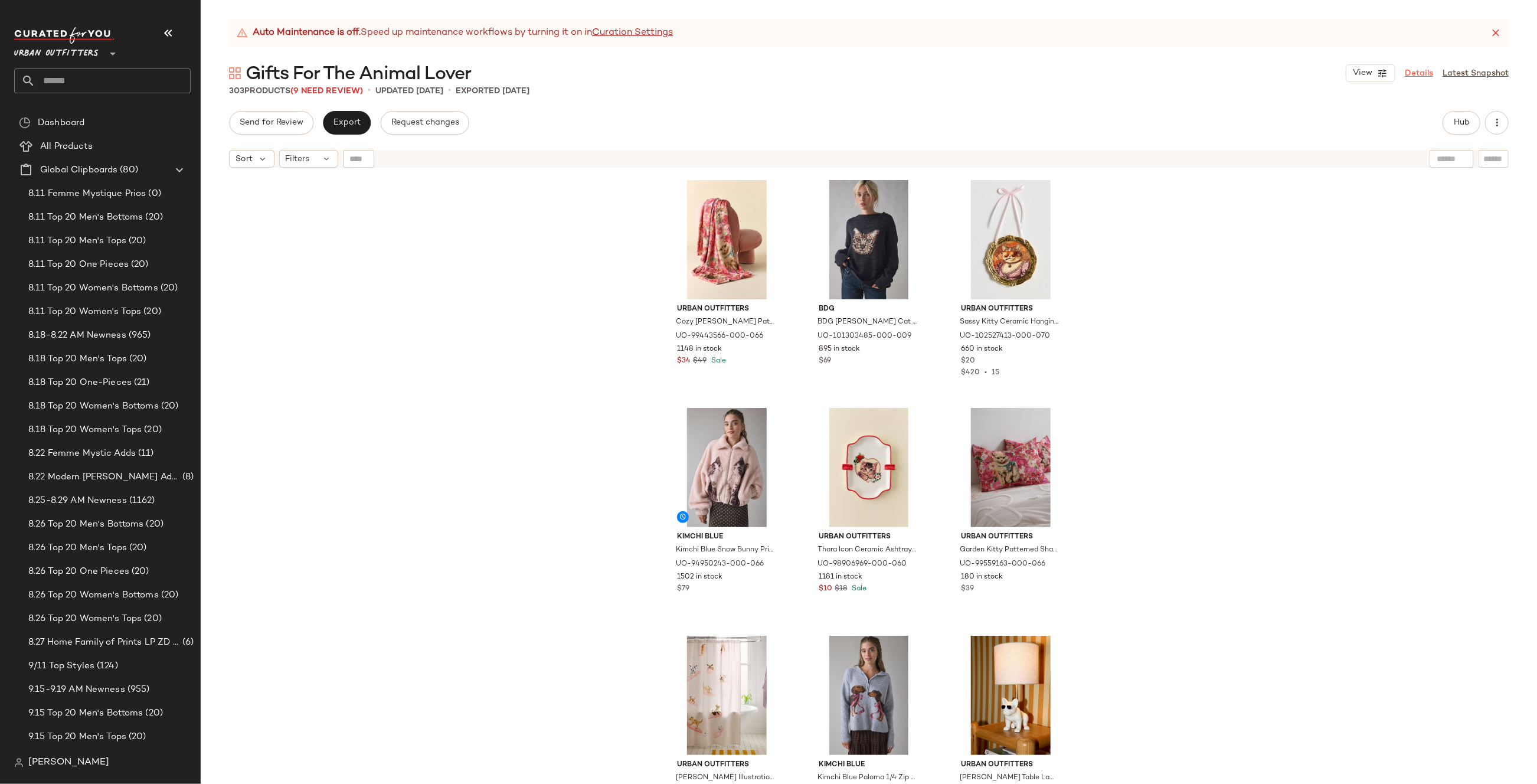
click at [1415, 69] on link "Details" at bounding box center [1418, 73] width 28 height 13
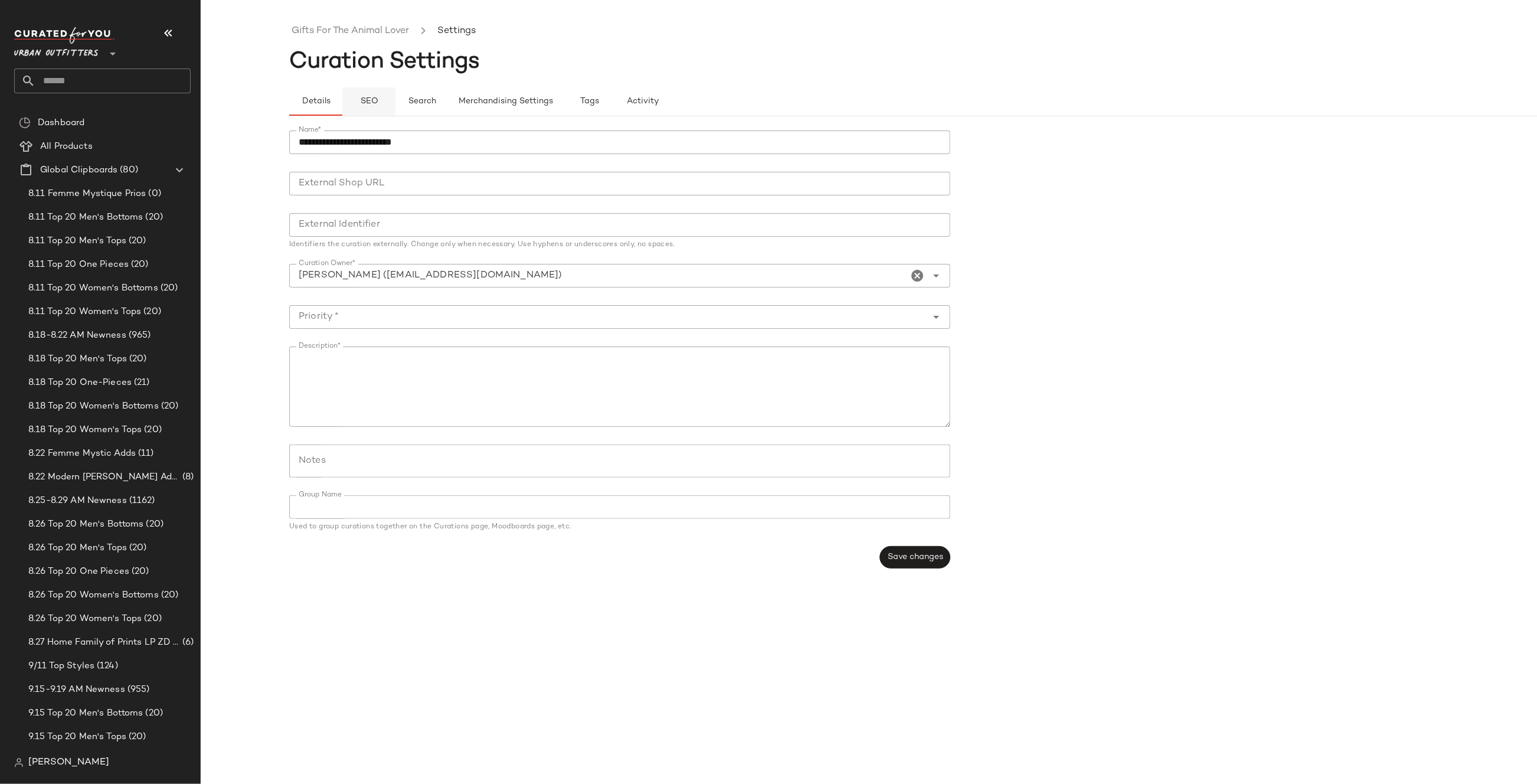
click at [351, 102] on button "SEO" at bounding box center [369, 101] width 53 height 28
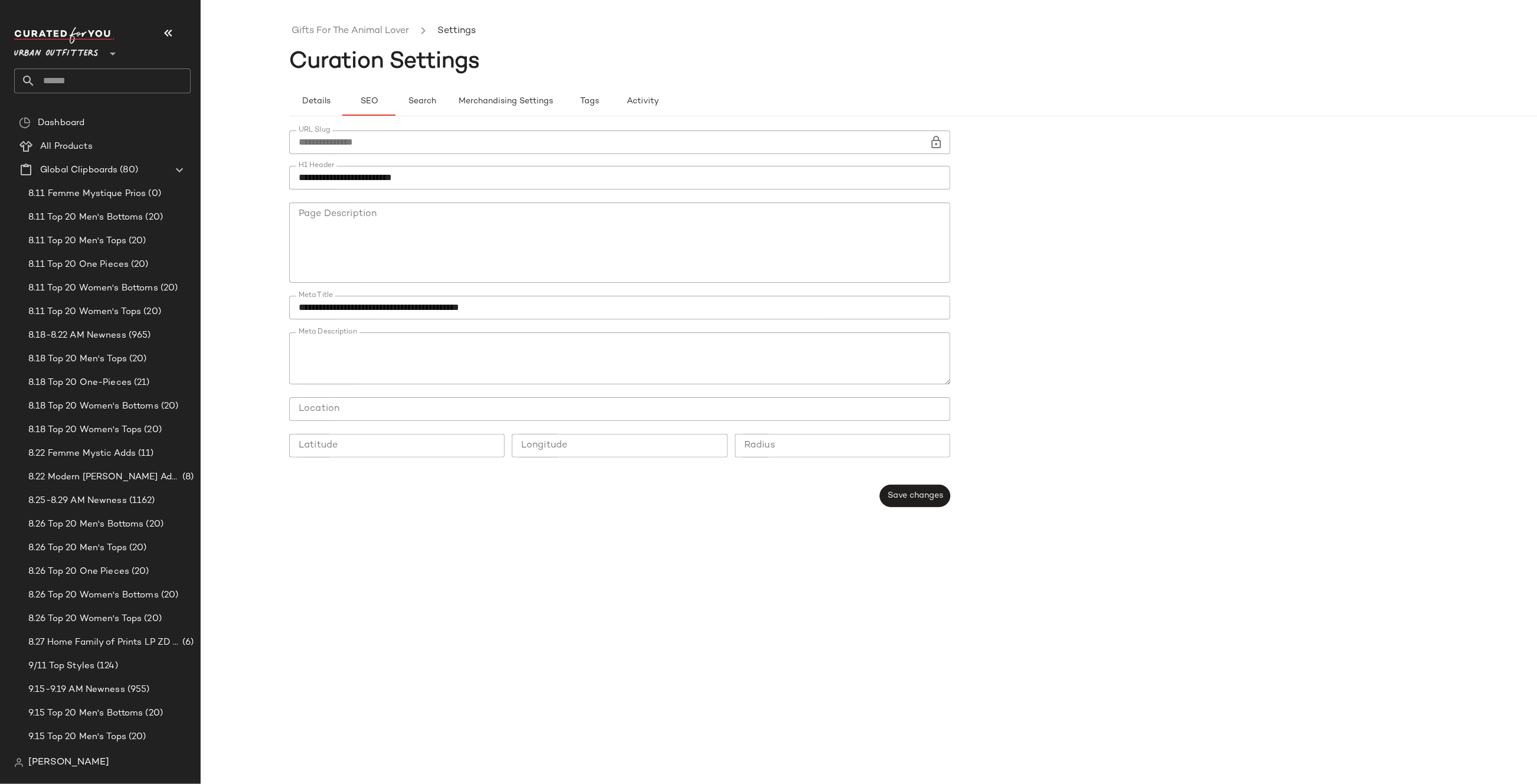
click at [922, 138] on input "**********" at bounding box center [610, 142] width 640 height 23
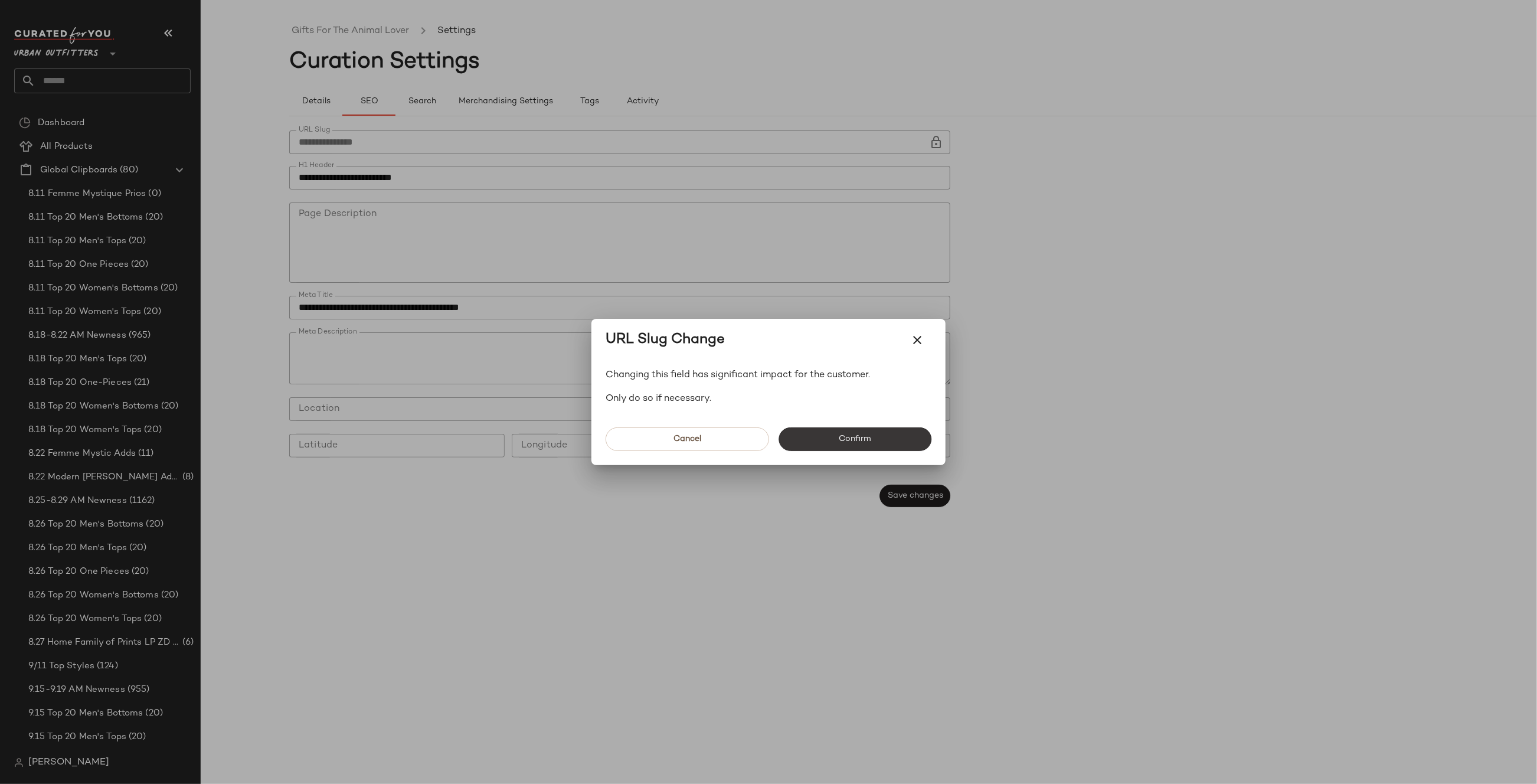
click at [839, 434] on span "Confirm" at bounding box center [854, 439] width 33 height 10
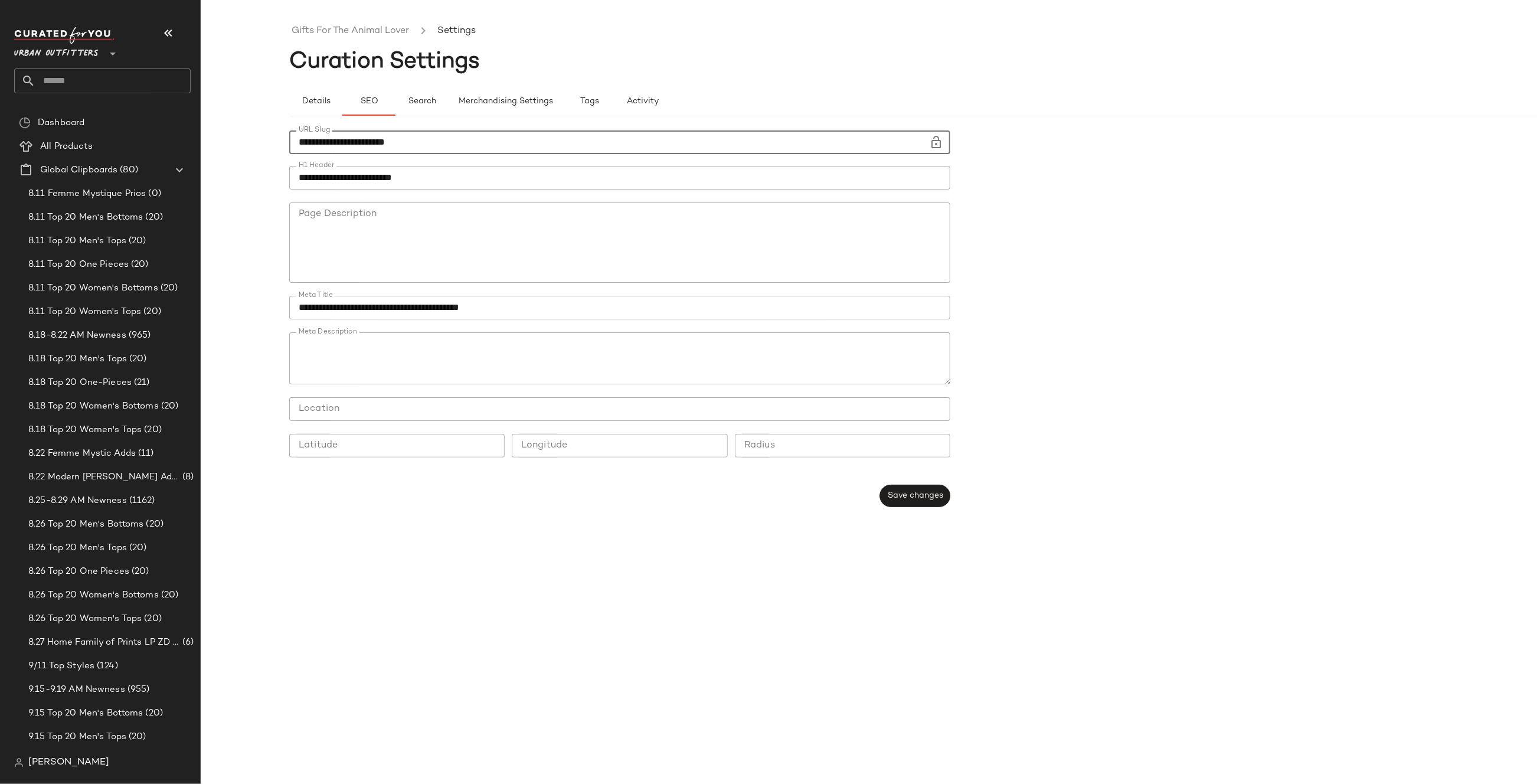
type input "**********"
click at [922, 482] on div "**********" at bounding box center [623, 318] width 668 height 391
click at [922, 490] on button "Save changes" at bounding box center [915, 495] width 70 height 22
click at [391, 28] on link "Gifts For The Animal Lover" at bounding box center [350, 31] width 117 height 16
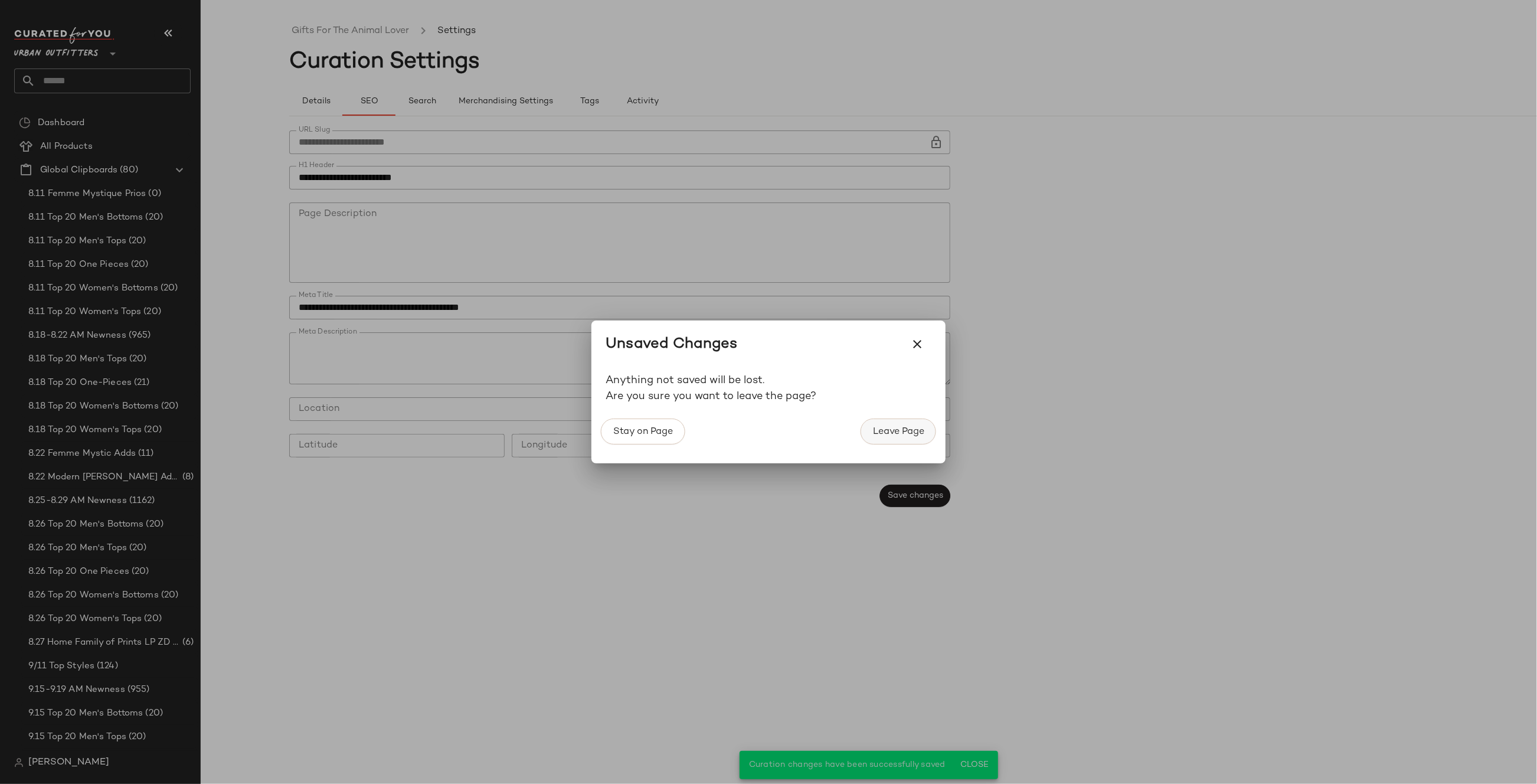
drag, startPoint x: 946, startPoint y: 432, endPoint x: 897, endPoint y: 430, distance: 49.0
click at [942, 433] on div "Unsaved Changes Anything not saved will be lost. Are you sure you want to leave…" at bounding box center [768, 392] width 1537 height 784
click at [897, 430] on span "Leave Page" at bounding box center [897, 431] width 52 height 11
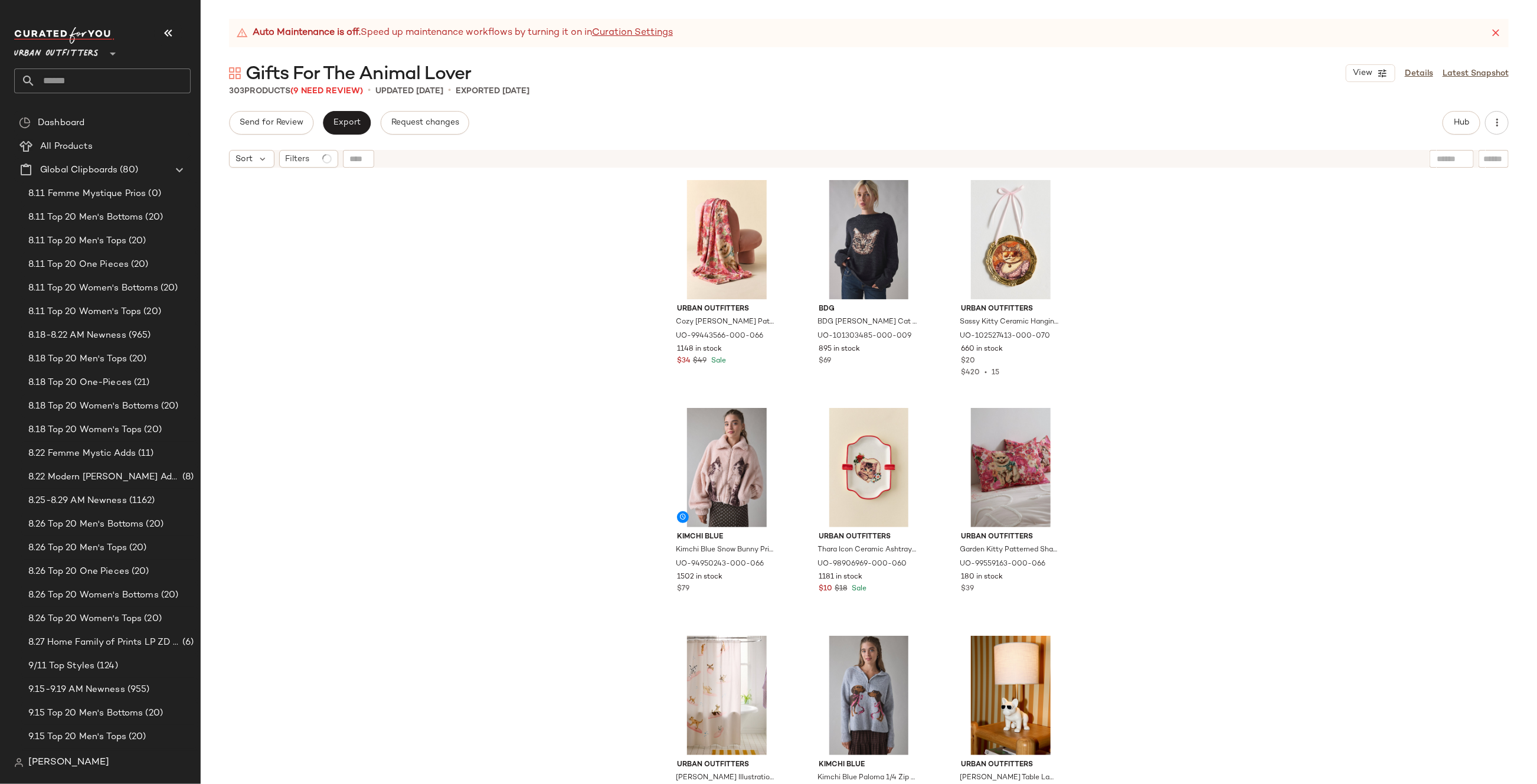
drag, startPoint x: 1424, startPoint y: 69, endPoint x: 1143, endPoint y: 91, distance: 281.9
click at [1424, 69] on link "Details" at bounding box center [1418, 73] width 28 height 13
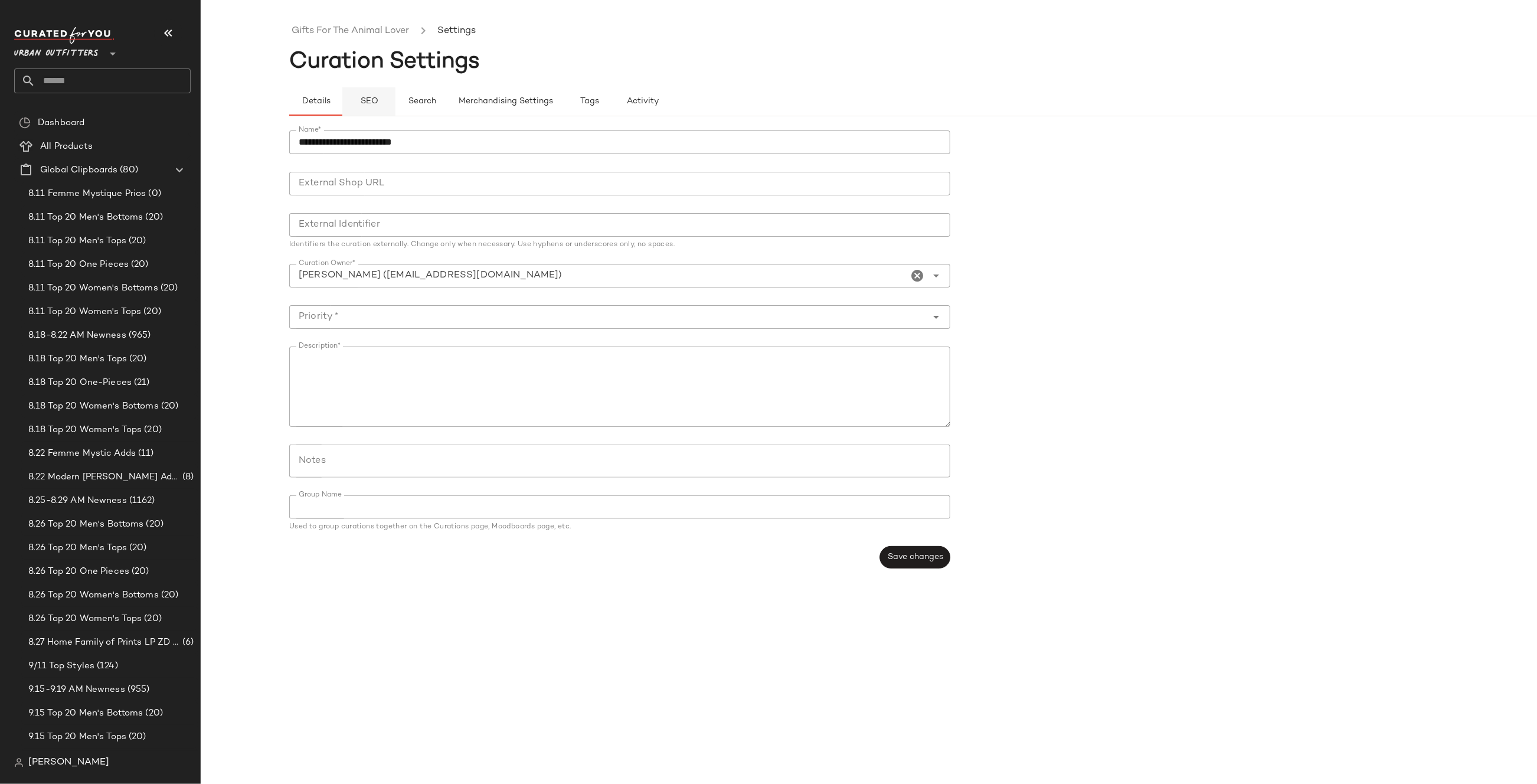
click at [364, 96] on button "SEO" at bounding box center [369, 101] width 53 height 28
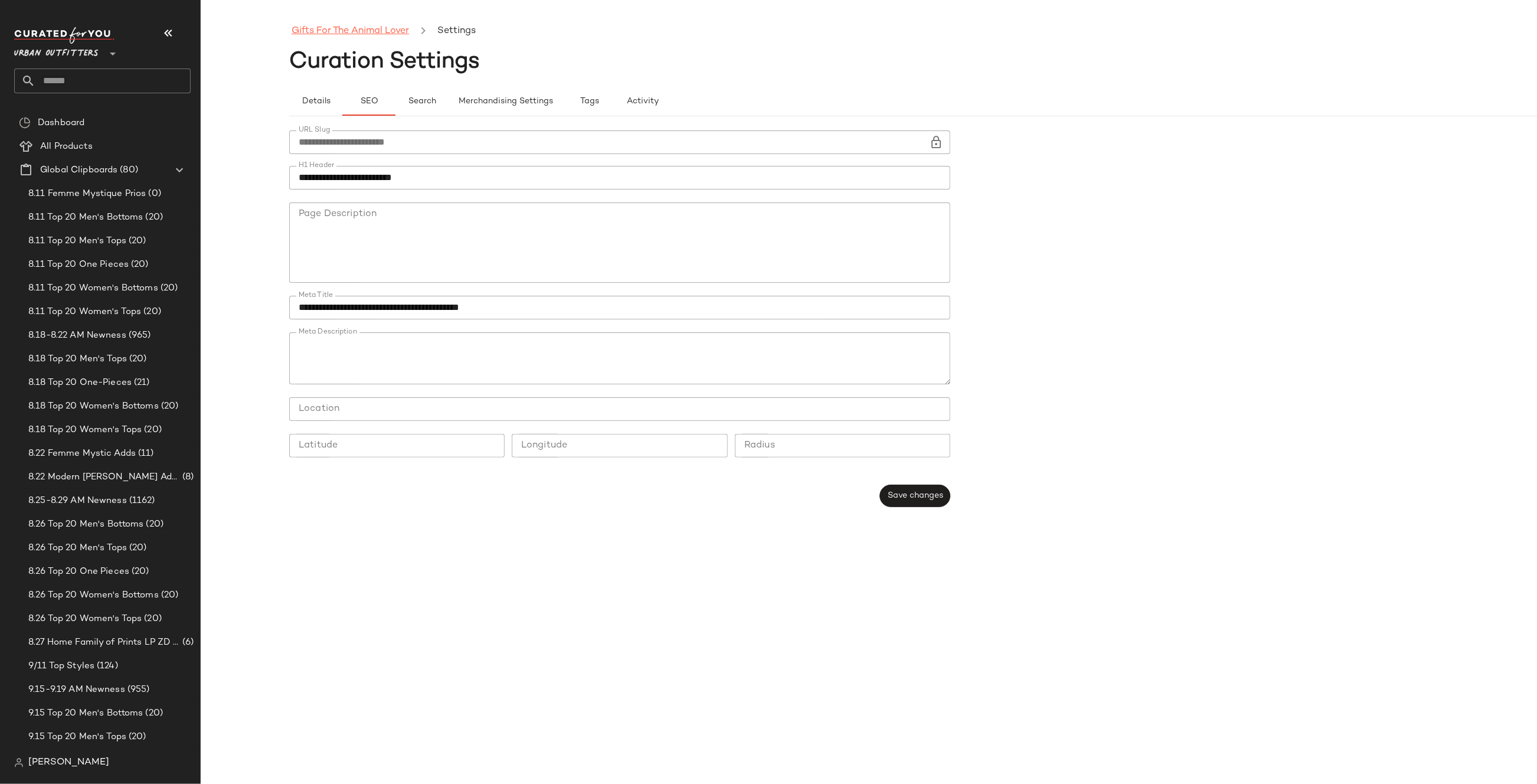
click at [367, 31] on link "Gifts For The Animal Lover" at bounding box center [350, 31] width 117 height 16
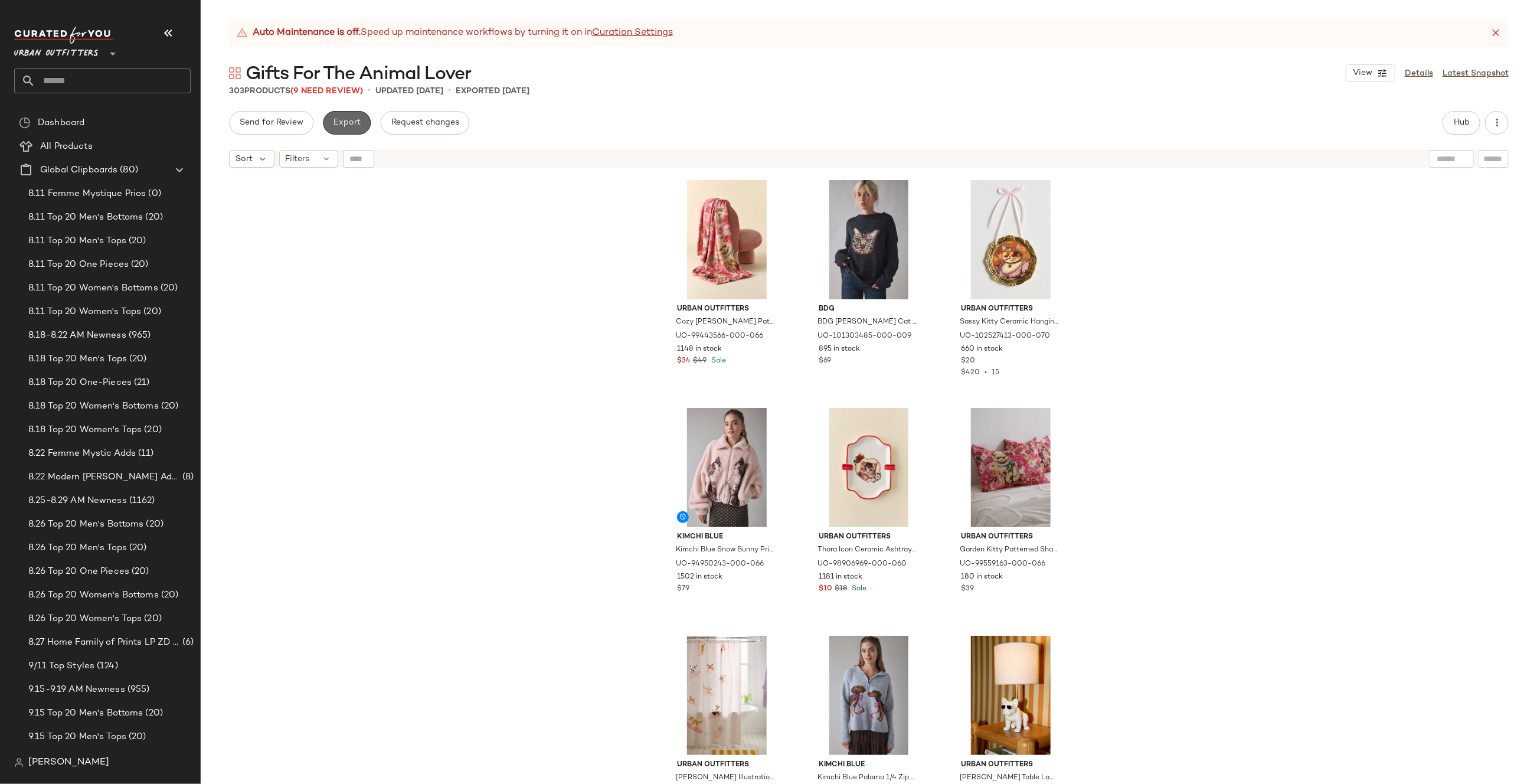
click at [358, 127] on span "Export" at bounding box center [346, 123] width 27 height 10
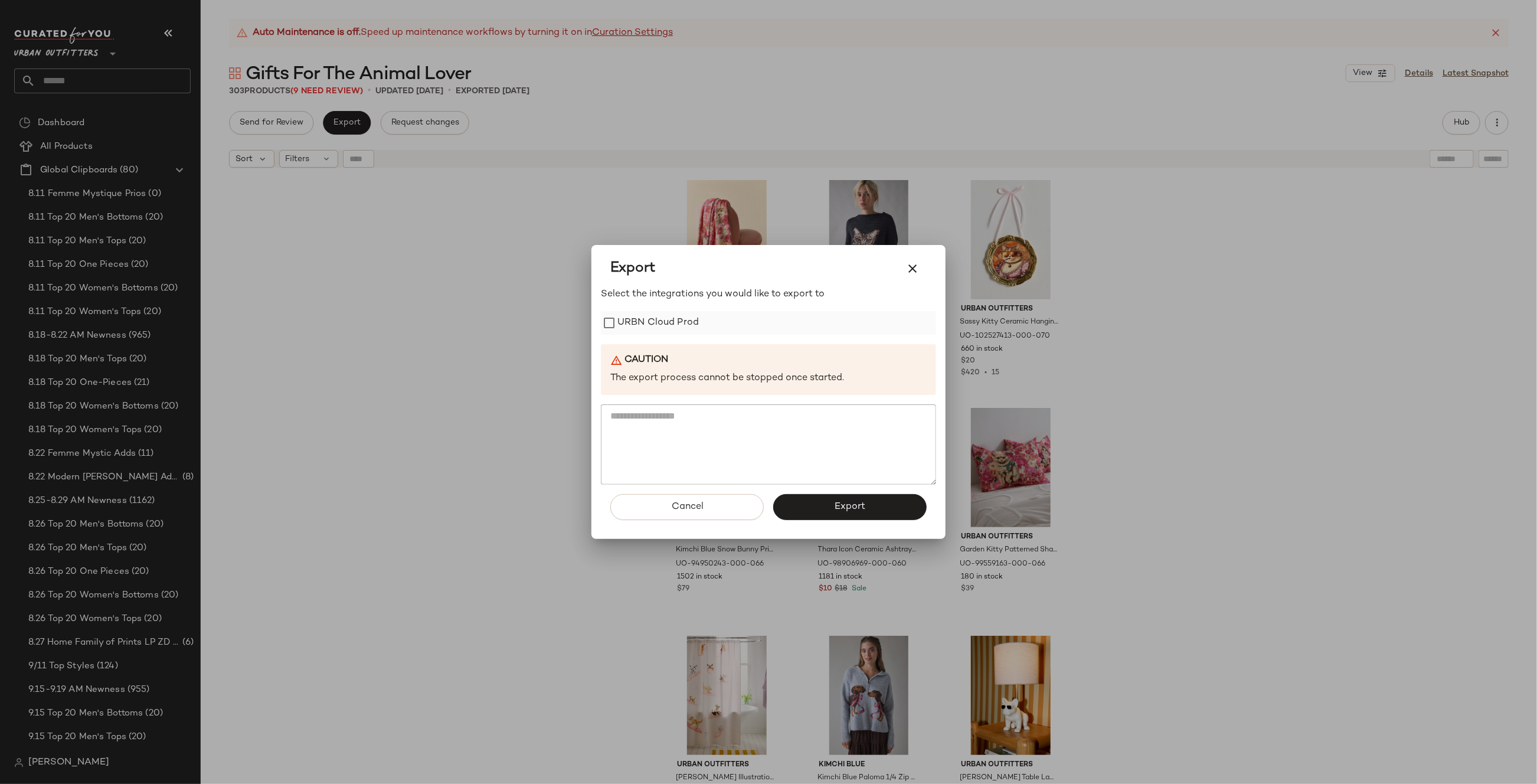
click at [697, 321] on label "URBN Cloud Prod" at bounding box center [658, 323] width 82 height 23
click at [862, 517] on button "Export" at bounding box center [849, 507] width 153 height 26
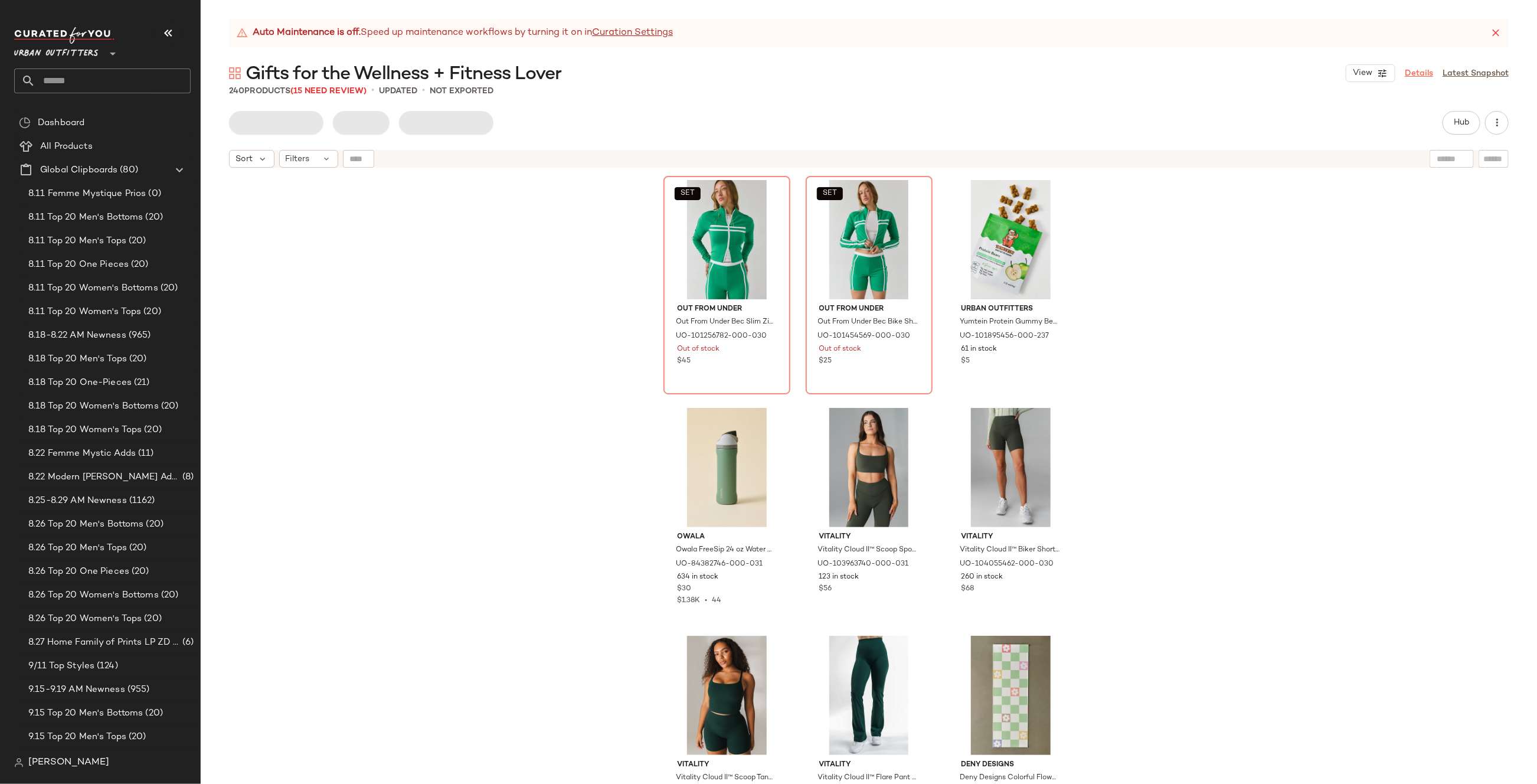
click at [1420, 74] on link "Details" at bounding box center [1418, 73] width 28 height 13
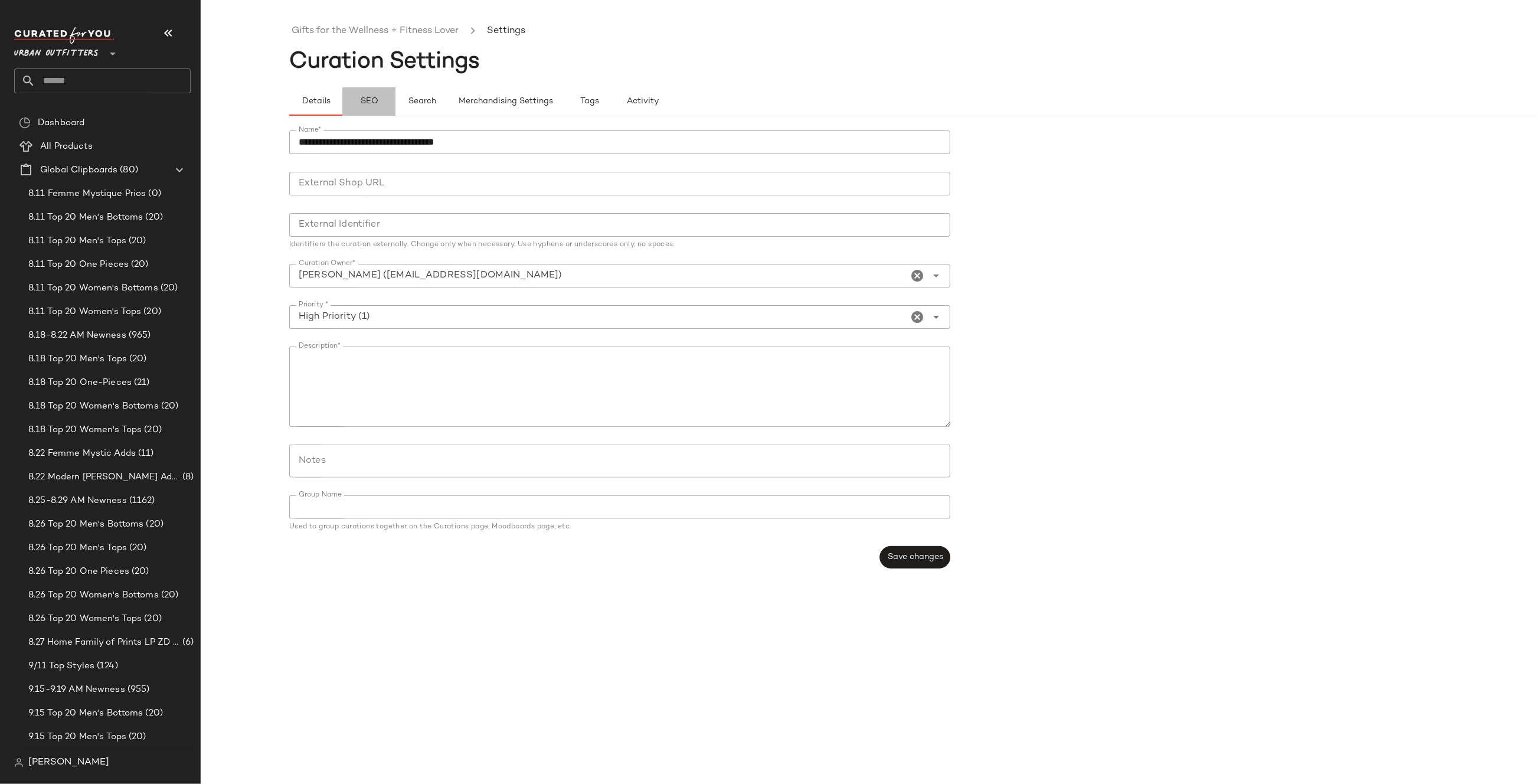
click at [375, 99] on span "SEO" at bounding box center [369, 101] width 19 height 10
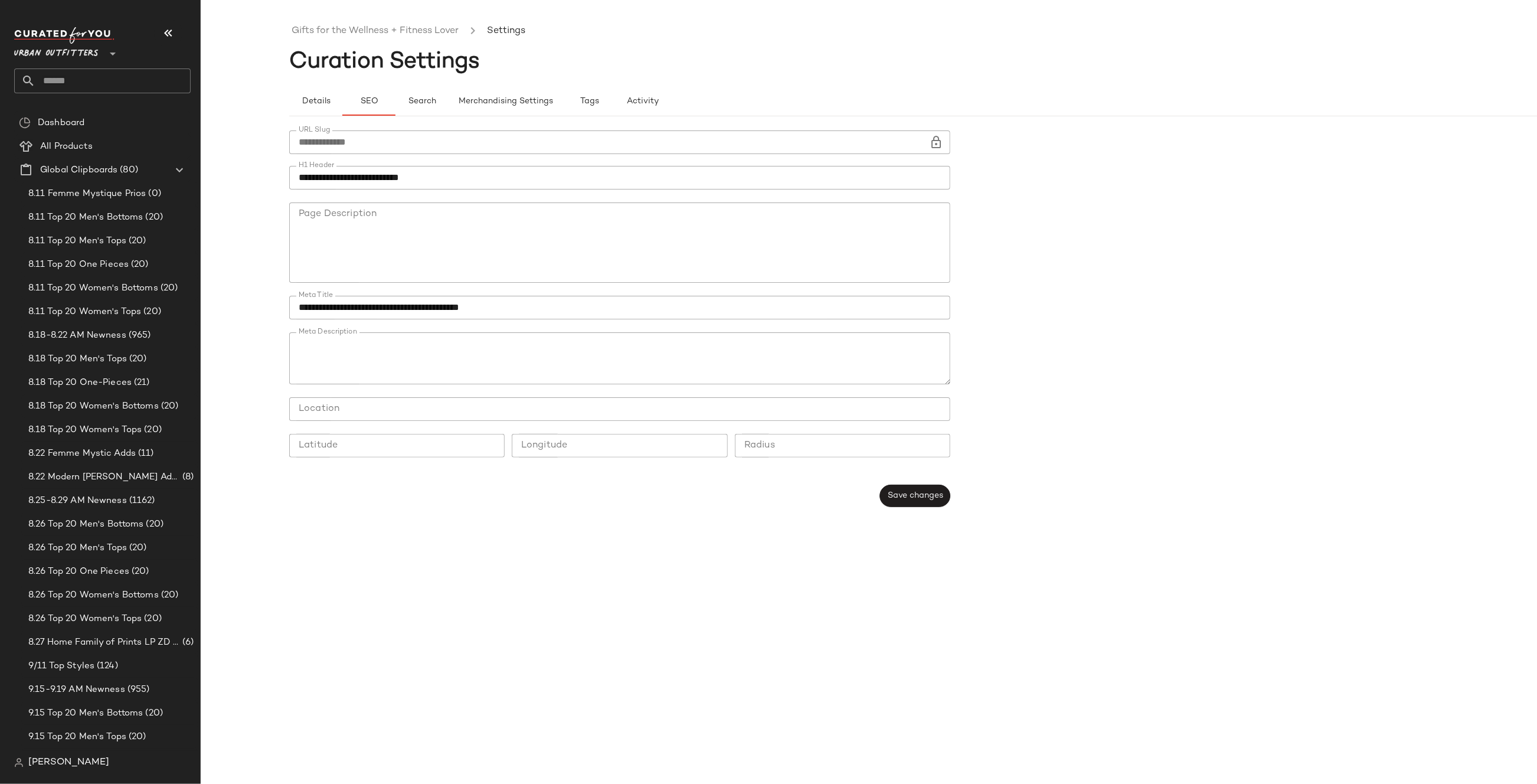
click at [402, 141] on input "**********" at bounding box center [610, 142] width 640 height 23
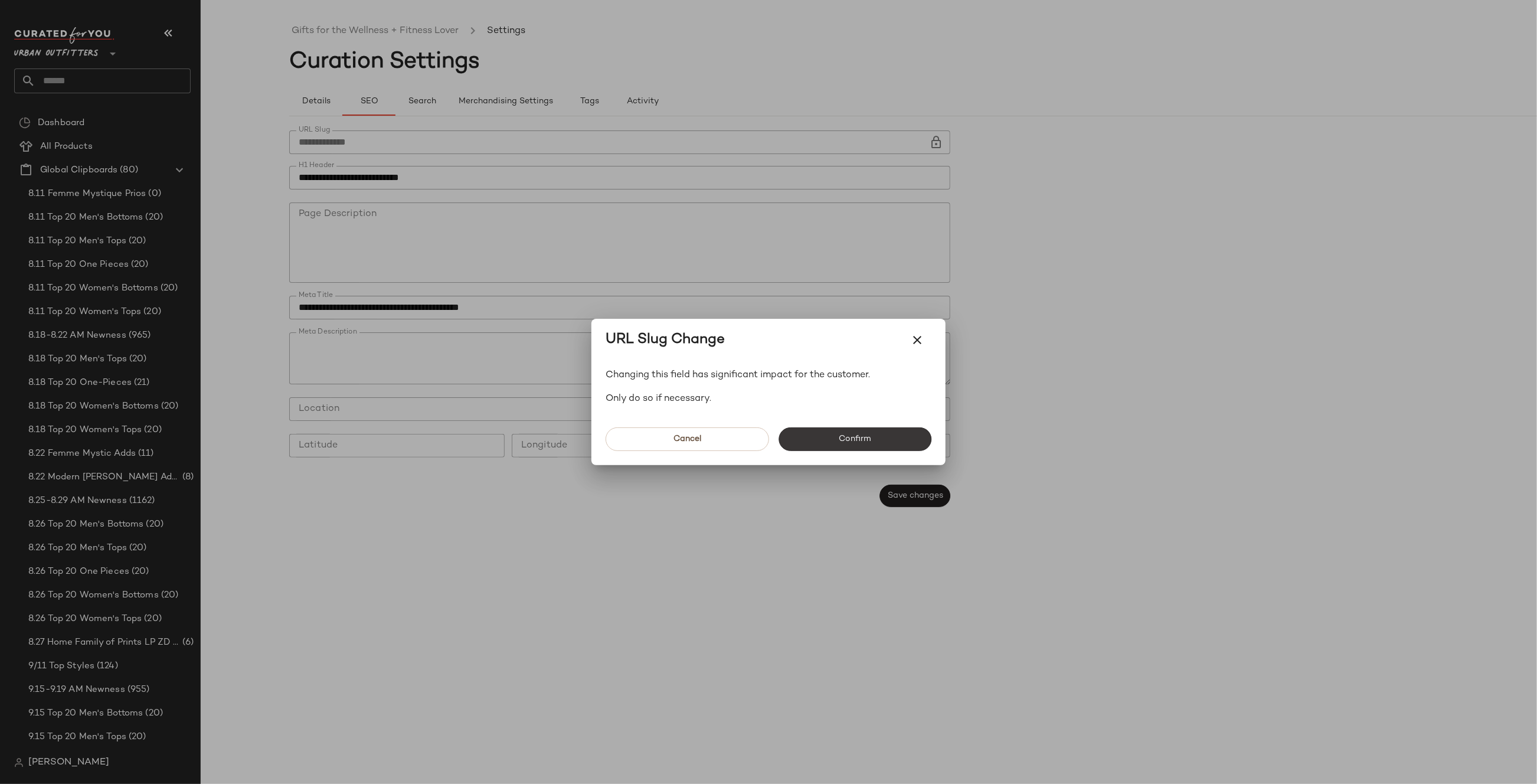
click at [818, 436] on button "Confirm" at bounding box center [854, 439] width 153 height 23
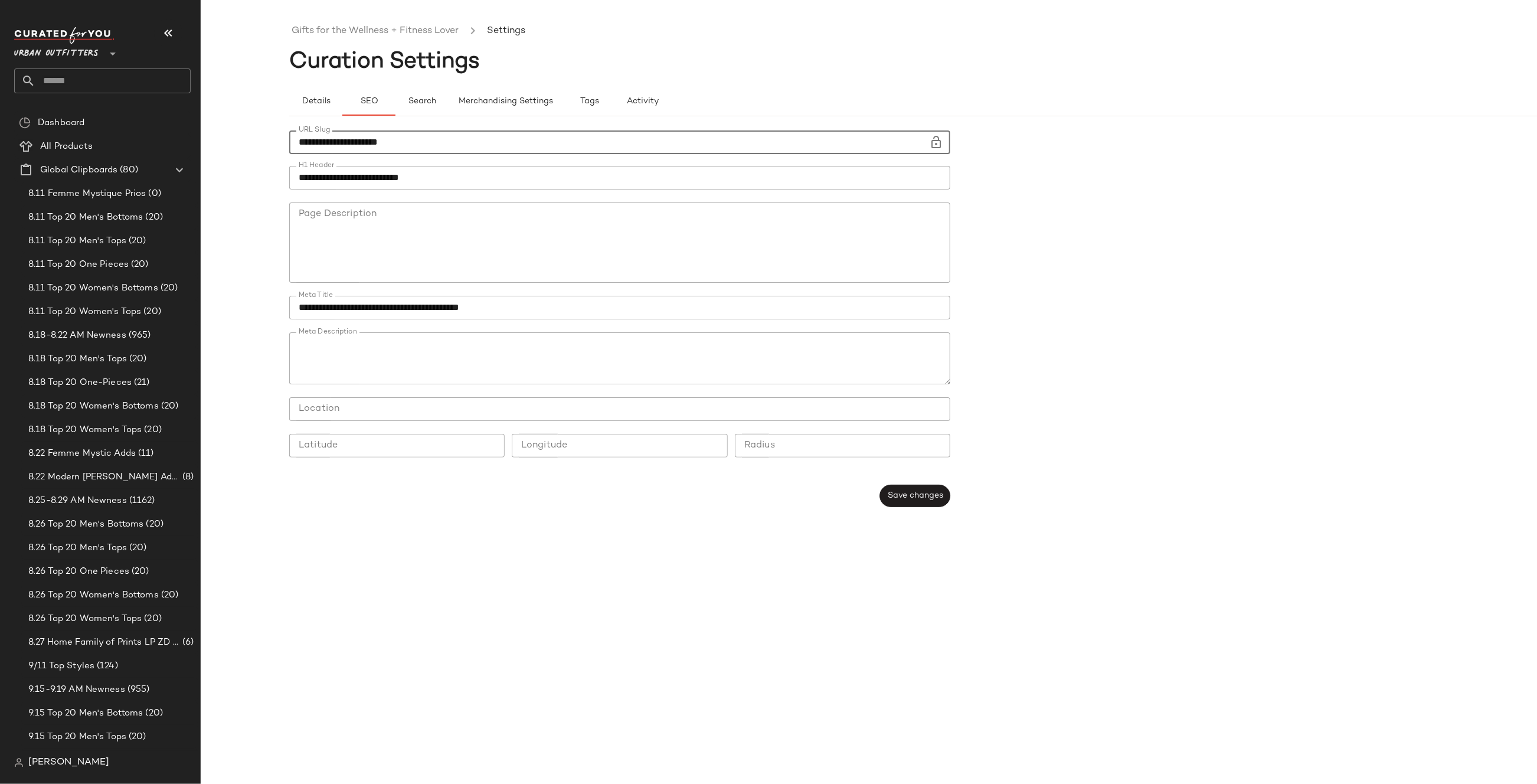
click at [493, 138] on input "**********" at bounding box center [610, 142] width 640 height 23
type input "**********"
click at [916, 504] on button "Save changes" at bounding box center [915, 495] width 70 height 22
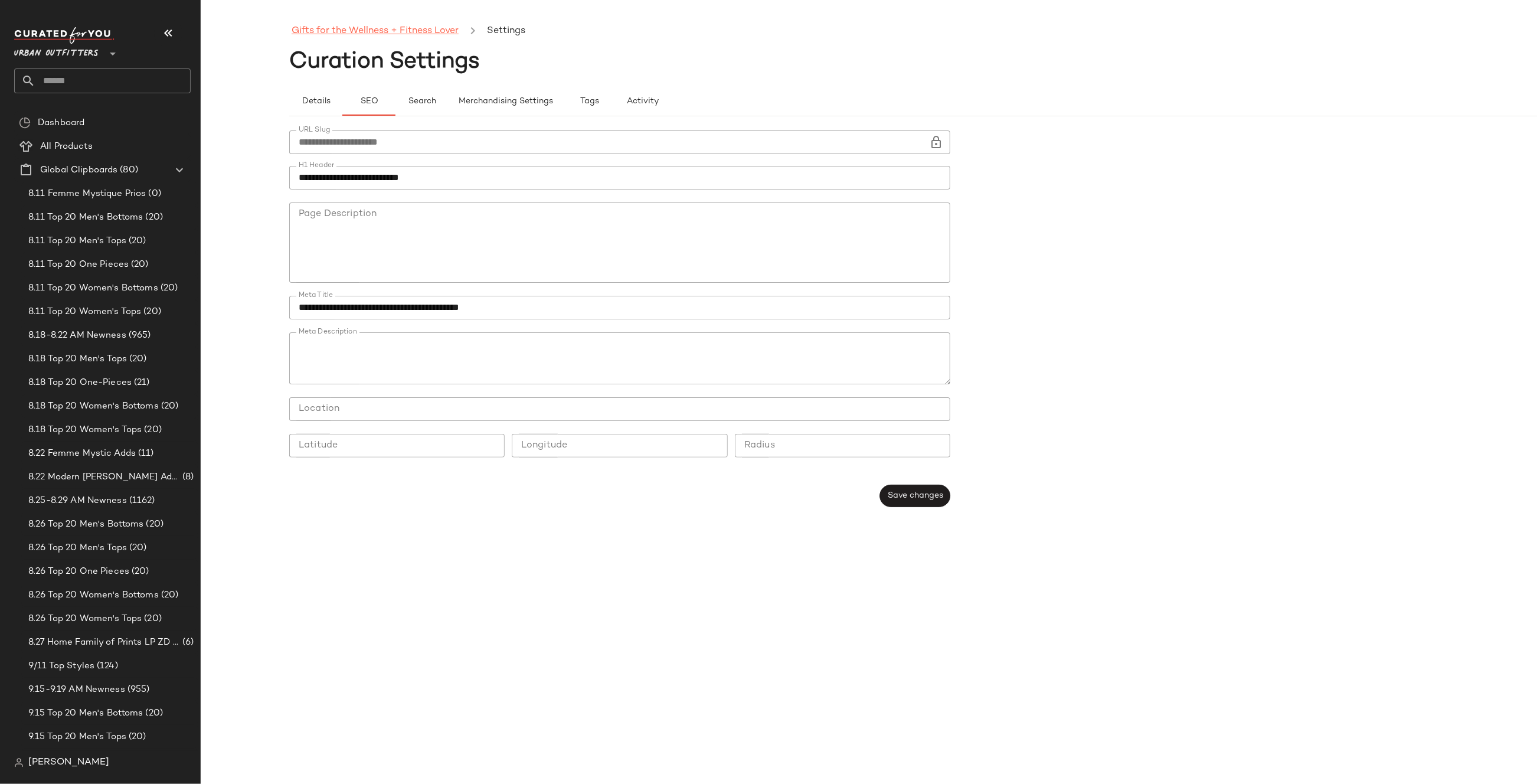
click at [359, 33] on link "Gifts for the Wellness + Fitness Lover" at bounding box center [374, 31] width 167 height 16
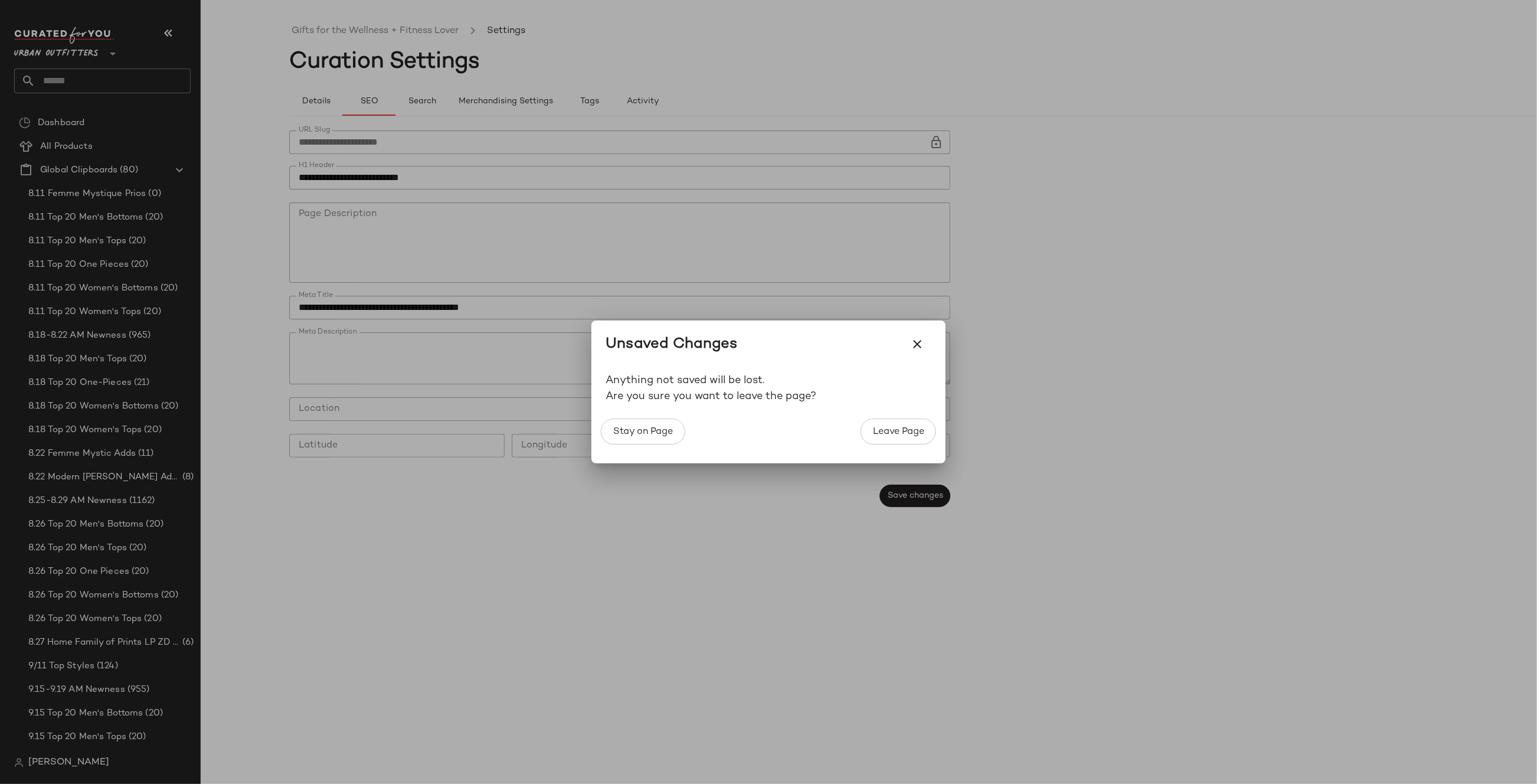
click at [865, 424] on button "Leave Page" at bounding box center [897, 431] width 75 height 26
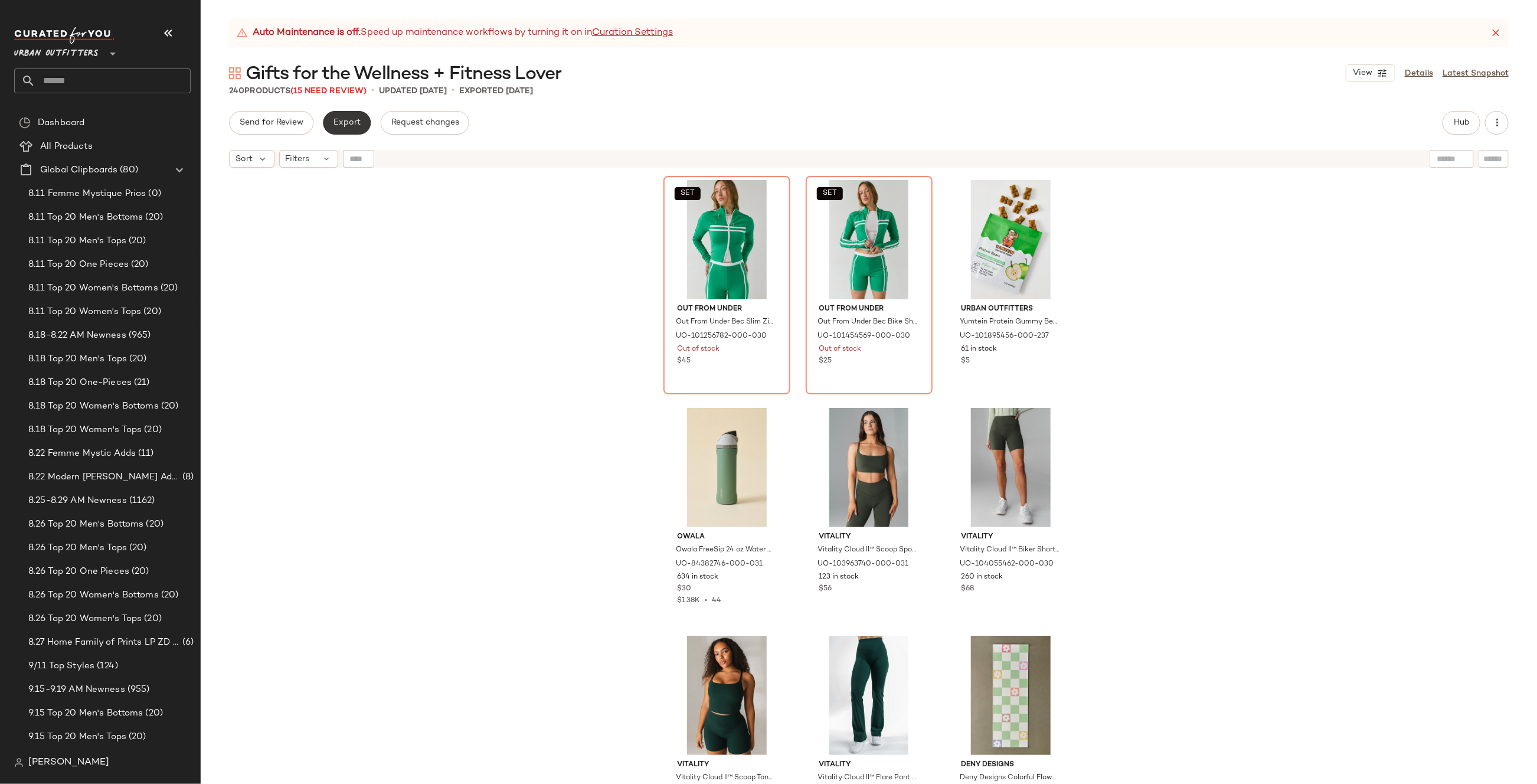
click at [353, 120] on span "Export" at bounding box center [346, 123] width 27 height 10
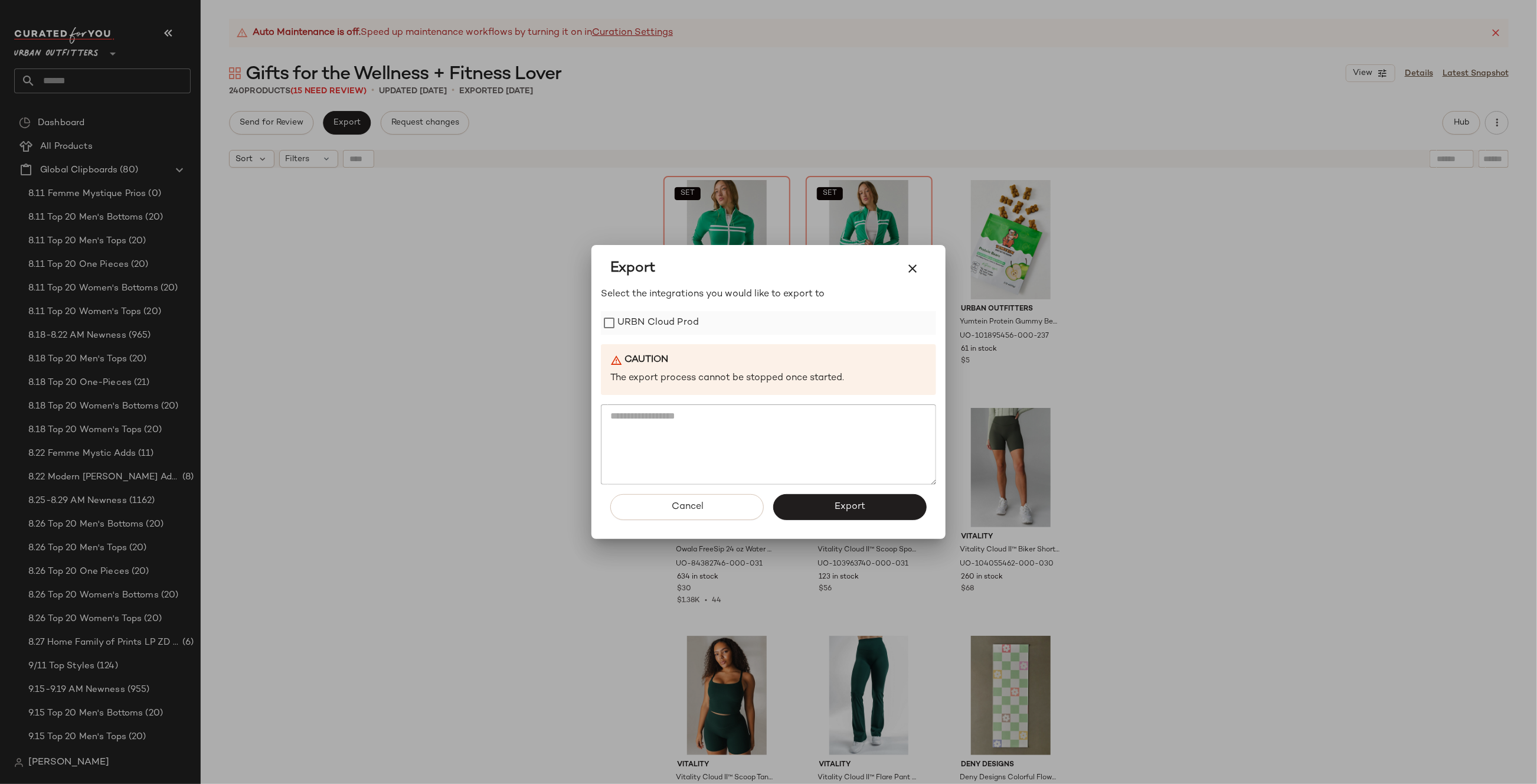
drag, startPoint x: 872, startPoint y: 503, endPoint x: 683, endPoint y: 330, distance: 256.2
click at [700, 341] on div "Select the integrations you would like to export to URBN Cloud Prod Caution The…" at bounding box center [768, 413] width 335 height 252
drag, startPoint x: 681, startPoint y: 327, endPoint x: 708, endPoint y: 369, distance: 49.9
click at [681, 327] on label "URBN Cloud Prod" at bounding box center [658, 323] width 82 height 23
click at [857, 518] on button "Export" at bounding box center [849, 507] width 153 height 26
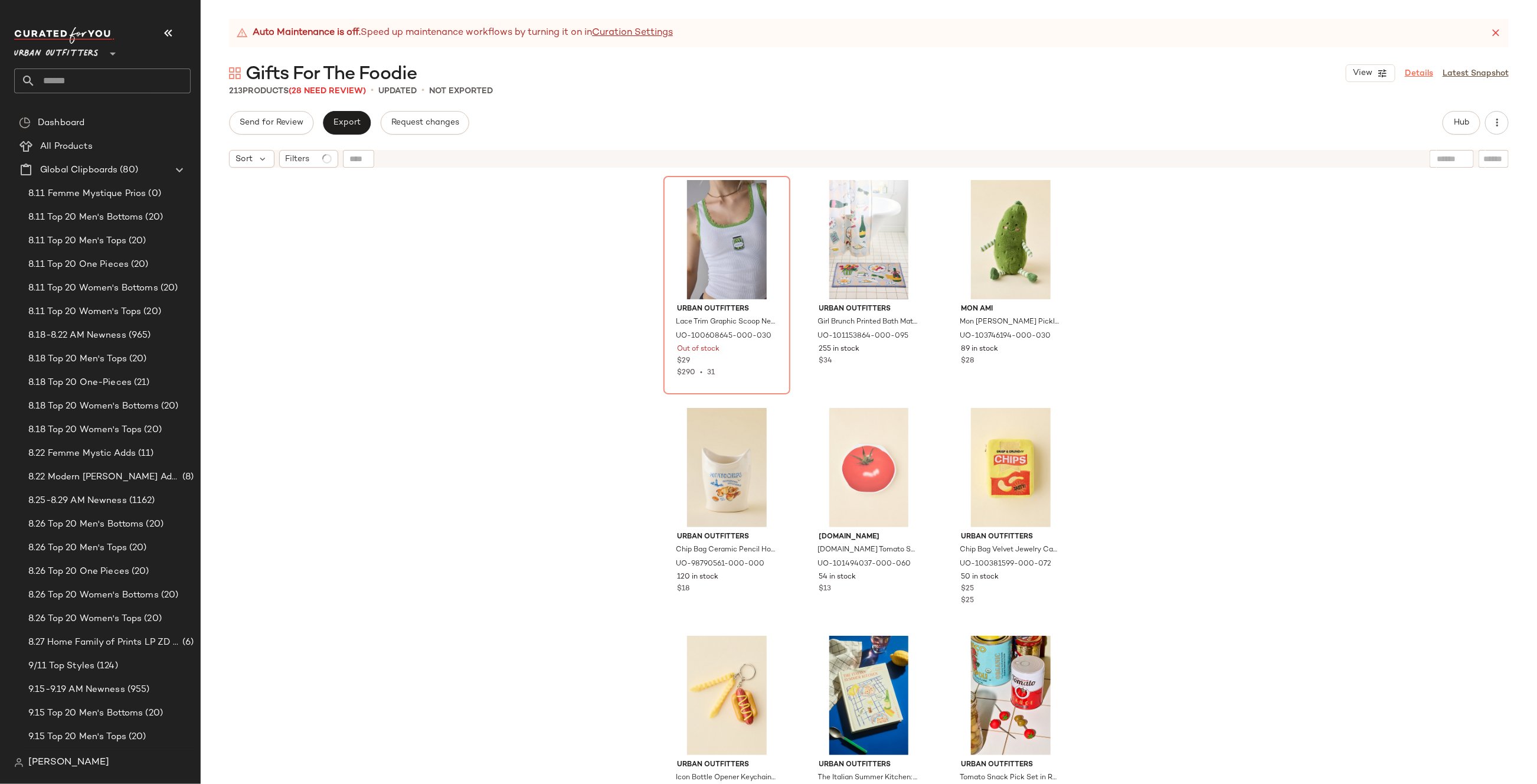
click at [1406, 78] on link "Details" at bounding box center [1418, 73] width 28 height 13
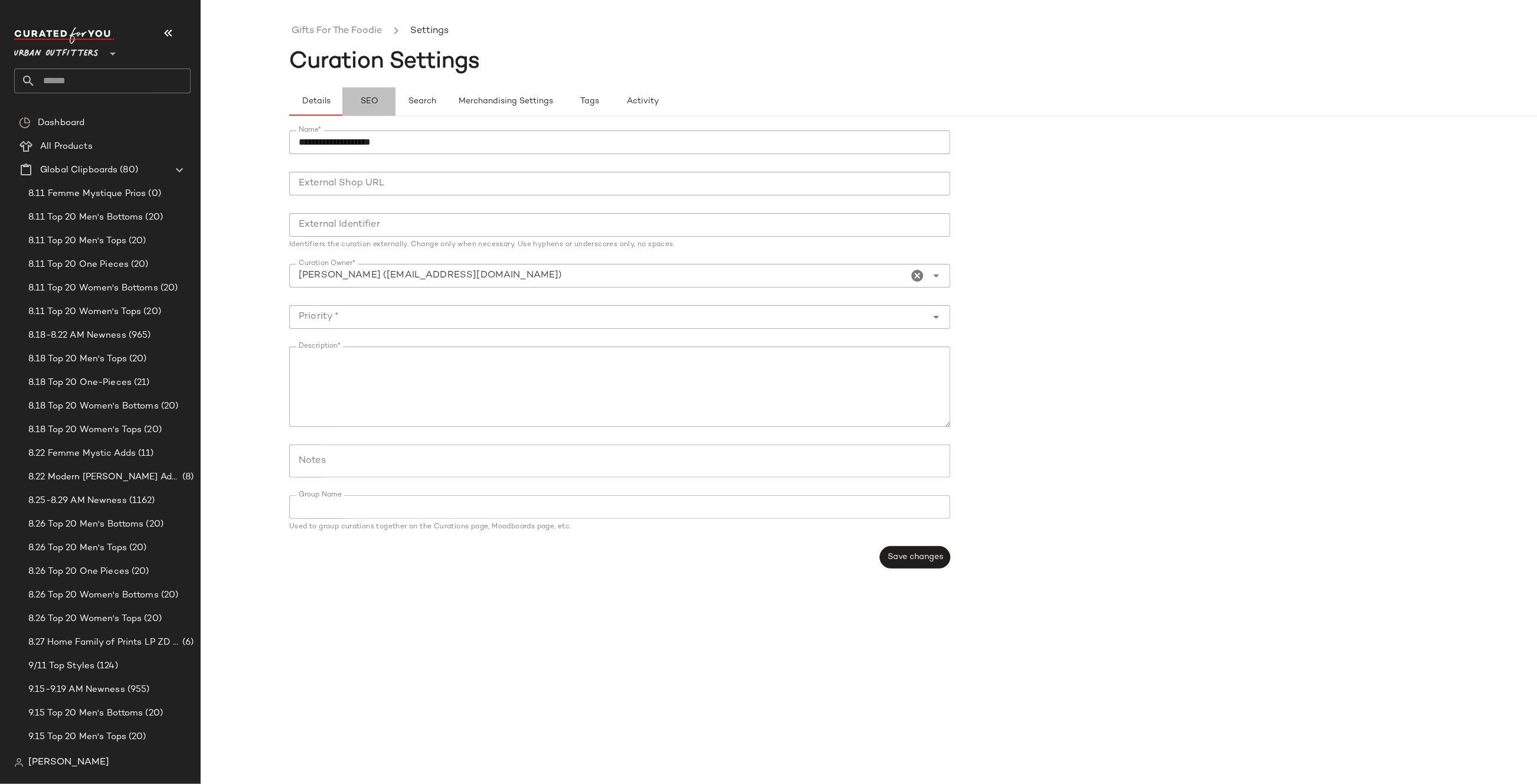
click at [372, 104] on span "SEO" at bounding box center [369, 101] width 19 height 10
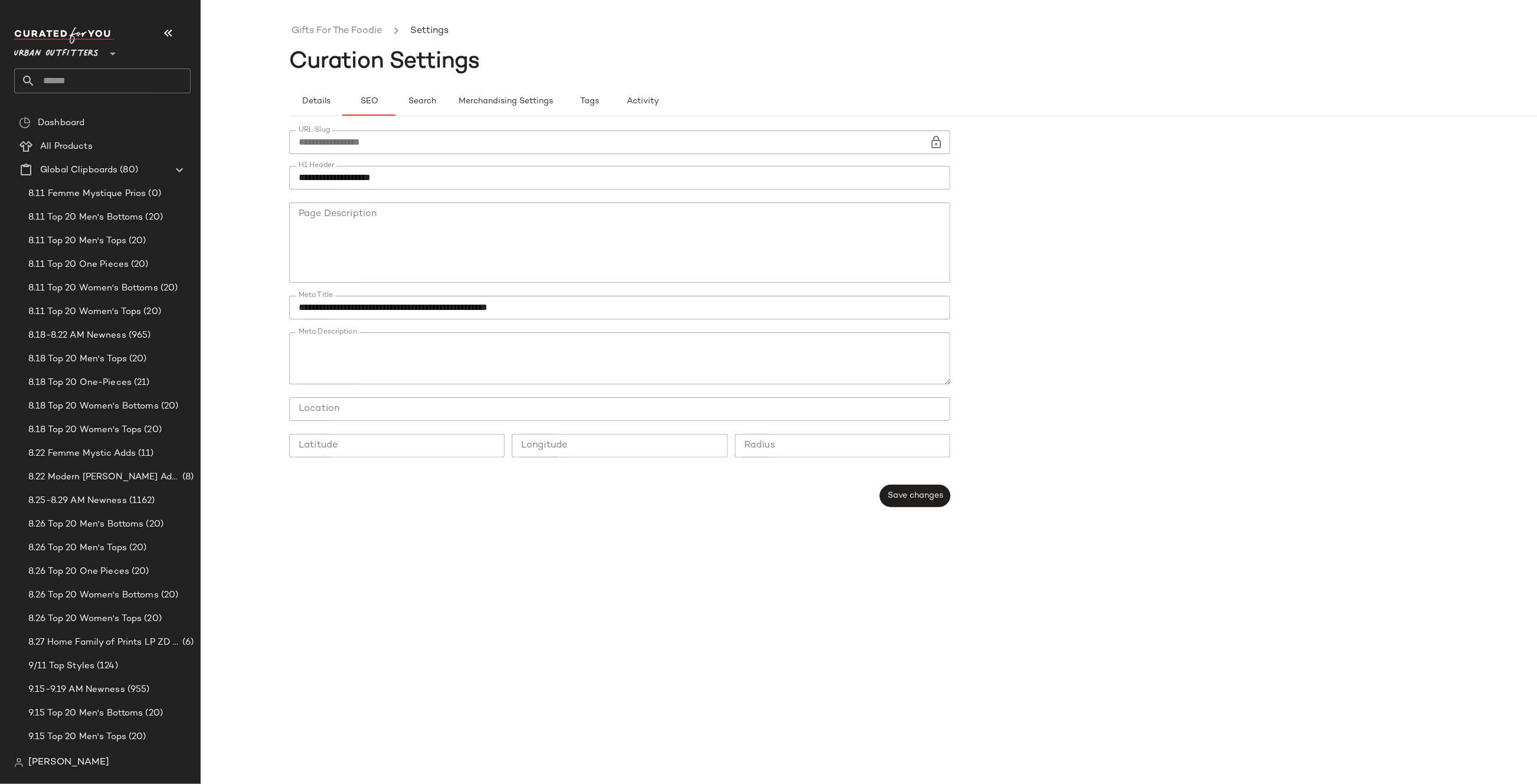
click at [493, 151] on input "**********" at bounding box center [610, 142] width 640 height 23
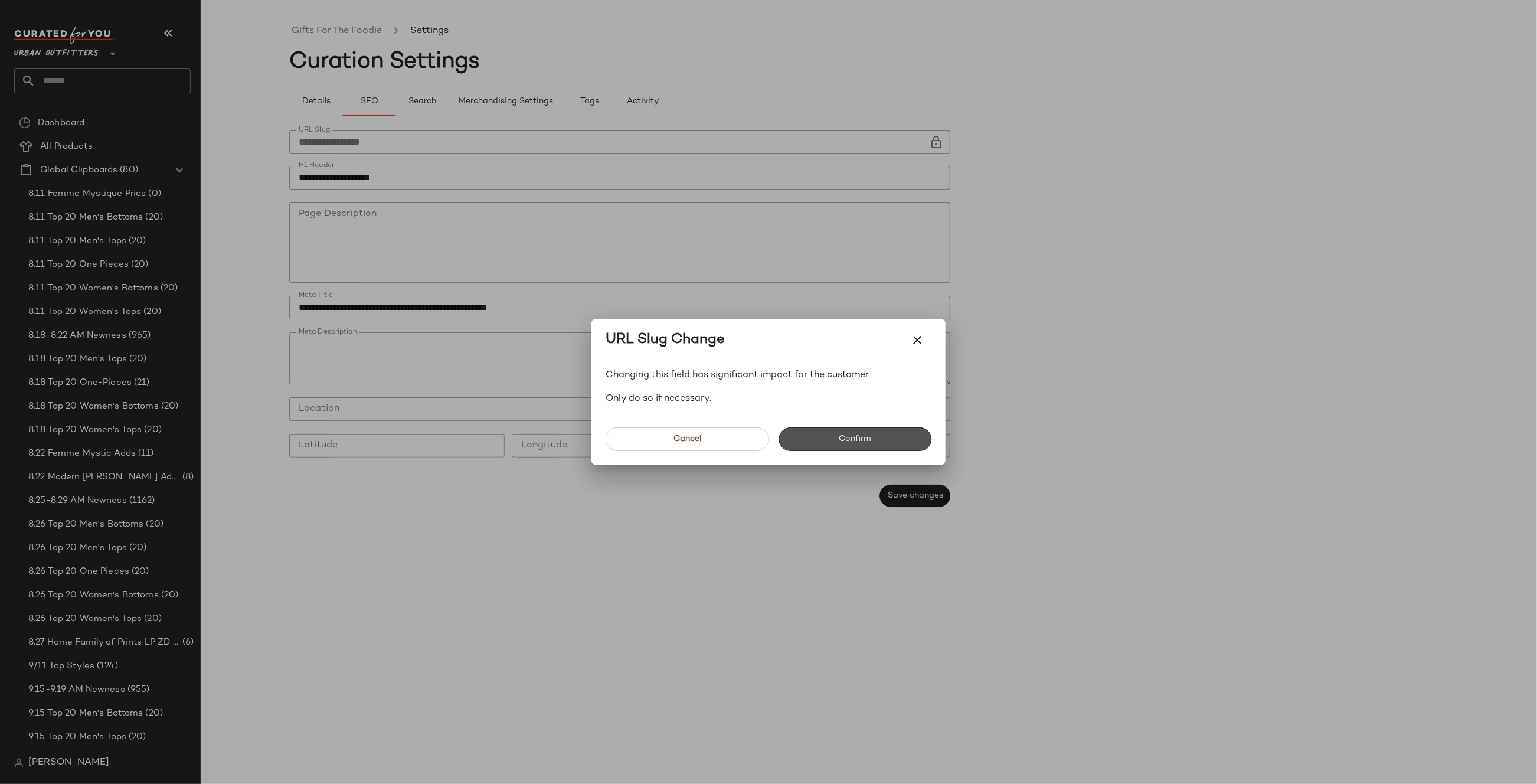
drag, startPoint x: 833, startPoint y: 436, endPoint x: 763, endPoint y: 371, distance: 95.5
click at [833, 436] on button "Confirm" at bounding box center [854, 439] width 153 height 23
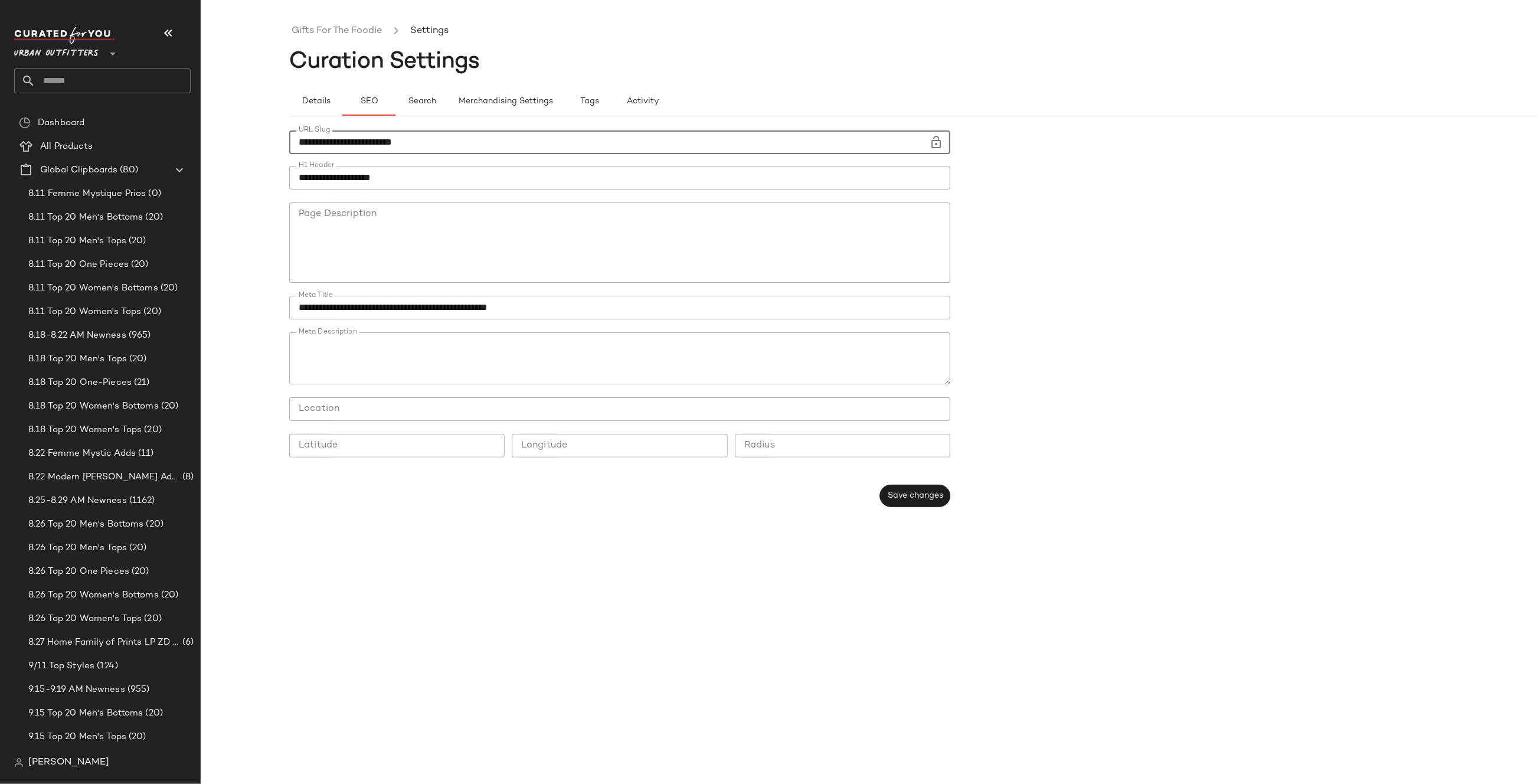
type input "**********"
click at [955, 503] on div "**********" at bounding box center [623, 318] width 668 height 391
click at [924, 490] on span "Save changes" at bounding box center [915, 495] width 56 height 10
click at [330, 26] on link "Gifts For The Foodie" at bounding box center [336, 31] width 91 height 16
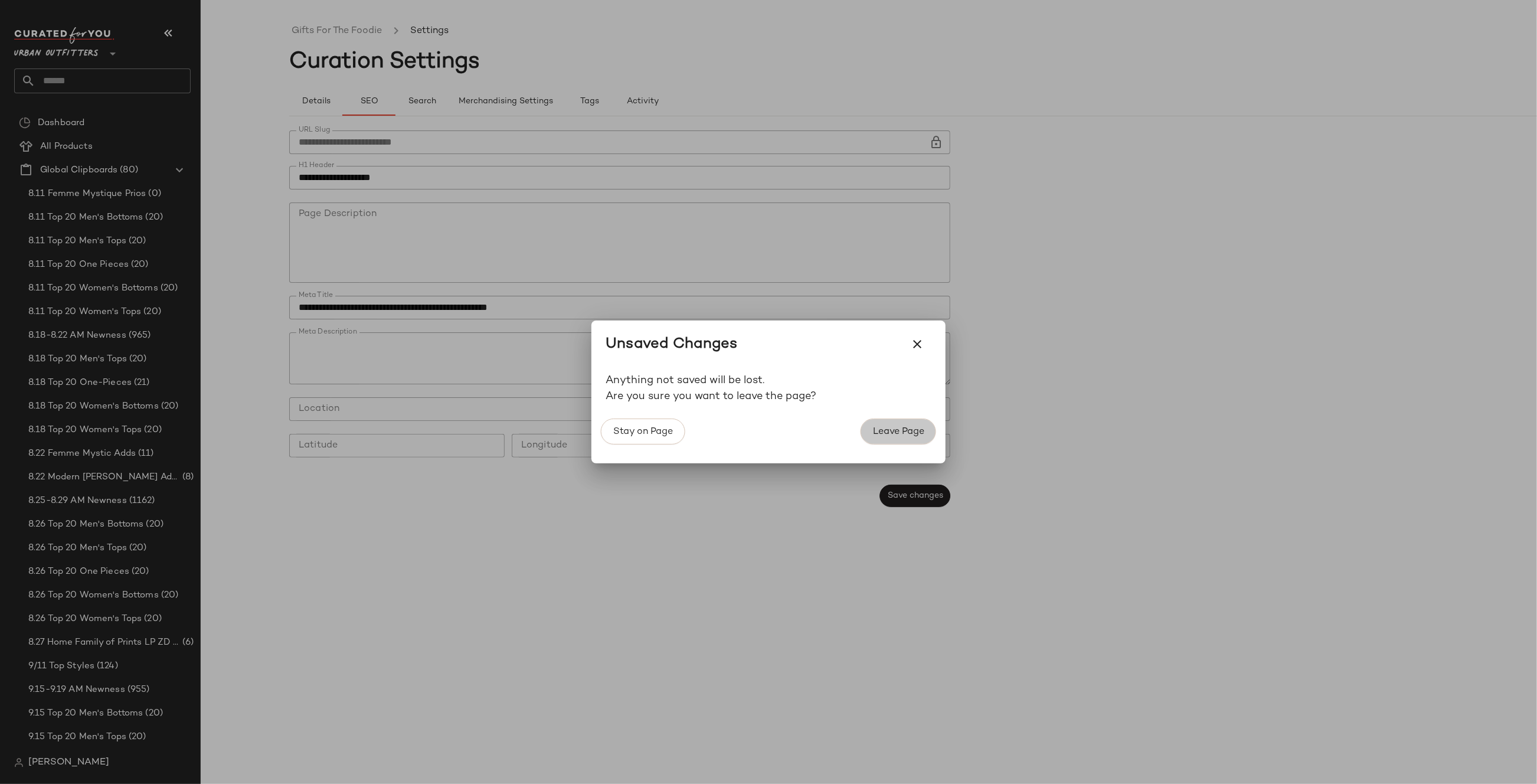
click at [905, 429] on span "Leave Page" at bounding box center [897, 431] width 52 height 11
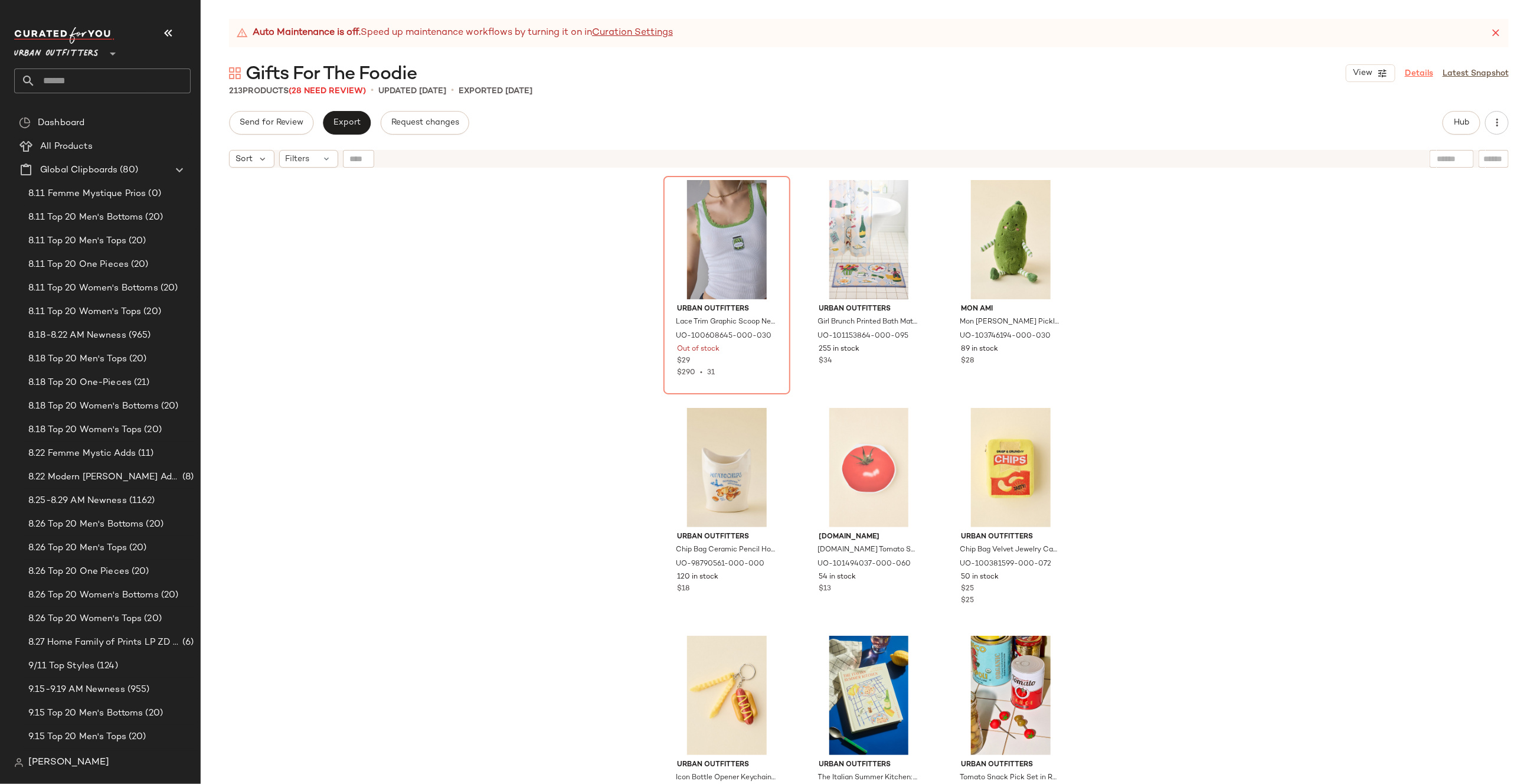
click at [1414, 71] on link "Details" at bounding box center [1418, 73] width 28 height 13
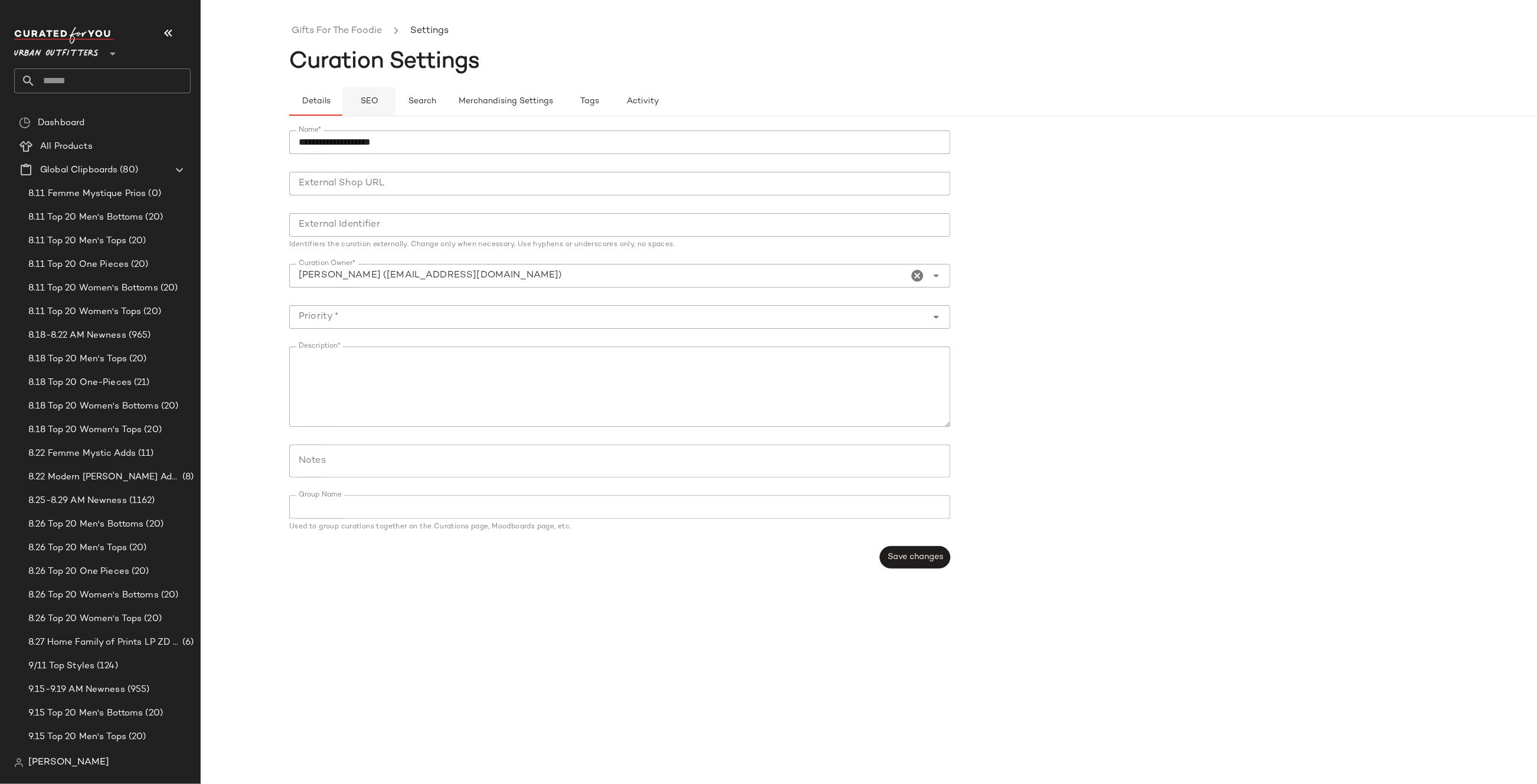
click at [373, 93] on button "SEO" at bounding box center [369, 101] width 53 height 28
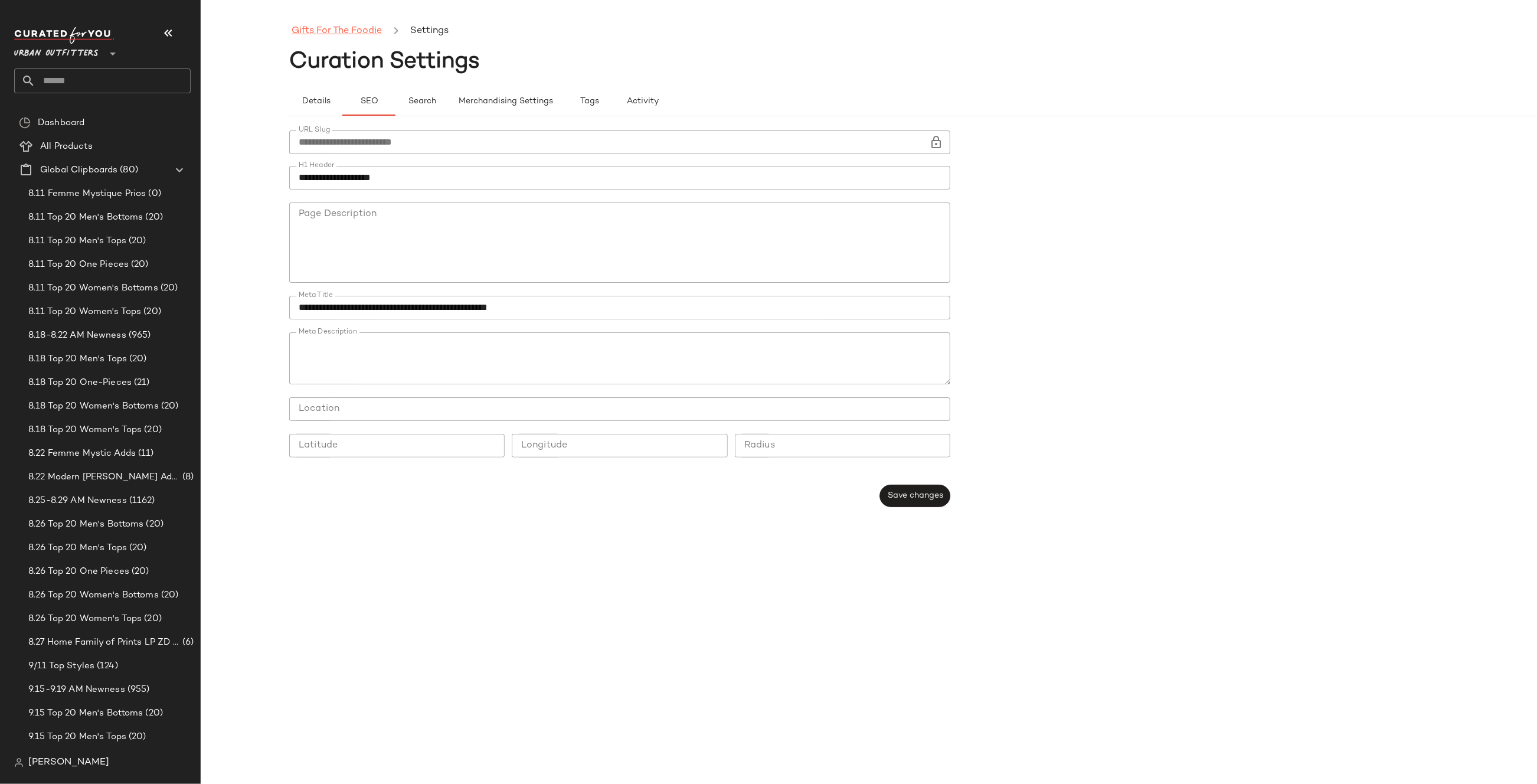
click at [364, 29] on link "Gifts For The Foodie" at bounding box center [336, 31] width 91 height 16
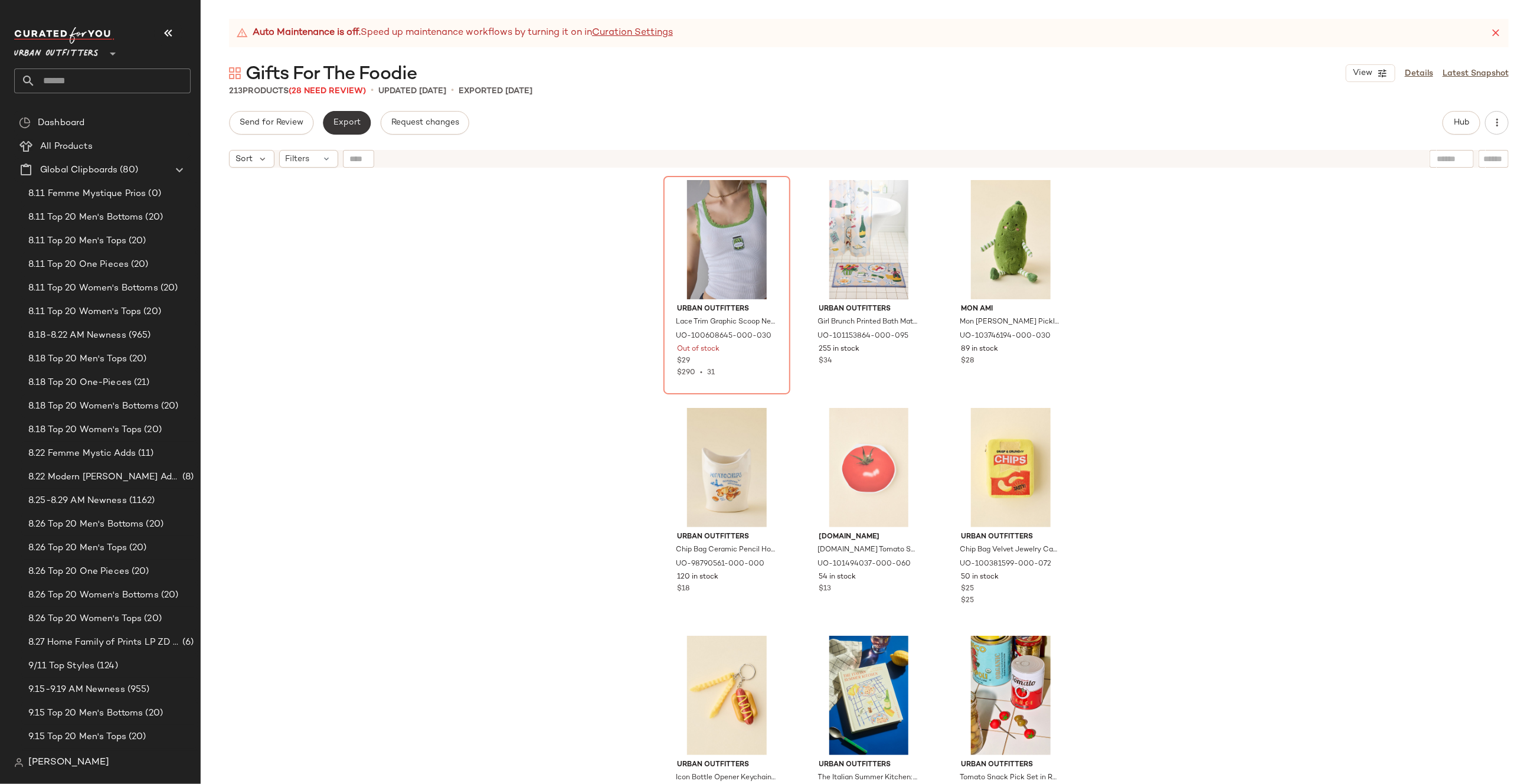
click at [352, 117] on button "Export" at bounding box center [346, 123] width 48 height 23
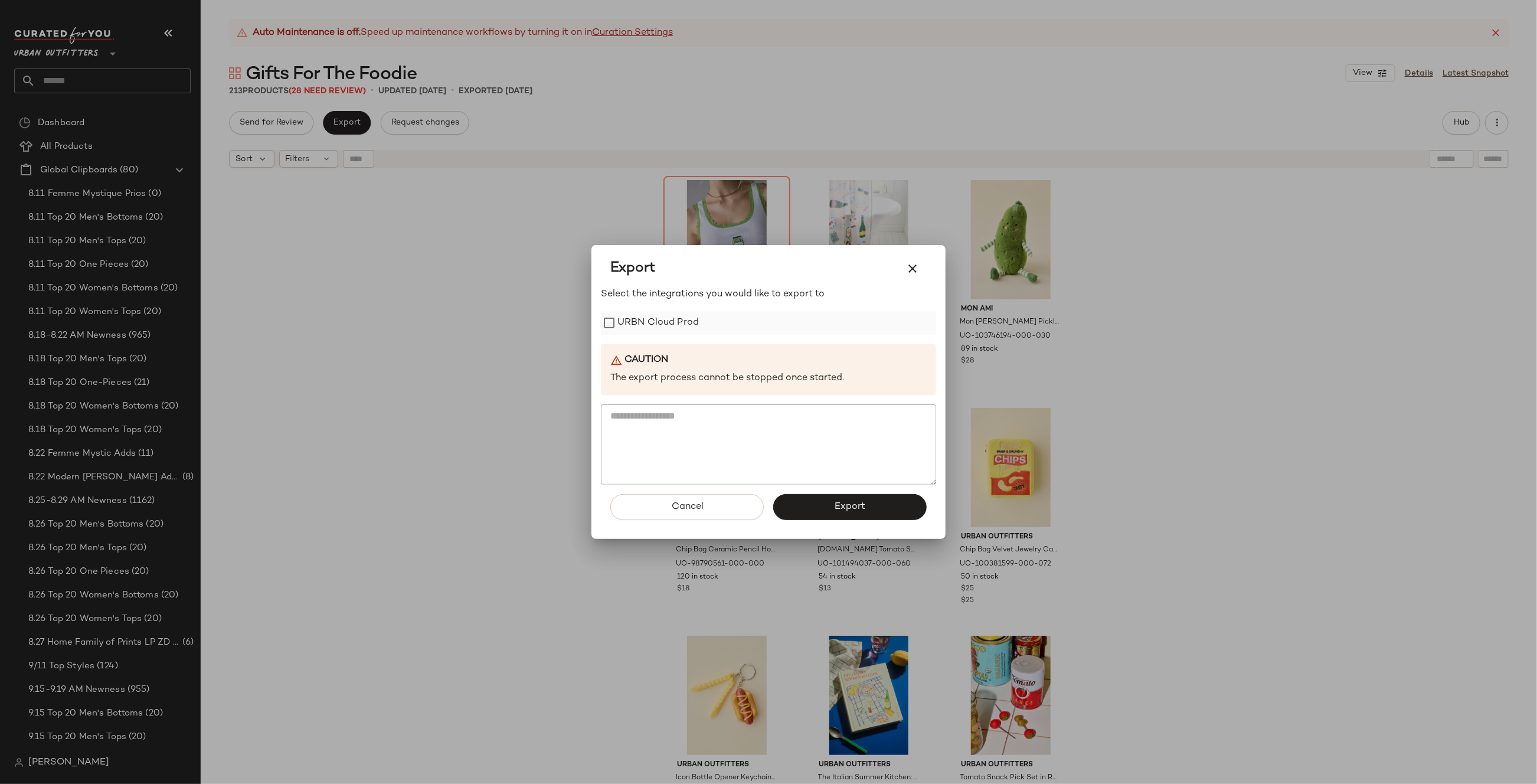
click at [645, 324] on label "URBN Cloud Prod" at bounding box center [658, 323] width 82 height 23
click at [837, 501] on span "Export" at bounding box center [849, 506] width 31 height 11
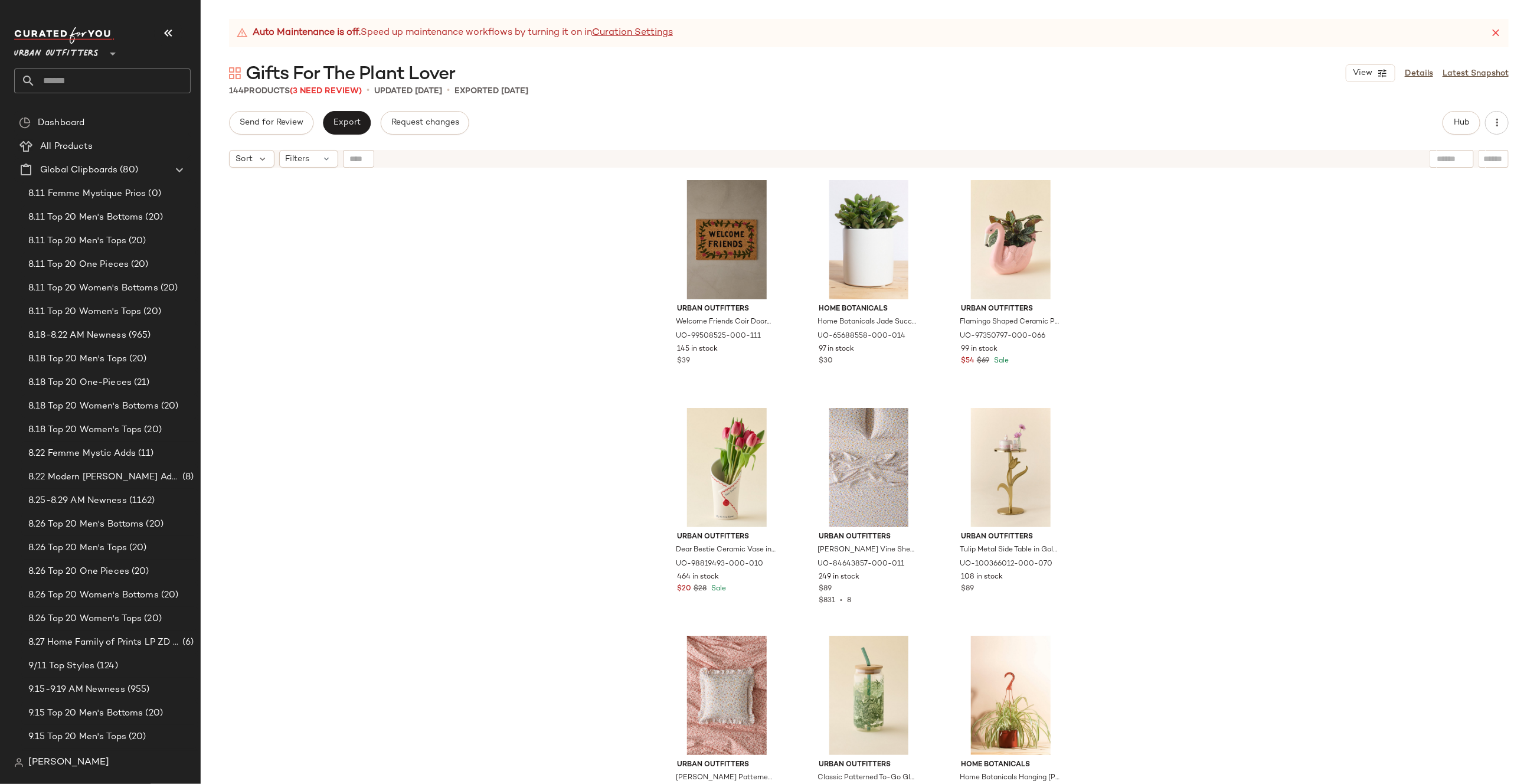
drag, startPoint x: 1421, startPoint y: 70, endPoint x: 834, endPoint y: 147, distance: 592.0
click at [1421, 70] on link "Details" at bounding box center [1418, 73] width 28 height 13
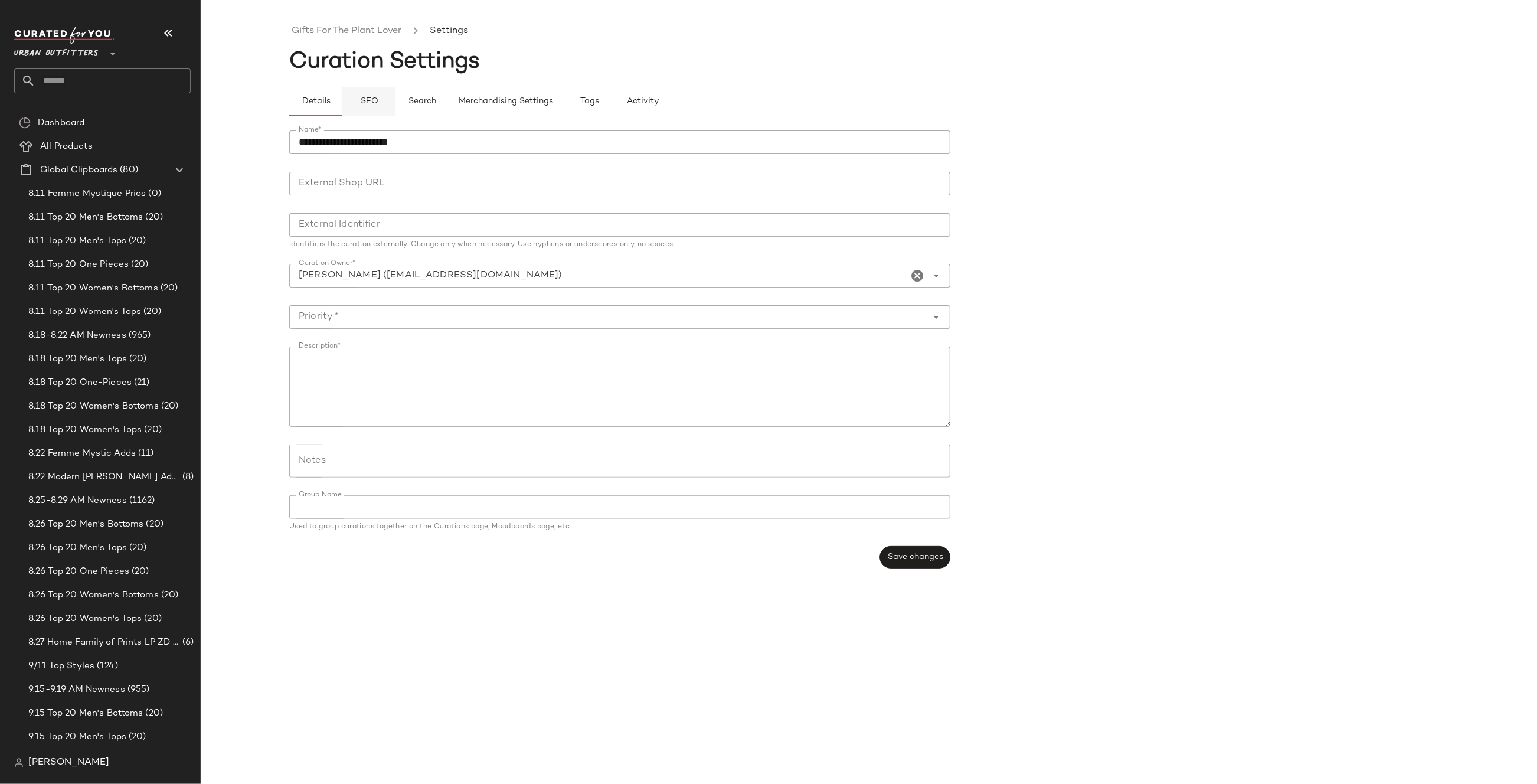
click at [358, 100] on button "SEO" at bounding box center [369, 101] width 53 height 28
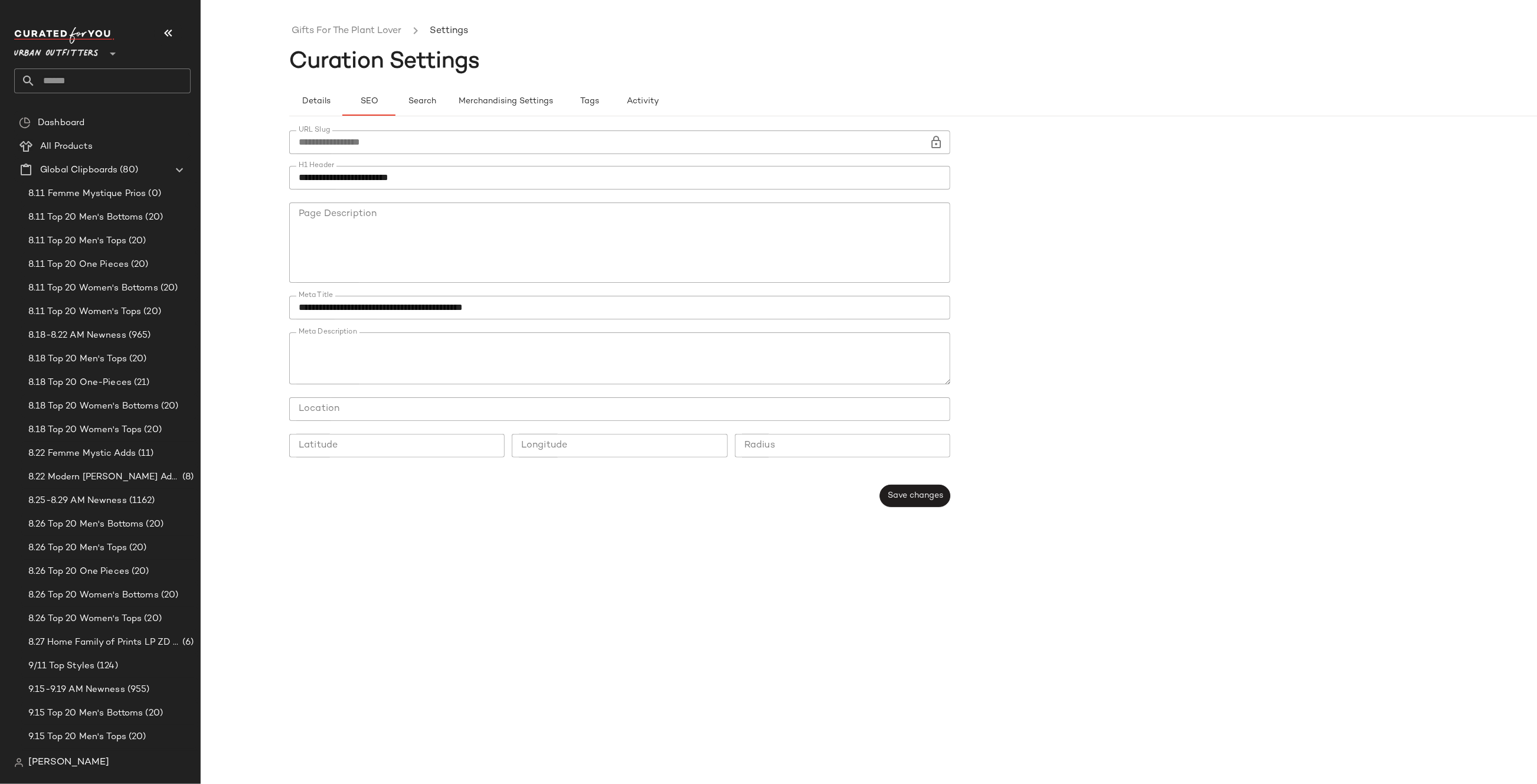
click at [935, 146] on icon at bounding box center [936, 142] width 15 height 15
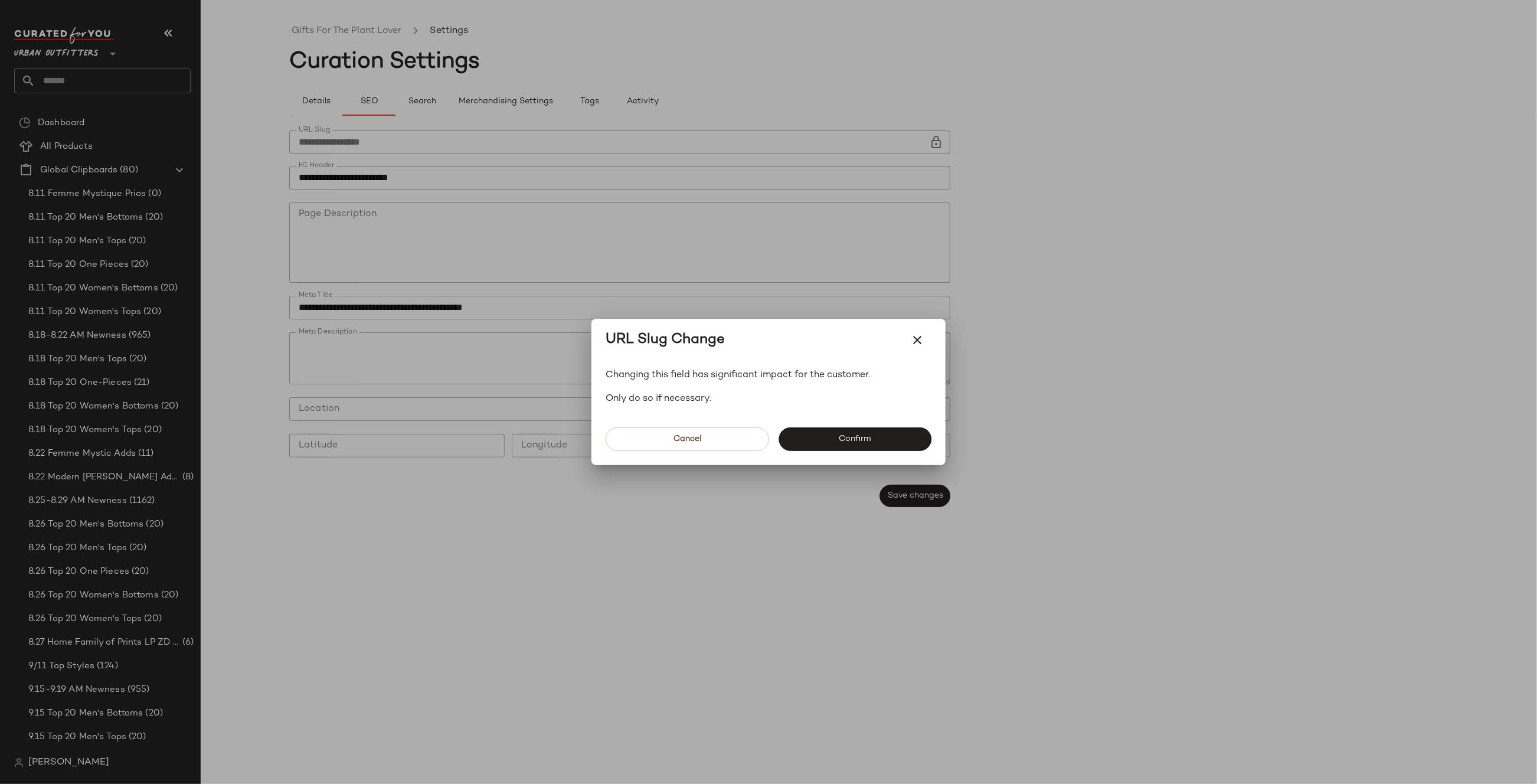
click at [874, 439] on button "Confirm" at bounding box center [854, 439] width 153 height 23
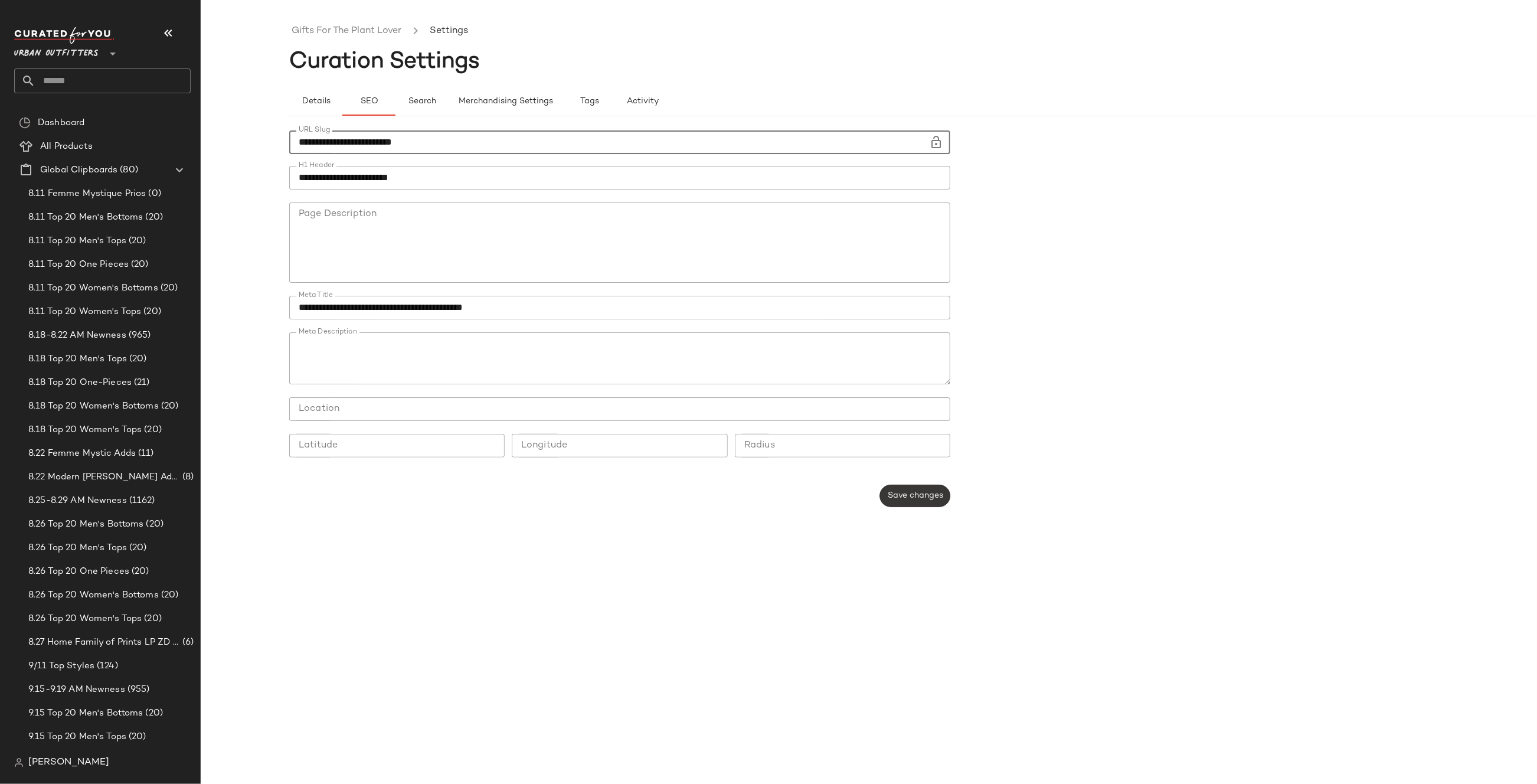
type input "**********"
drag, startPoint x: 921, startPoint y: 501, endPoint x: 887, endPoint y: 504, distance: 34.1
click at [921, 501] on button "Save changes" at bounding box center [915, 495] width 70 height 22
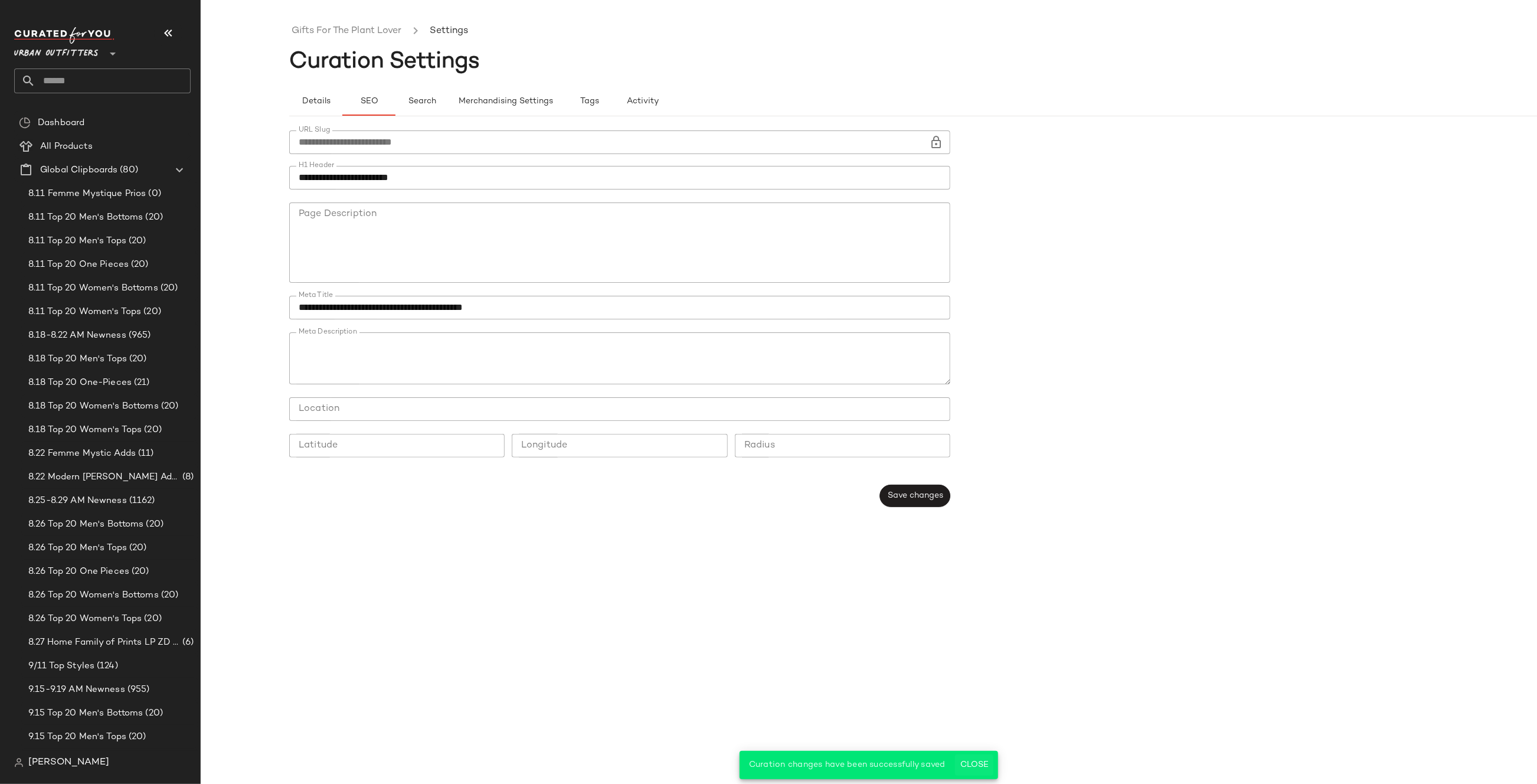
click at [965, 755] on button "Close" at bounding box center [973, 764] width 38 height 21
click at [366, 27] on link "Gifts For The Plant Lover" at bounding box center [346, 31] width 110 height 16
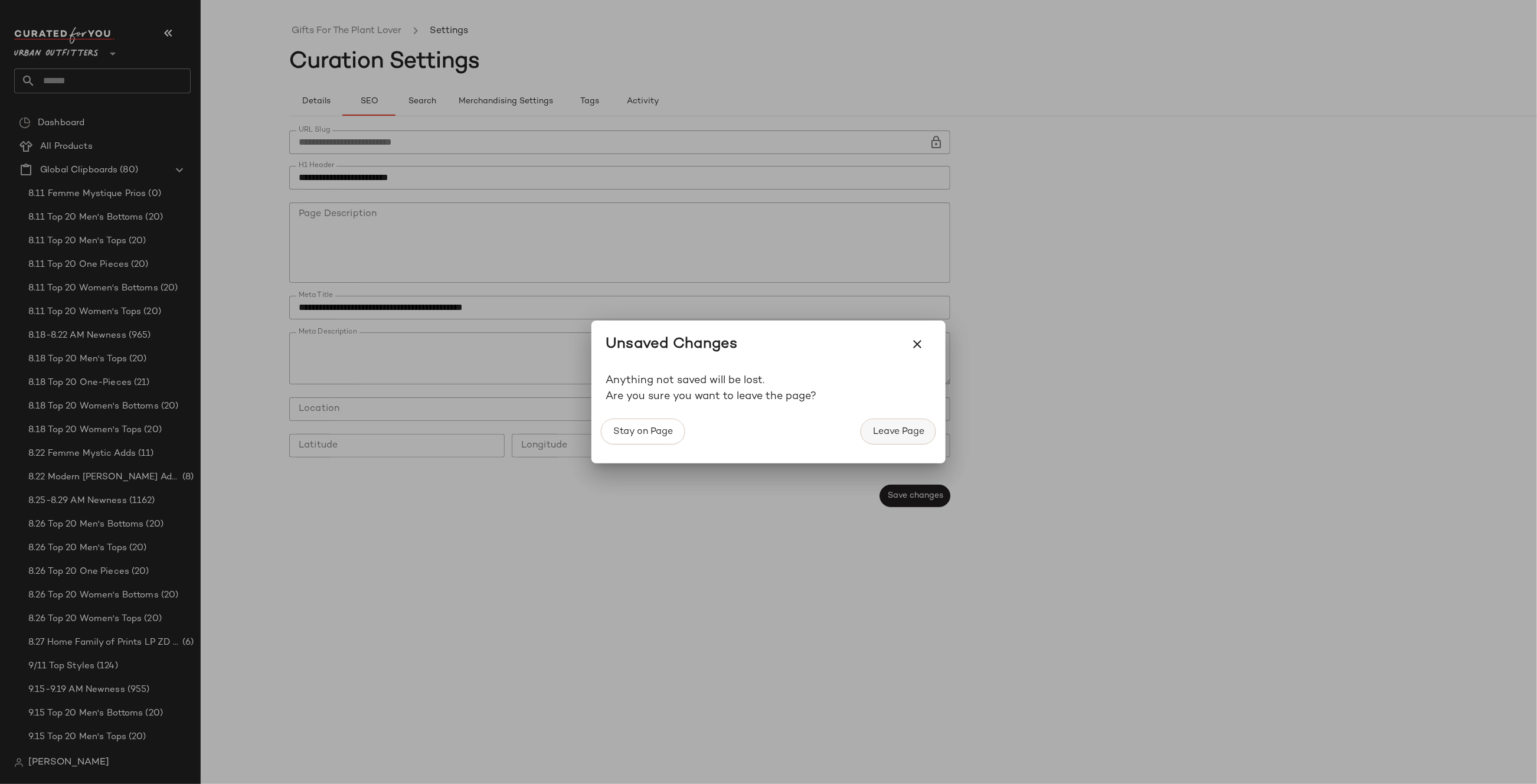
click at [923, 425] on button "Leave Page" at bounding box center [897, 431] width 75 height 26
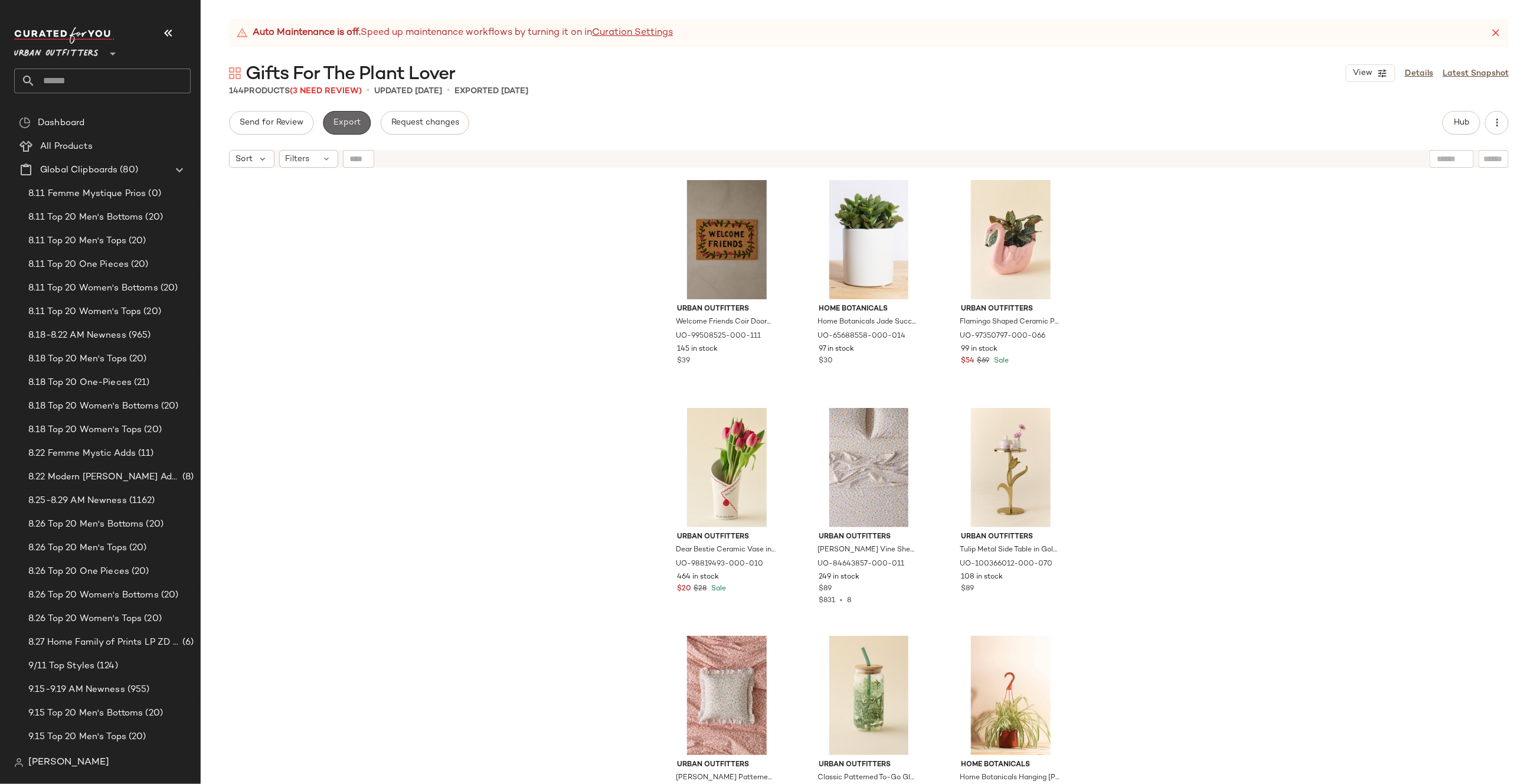
click at [360, 121] on button "Export" at bounding box center [346, 123] width 48 height 23
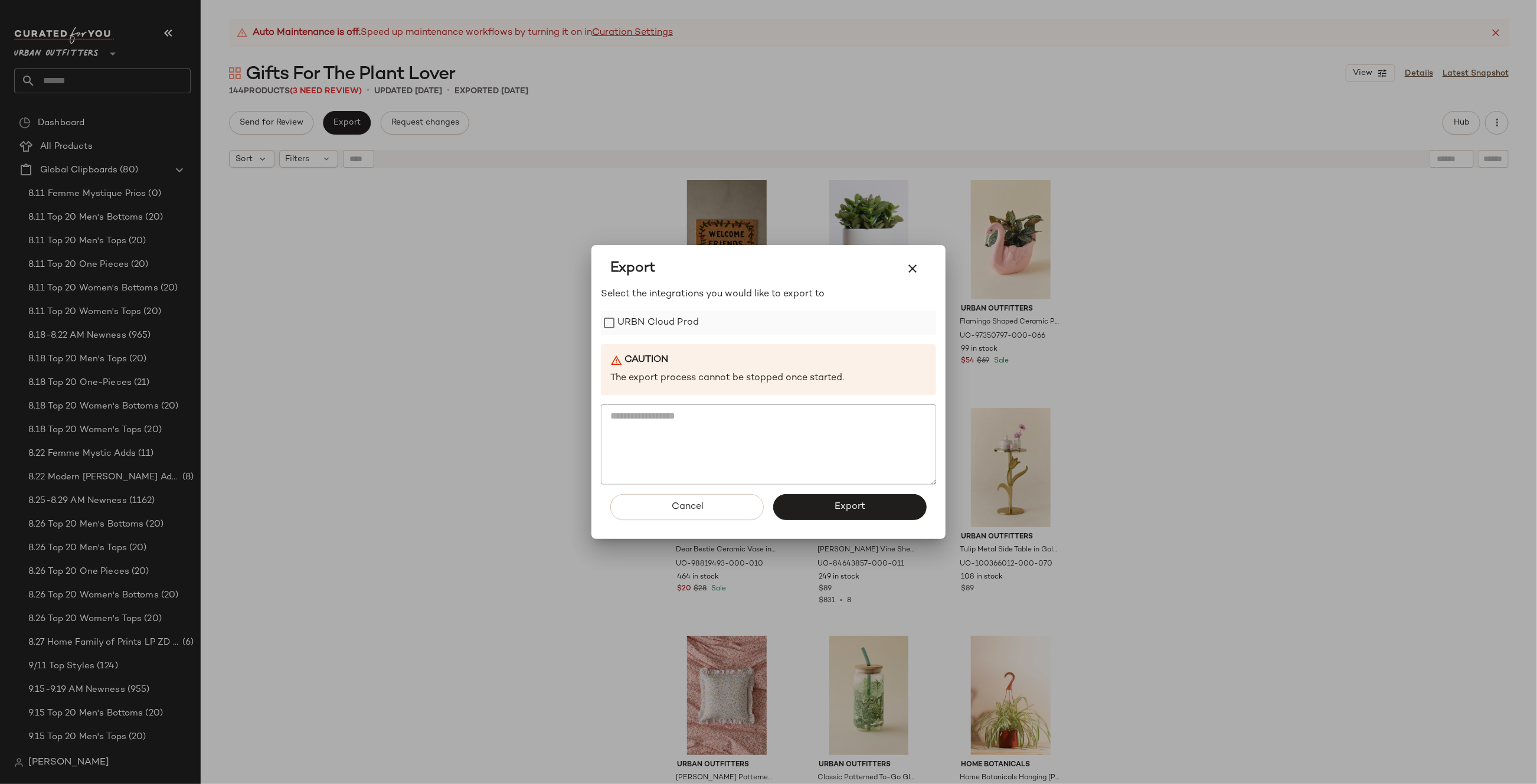
click at [662, 319] on label "URBN Cloud Prod" at bounding box center [658, 323] width 82 height 23
click at [821, 501] on button "Export" at bounding box center [849, 507] width 153 height 26
